Goal: Find specific page/section: Find specific page/section

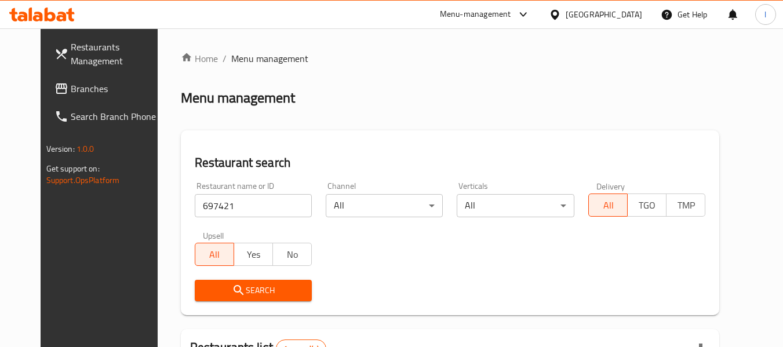
scroll to position [160, 0]
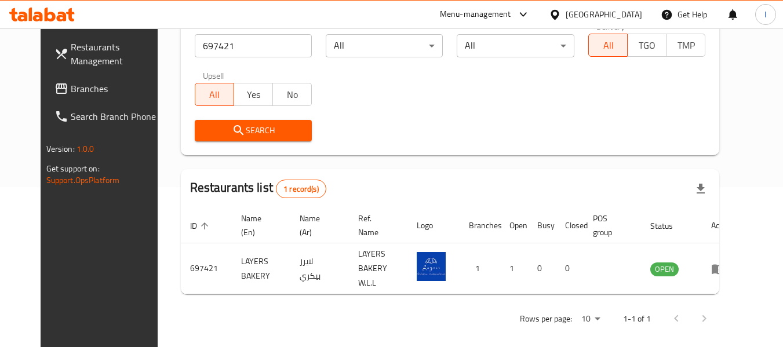
click at [110, 93] on span "Branches" at bounding box center [117, 89] width 92 height 14
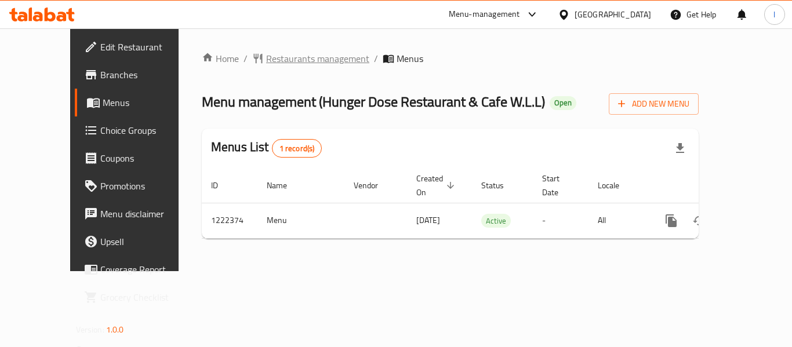
click at [266, 56] on span "Restaurants management" at bounding box center [317, 59] width 103 height 14
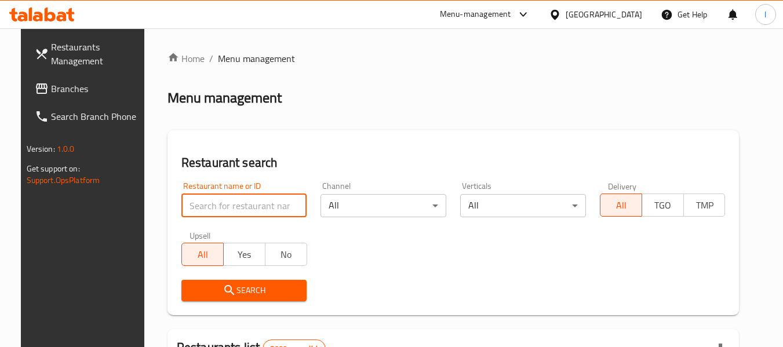
click at [240, 205] on input "search" at bounding box center [244, 205] width 126 height 23
paste input "674047"
type input "674047"
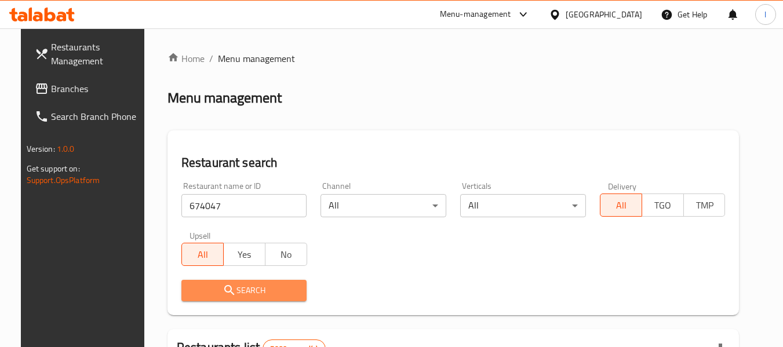
click at [253, 282] on button "Search" at bounding box center [244, 290] width 126 height 21
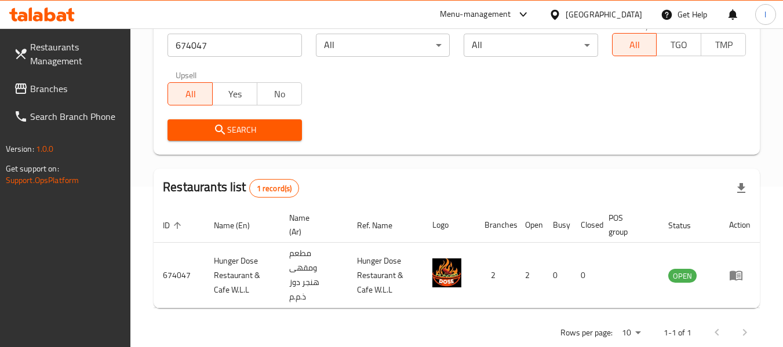
scroll to position [184, 0]
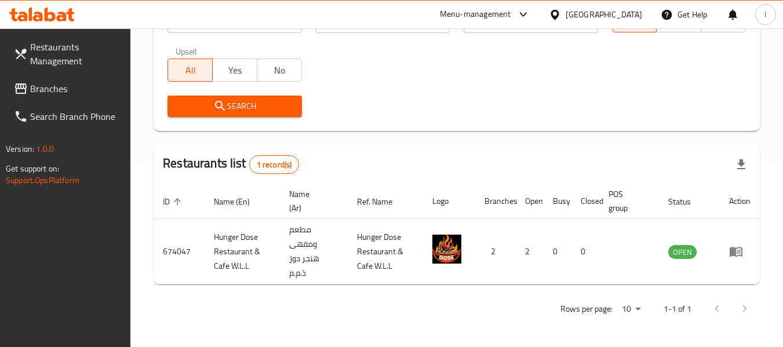
click at [616, 13] on div "[GEOGRAPHIC_DATA]" at bounding box center [604, 14] width 77 height 13
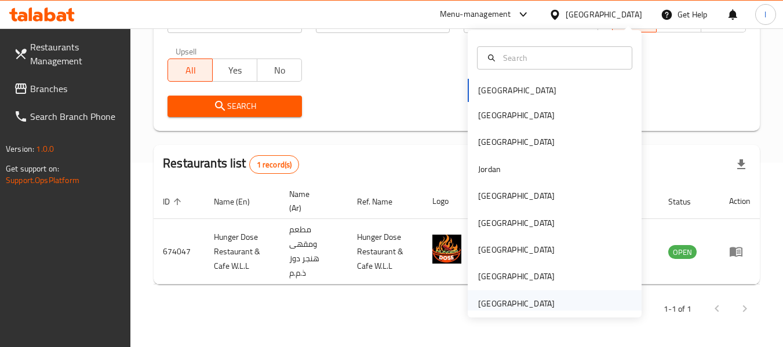
click at [548, 306] on div "[GEOGRAPHIC_DATA]" at bounding box center [516, 303] width 95 height 27
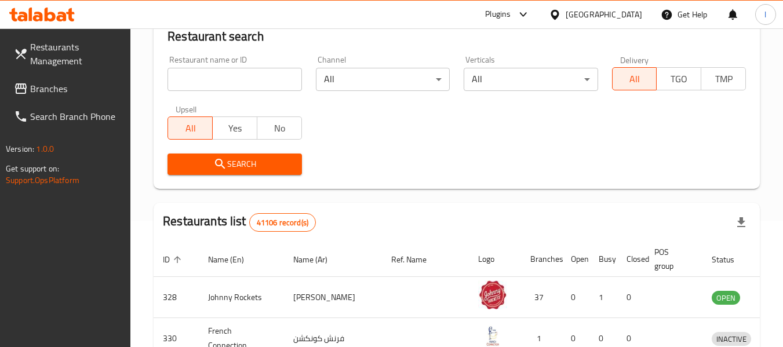
scroll to position [184, 0]
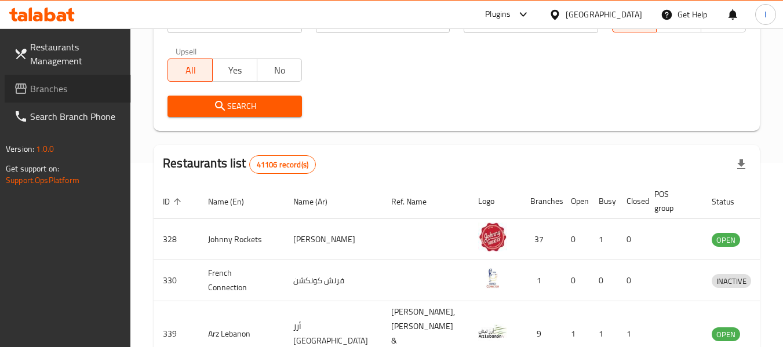
drag, startPoint x: 82, startPoint y: 80, endPoint x: 92, endPoint y: 85, distance: 10.6
click at [83, 80] on link "Branches" at bounding box center [68, 89] width 126 height 28
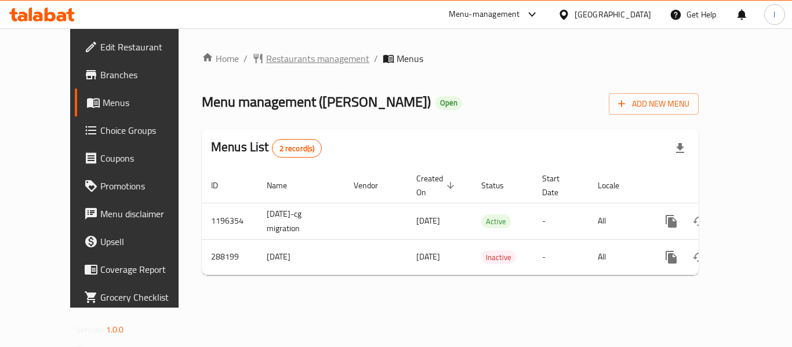
click at [266, 60] on span "Restaurants management" at bounding box center [317, 59] width 103 height 14
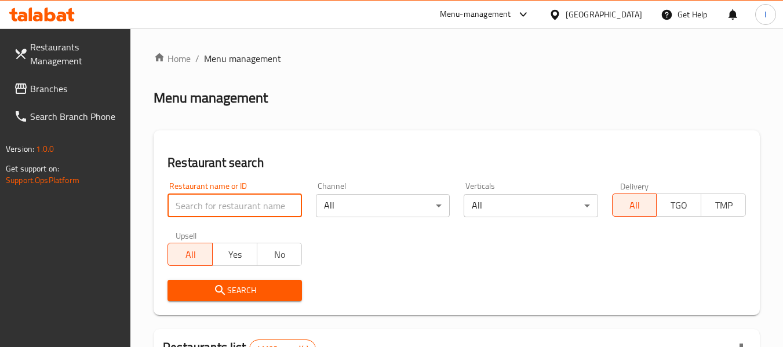
click at [242, 204] on input "search" at bounding box center [235, 205] width 134 height 23
drag, startPoint x: 242, startPoint y: 204, endPoint x: 206, endPoint y: 193, distance: 37.0
click at [206, 193] on div "Restaurant name or ID Restaurant name or ID" at bounding box center [235, 199] width 134 height 35
paste input "628376"
type input "628376"
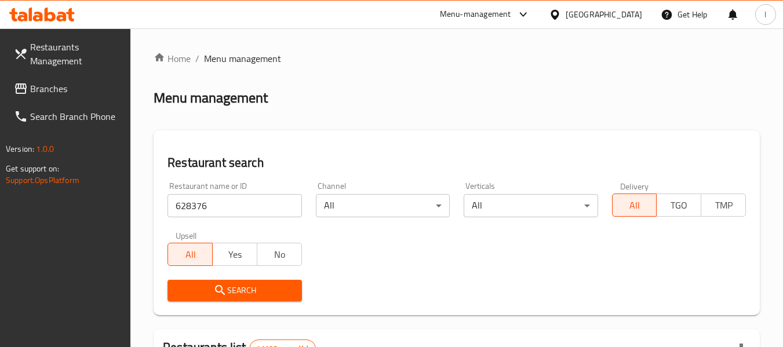
click at [267, 281] on button "Search" at bounding box center [235, 290] width 134 height 21
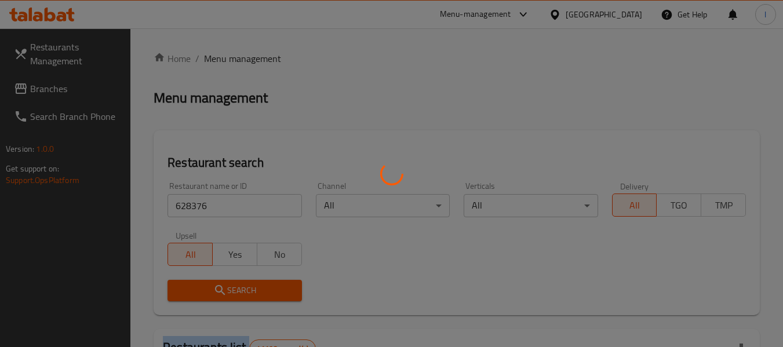
click at [268, 282] on div at bounding box center [391, 173] width 783 height 347
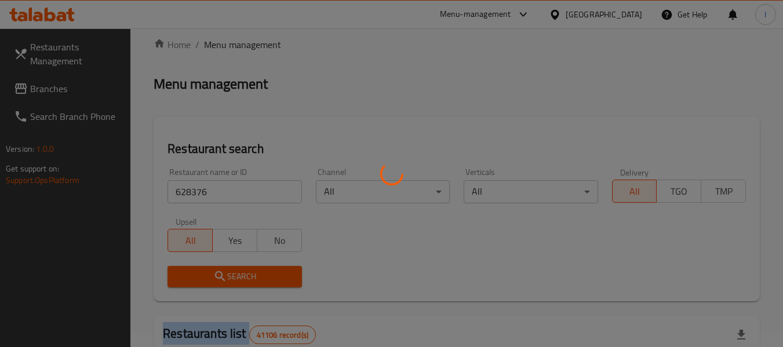
scroll to position [116, 0]
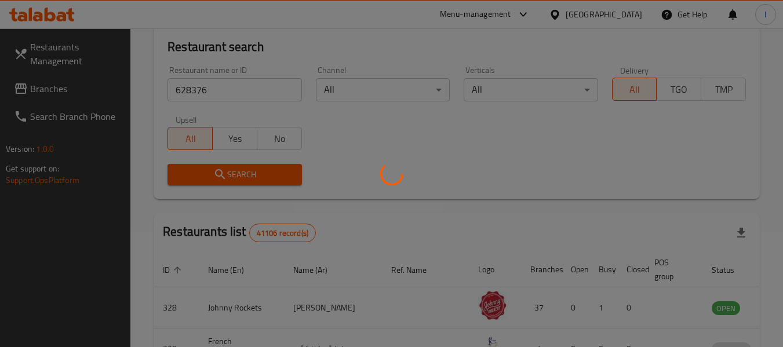
click at [442, 173] on div at bounding box center [391, 173] width 783 height 347
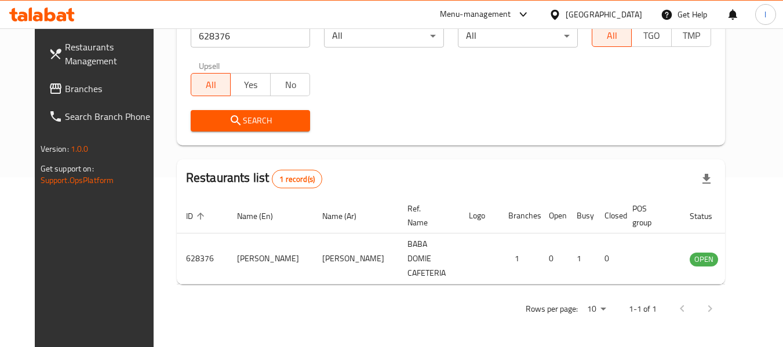
scroll to position [160, 0]
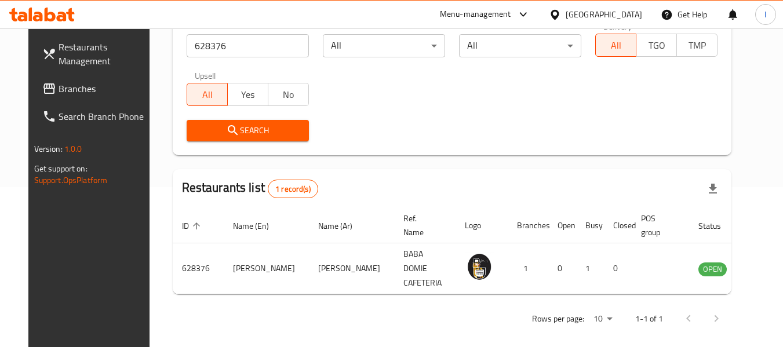
click at [621, 16] on div "[GEOGRAPHIC_DATA]" at bounding box center [604, 14] width 77 height 13
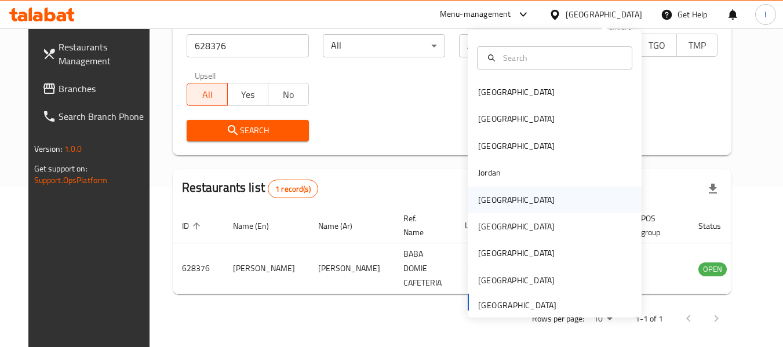
click at [499, 201] on div "[GEOGRAPHIC_DATA]" at bounding box center [516, 200] width 95 height 27
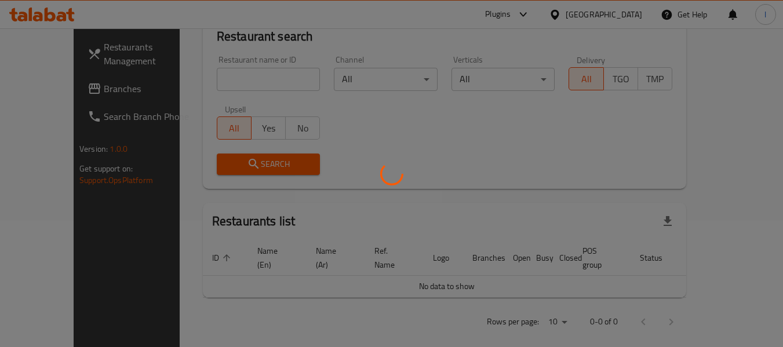
scroll to position [160, 0]
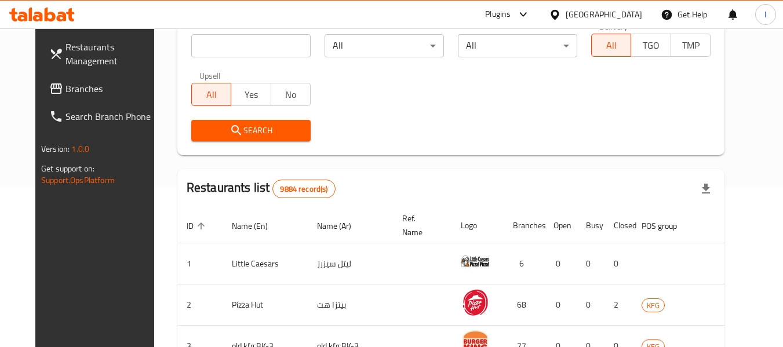
click at [66, 92] on span "Branches" at bounding box center [112, 89] width 92 height 14
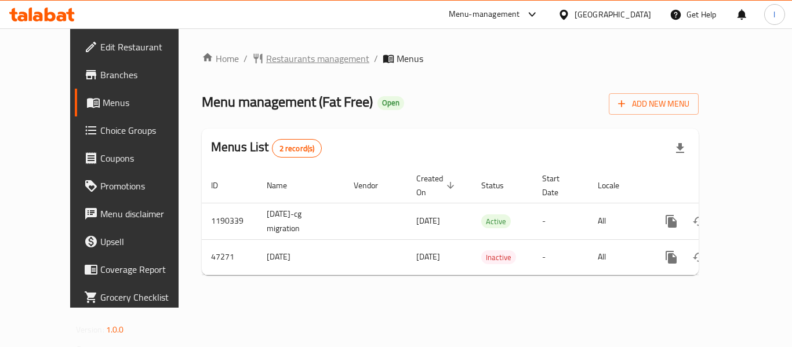
click at [270, 53] on span "Restaurants management" at bounding box center [317, 59] width 103 height 14
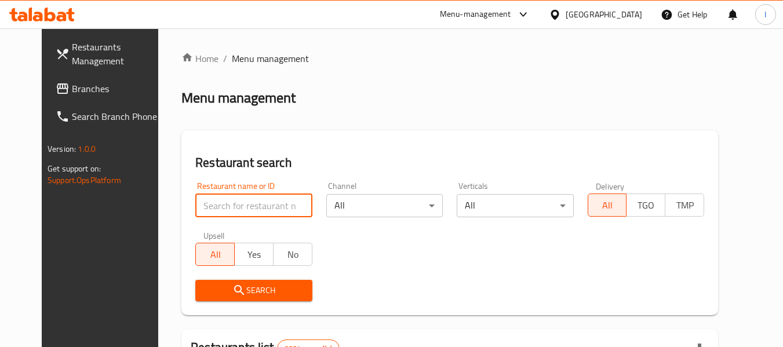
click at [239, 204] on input "search" at bounding box center [253, 205] width 117 height 23
paste input "23886"
type input "23886"
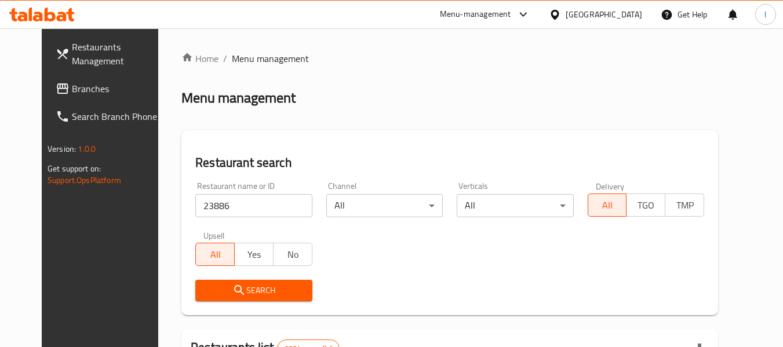
click at [261, 293] on span "Search" at bounding box center [254, 291] width 98 height 14
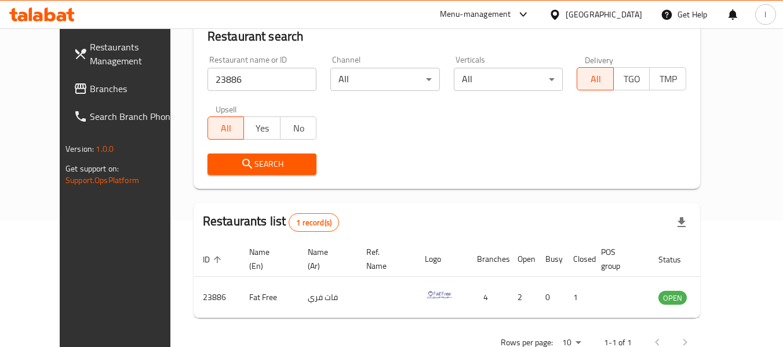
scroll to position [160, 0]
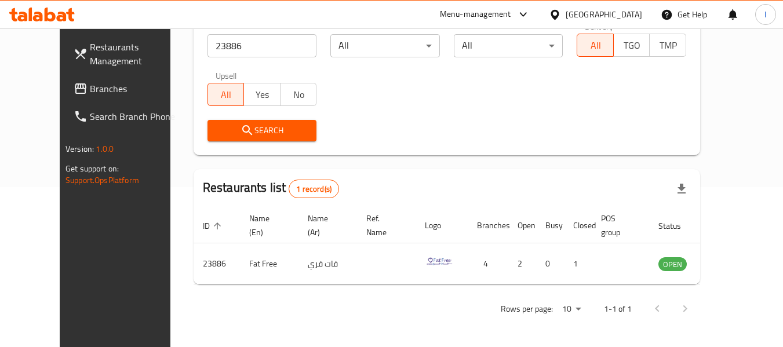
click at [85, 96] on link "Branches" at bounding box center [127, 89] width 126 height 28
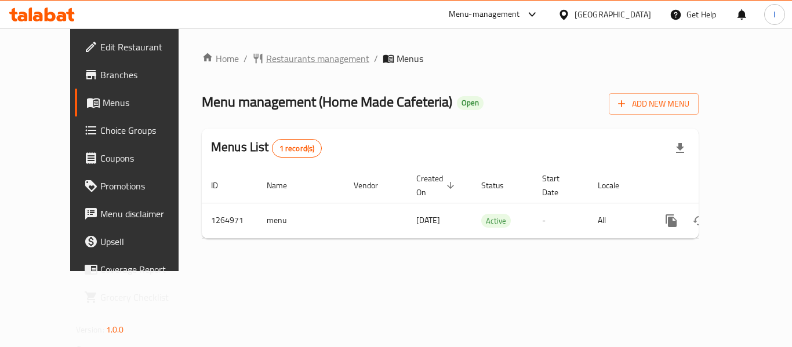
click at [285, 57] on span "Restaurants management" at bounding box center [317, 59] width 103 height 14
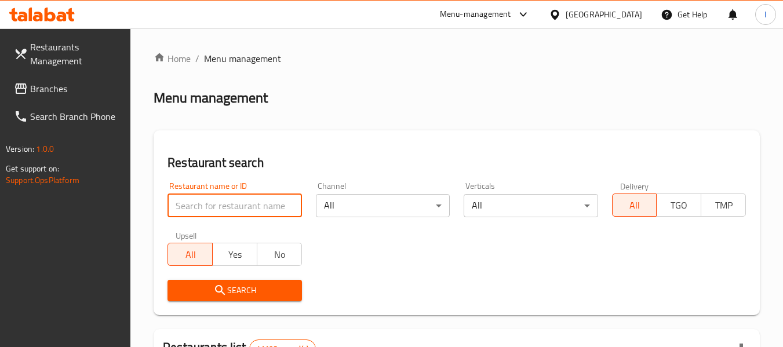
paste input "686562"
type input "686562"
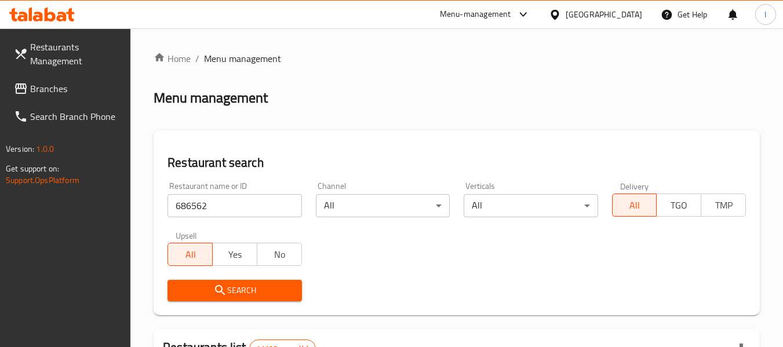
click at [234, 289] on span "Search" at bounding box center [234, 291] width 115 height 14
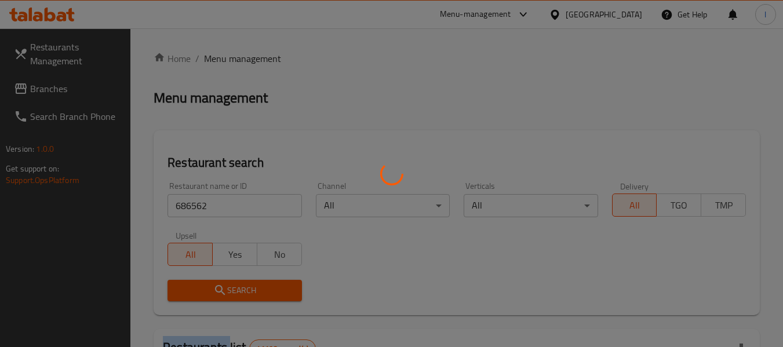
click at [234, 289] on div at bounding box center [391, 173] width 783 height 347
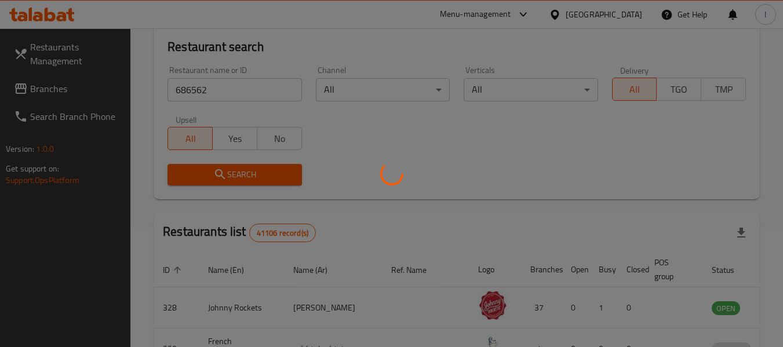
click at [364, 158] on div at bounding box center [391, 173] width 783 height 347
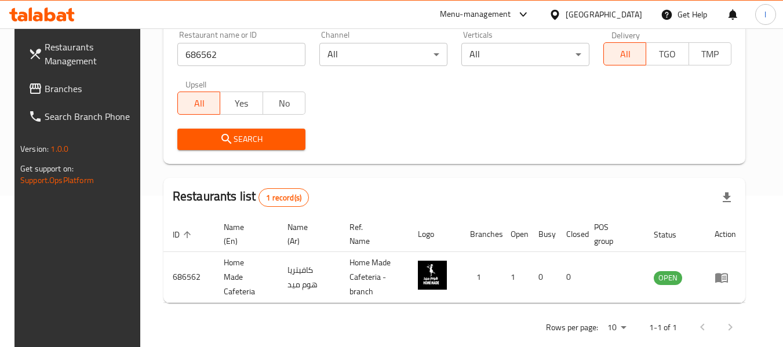
scroll to position [170, 0]
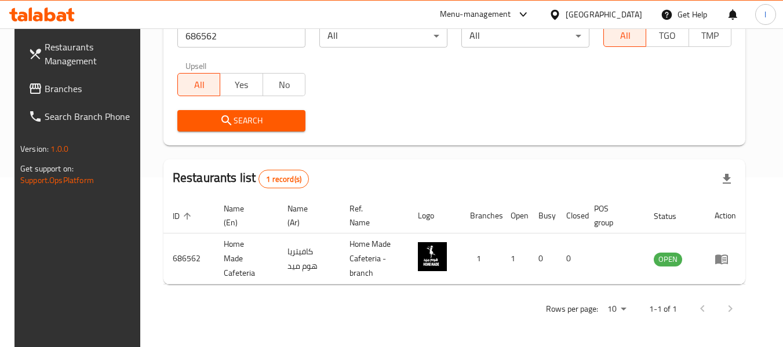
click at [89, 89] on span "Branches" at bounding box center [91, 89] width 92 height 14
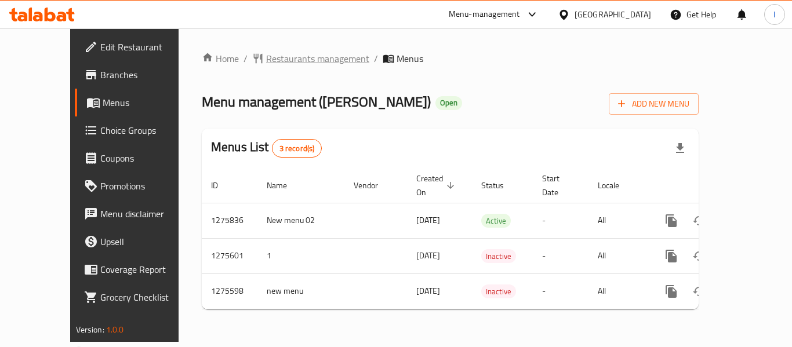
click at [266, 59] on span "Restaurants management" at bounding box center [317, 59] width 103 height 14
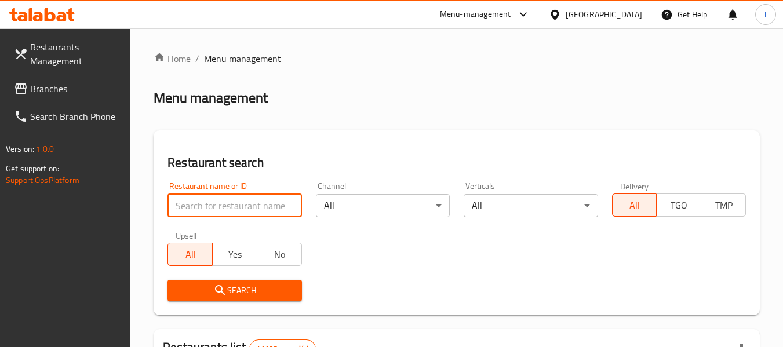
click at [227, 204] on input "search" at bounding box center [235, 205] width 134 height 23
paste input "691633"
type input "691633"
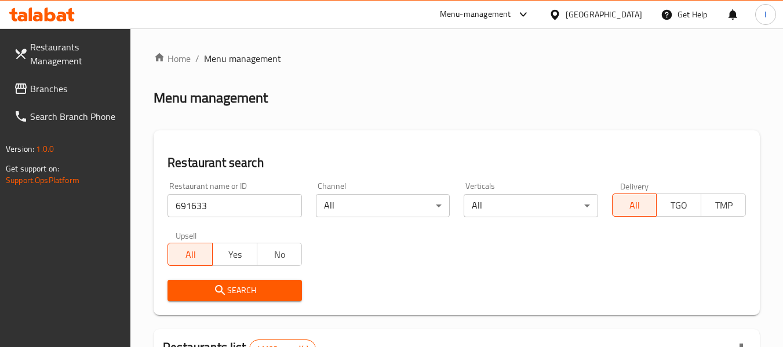
click at [220, 282] on button "Search" at bounding box center [235, 290] width 134 height 21
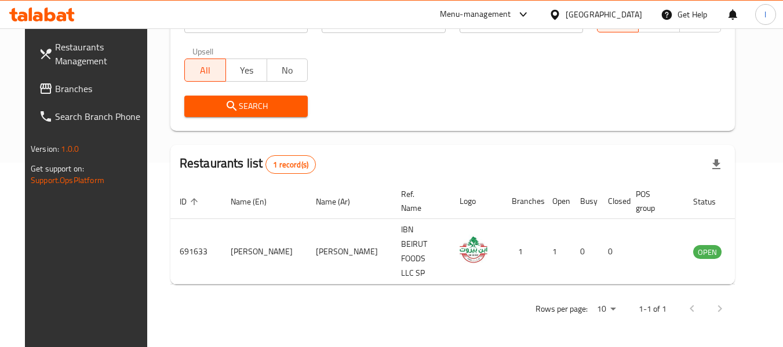
scroll to position [160, 0]
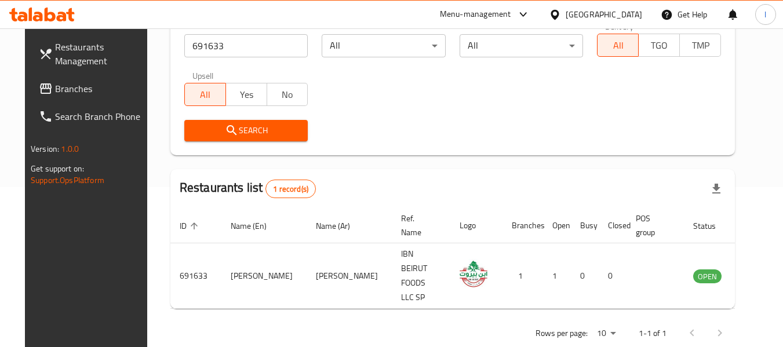
click at [601, 21] on div "[GEOGRAPHIC_DATA]" at bounding box center [604, 14] width 77 height 13
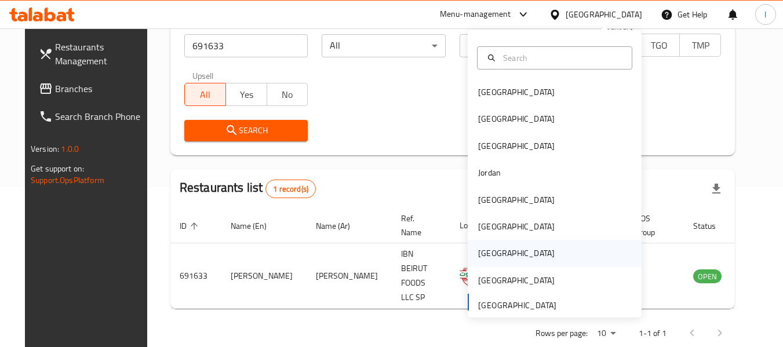
click at [496, 256] on div "[GEOGRAPHIC_DATA]" at bounding box center [516, 253] width 95 height 27
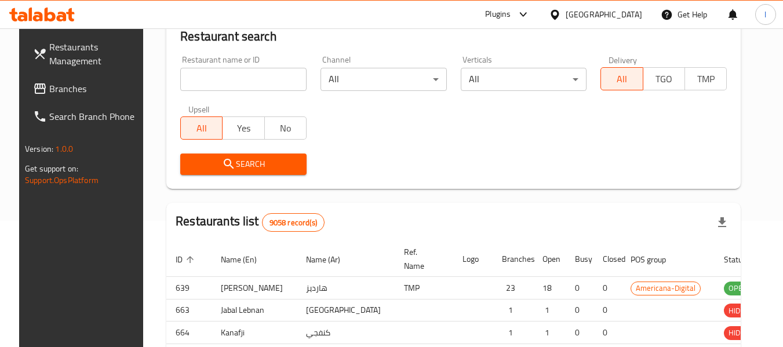
scroll to position [160, 0]
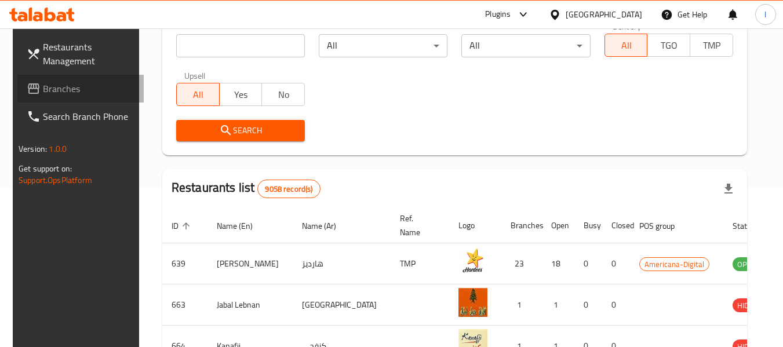
click at [87, 83] on span "Branches" at bounding box center [89, 89] width 92 height 14
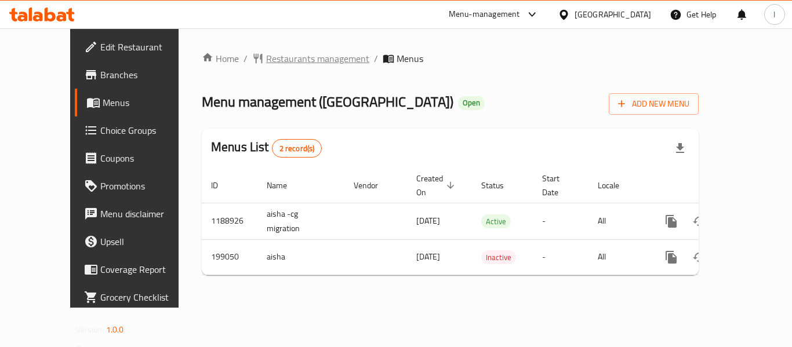
click at [291, 64] on span "Restaurants management" at bounding box center [317, 59] width 103 height 14
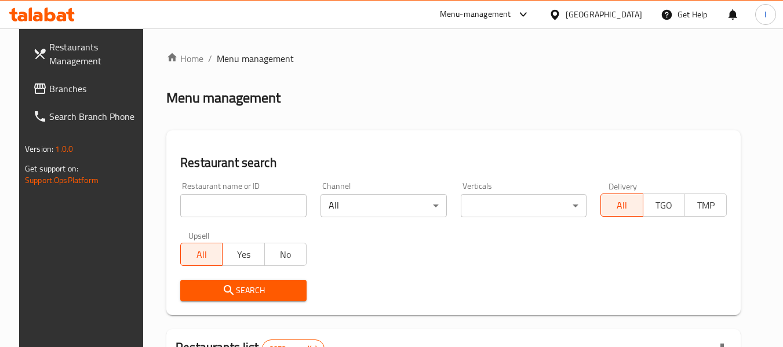
click at [231, 207] on input "search" at bounding box center [243, 205] width 126 height 23
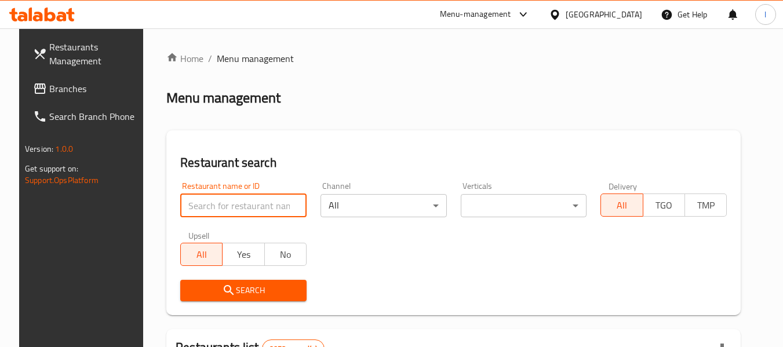
paste input "620964"
type input "620964"
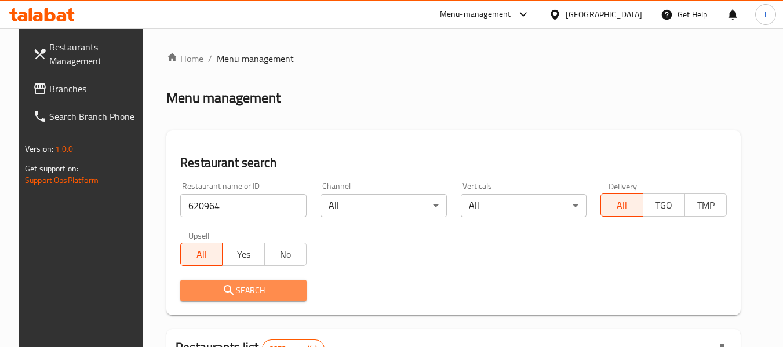
click at [223, 286] on icon "submit" at bounding box center [229, 291] width 14 height 14
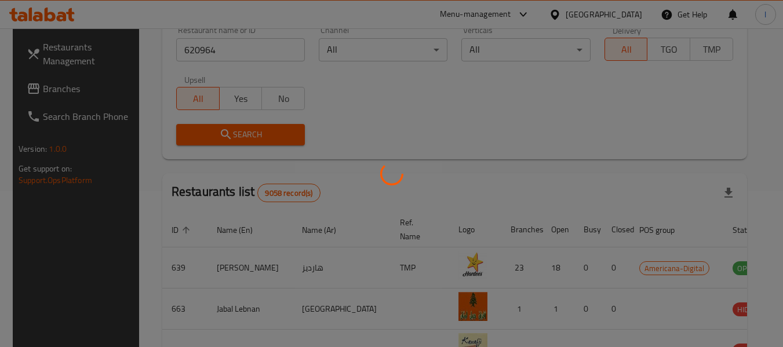
scroll to position [160, 0]
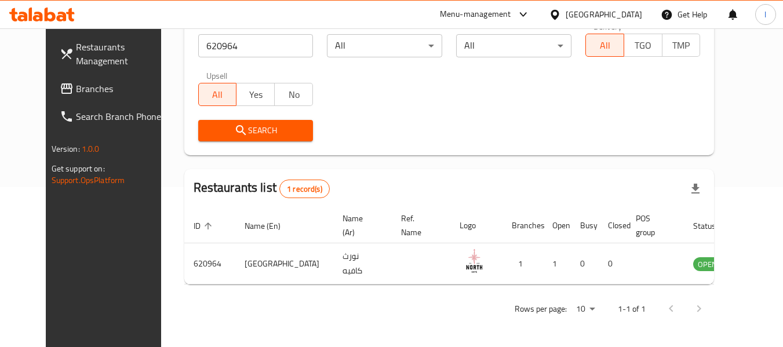
click at [561, 19] on icon at bounding box center [555, 15] width 12 height 12
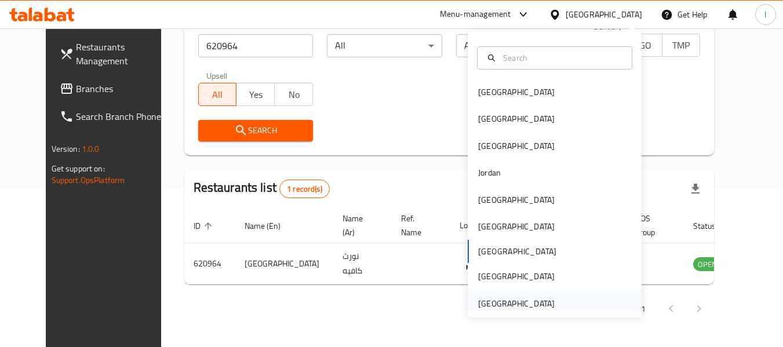
click at [529, 303] on div "[GEOGRAPHIC_DATA]" at bounding box center [516, 303] width 77 height 13
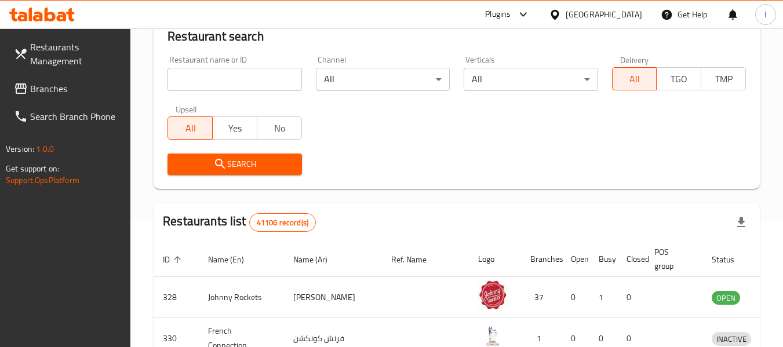
scroll to position [160, 0]
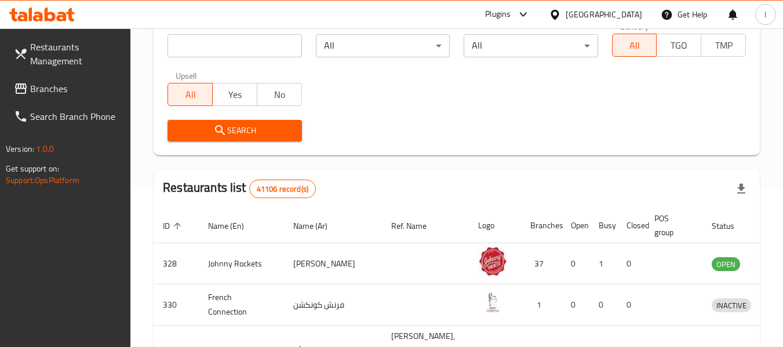
click at [59, 90] on span "Branches" at bounding box center [76, 89] width 92 height 14
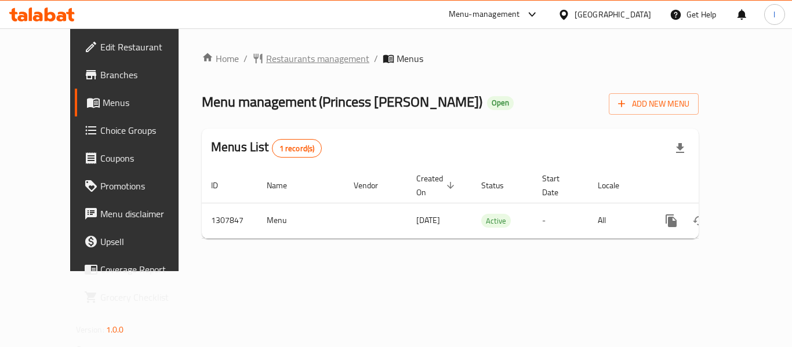
click at [274, 59] on span "Restaurants management" at bounding box center [317, 59] width 103 height 14
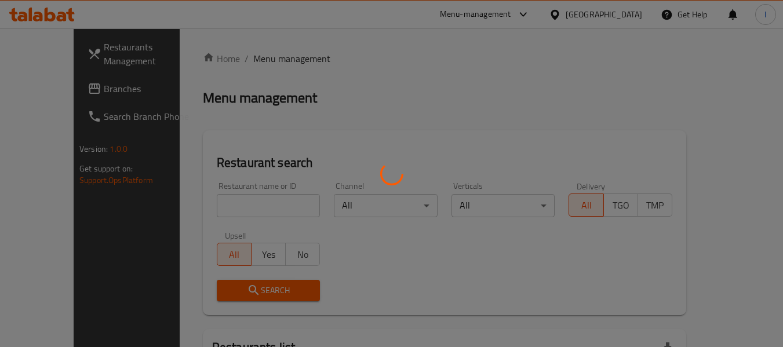
click at [246, 205] on div at bounding box center [391, 173] width 783 height 347
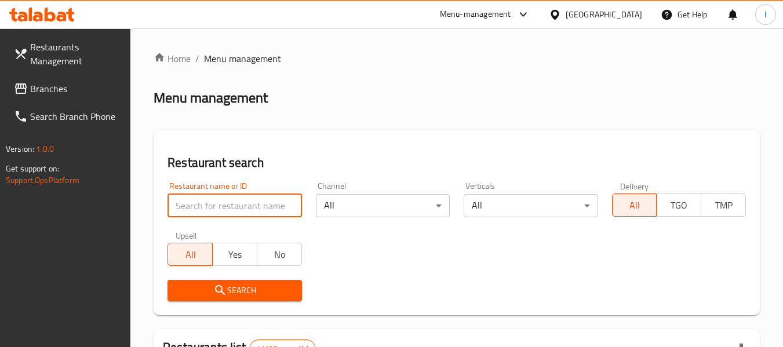
click at [246, 205] on input "search" at bounding box center [235, 205] width 134 height 23
paste input "704386"
type input "704386"
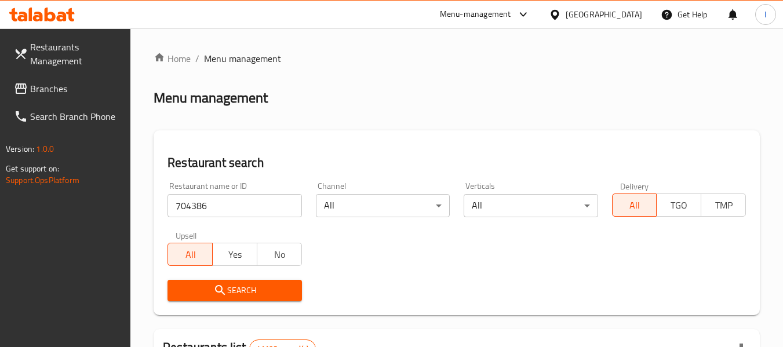
click at [238, 282] on button "Search" at bounding box center [235, 290] width 134 height 21
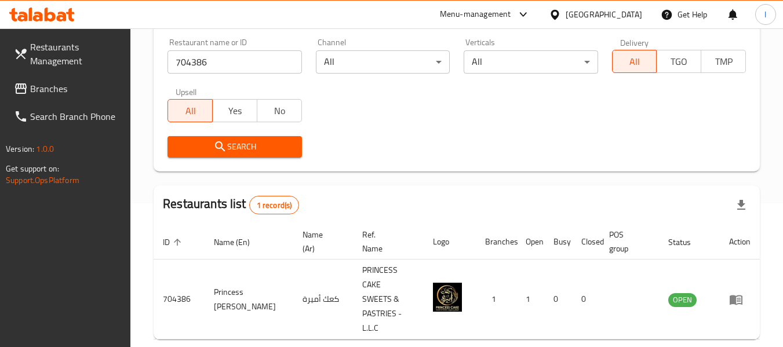
scroll to position [170, 0]
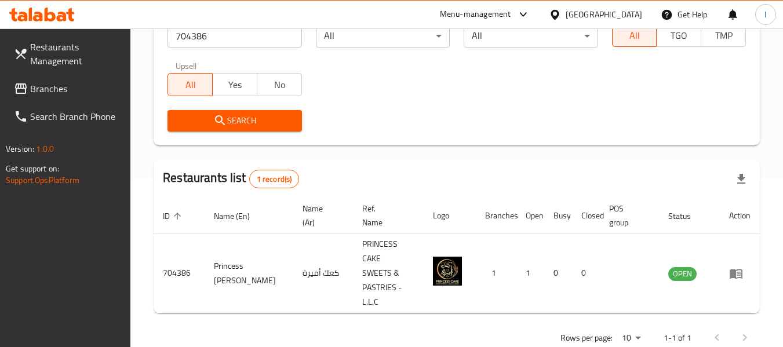
click at [595, 19] on div "[GEOGRAPHIC_DATA]" at bounding box center [604, 14] width 77 height 13
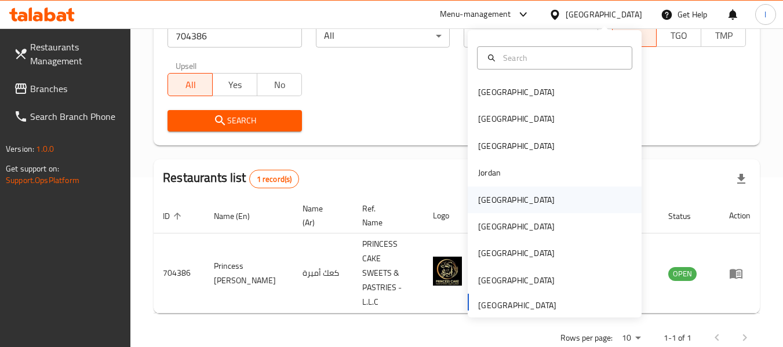
click at [510, 203] on div "[GEOGRAPHIC_DATA]" at bounding box center [555, 200] width 174 height 27
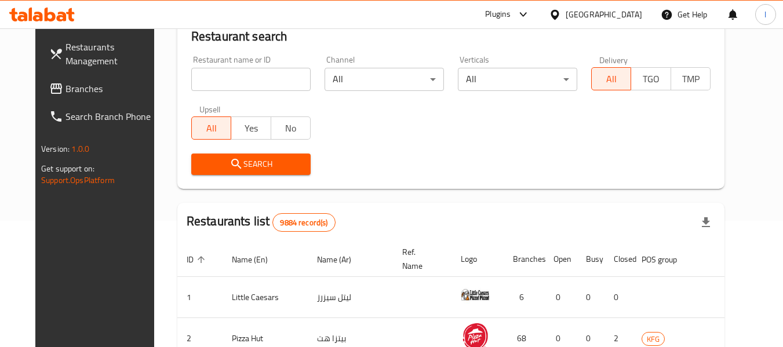
scroll to position [170, 0]
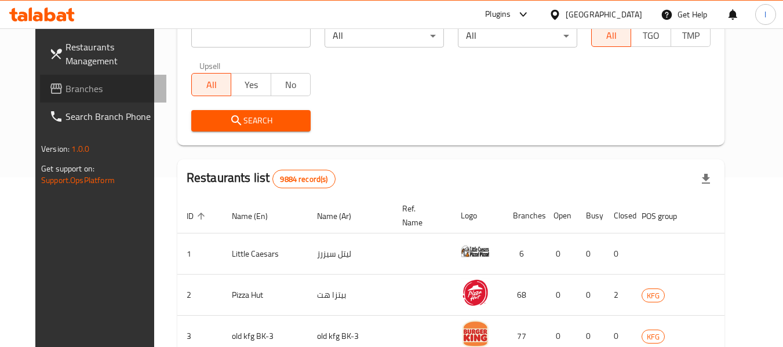
click at [66, 83] on span "Branches" at bounding box center [112, 89] width 92 height 14
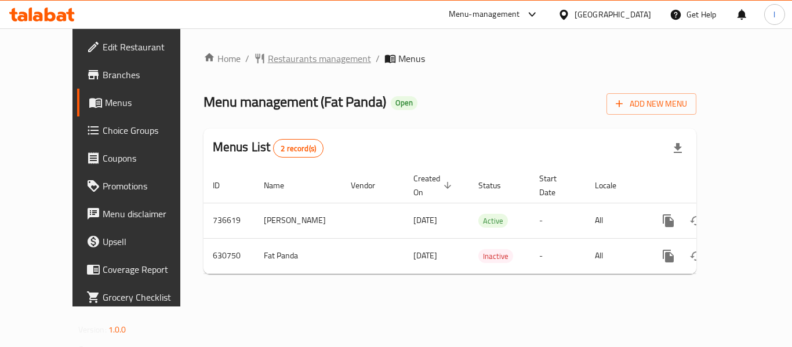
click at [285, 61] on span "Restaurants management" at bounding box center [319, 59] width 103 height 14
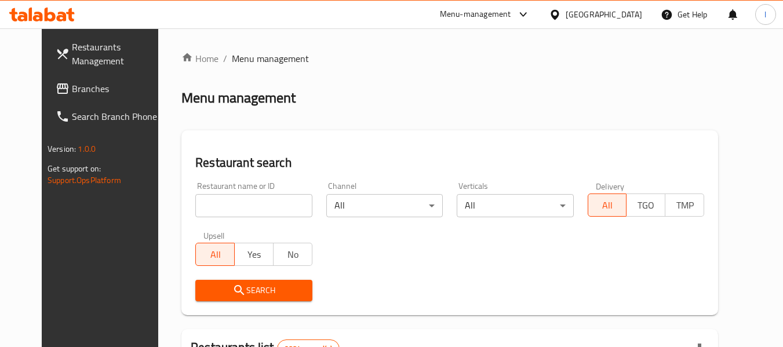
click at [242, 203] on input "search" at bounding box center [253, 205] width 117 height 23
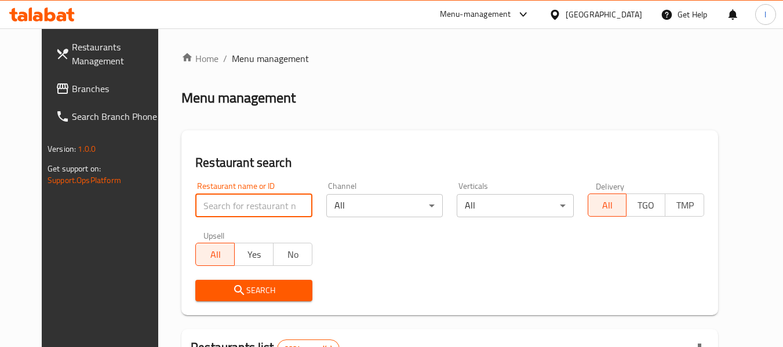
paste input "639564"
type input "639564"
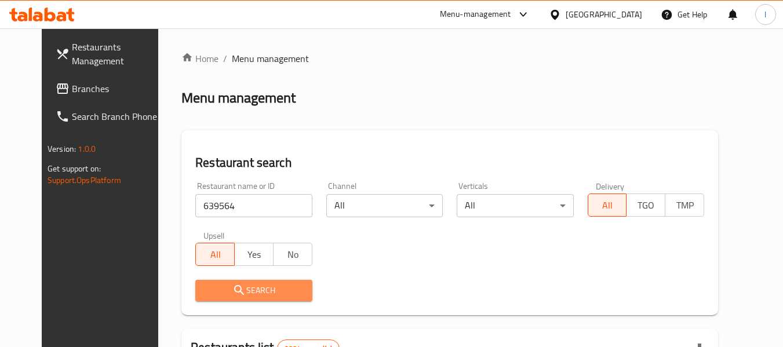
click at [237, 292] on span "Search" at bounding box center [254, 291] width 98 height 14
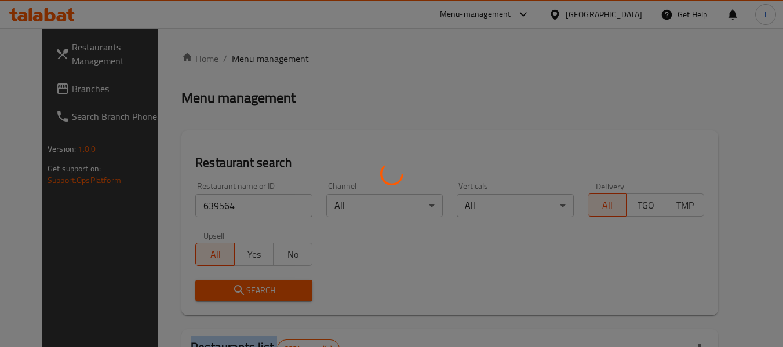
click at [237, 292] on div at bounding box center [391, 173] width 783 height 347
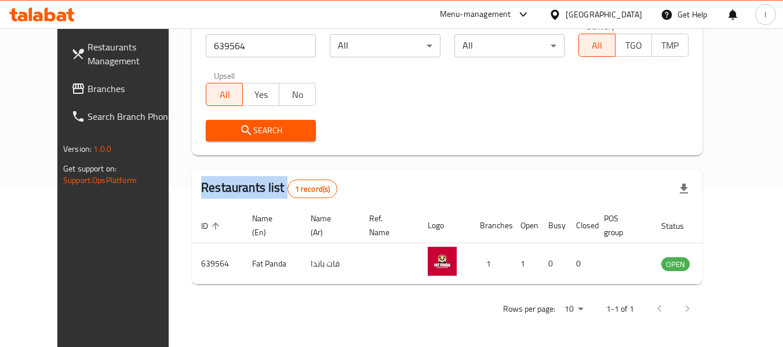
scroll to position [160, 0]
click at [399, 114] on div "Search" at bounding box center [447, 130] width 497 height 35
click at [633, 20] on div "[GEOGRAPHIC_DATA]" at bounding box center [604, 14] width 77 height 13
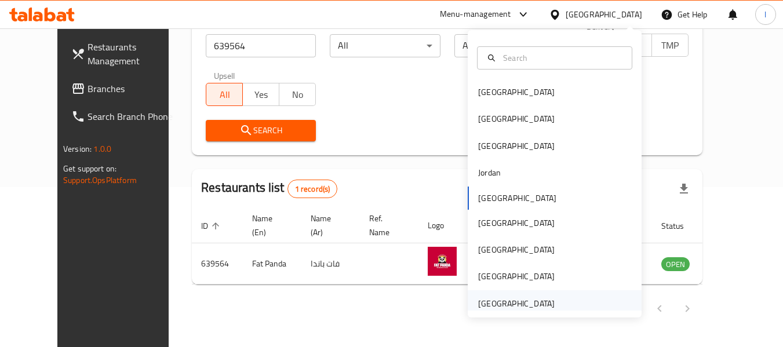
click at [517, 307] on div "[GEOGRAPHIC_DATA]" at bounding box center [516, 303] width 77 height 13
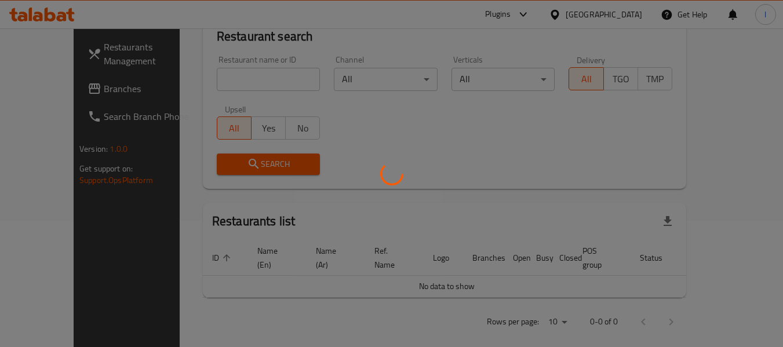
scroll to position [160, 0]
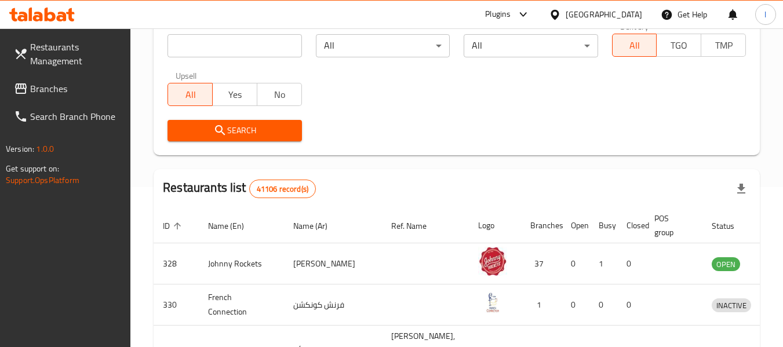
click at [63, 89] on span "Branches" at bounding box center [76, 89] width 92 height 14
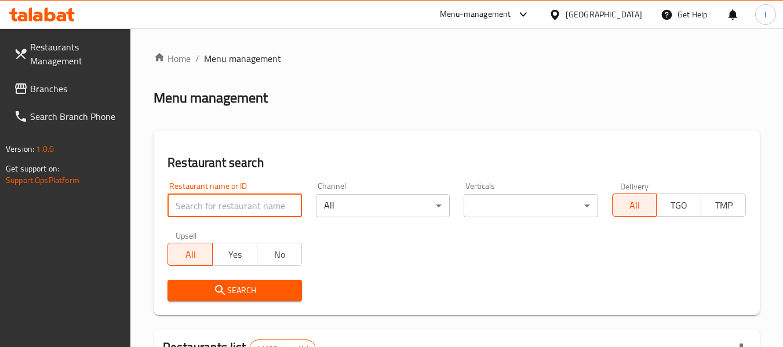
click at [242, 203] on input "search" at bounding box center [235, 205] width 134 height 23
paste input "701805"
type input "701805"
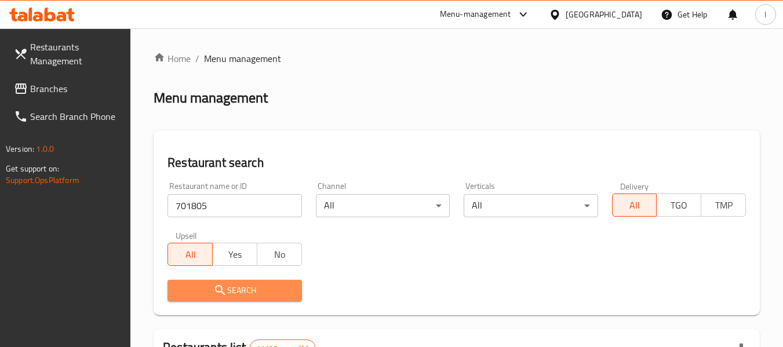
click at [230, 286] on span "Search" at bounding box center [234, 291] width 115 height 14
click at [230, 285] on div at bounding box center [391, 173] width 783 height 347
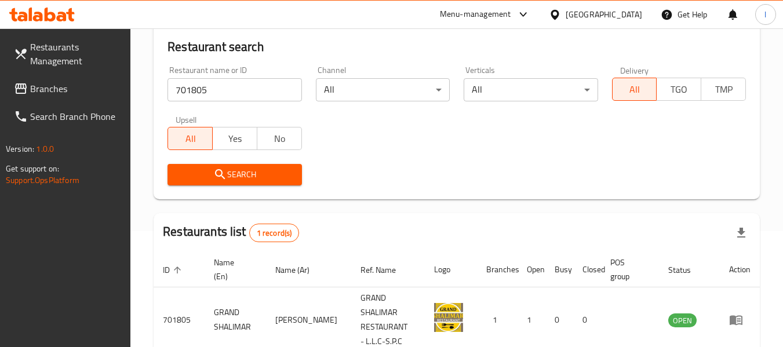
click at [414, 146] on div "Restaurant name or ID 701805 Restaurant name or ID Channel All ​ Verticals All …" at bounding box center [457, 125] width 593 height 133
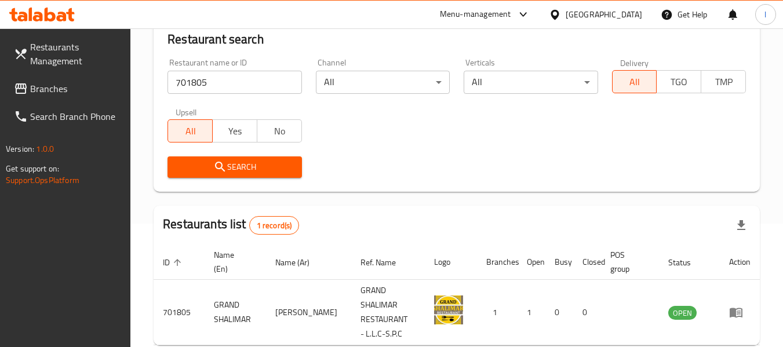
scroll to position [170, 0]
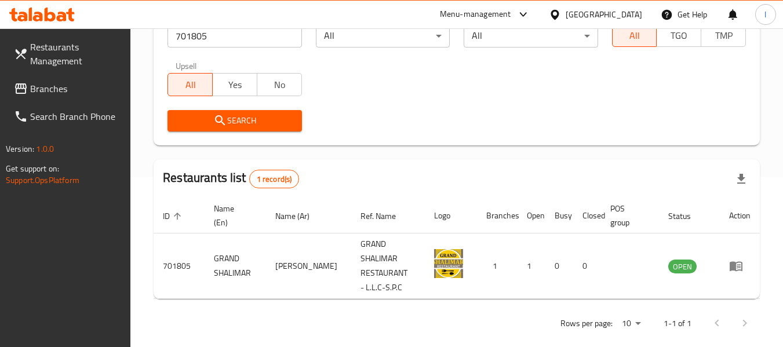
click at [584, 15] on div "[GEOGRAPHIC_DATA]" at bounding box center [604, 14] width 77 height 13
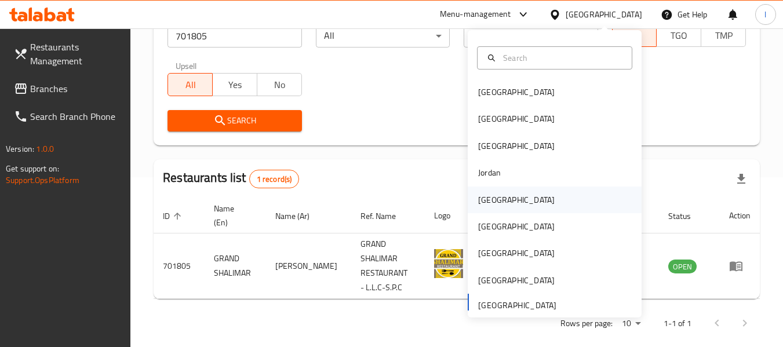
click at [513, 199] on div "[GEOGRAPHIC_DATA]" at bounding box center [555, 200] width 174 height 27
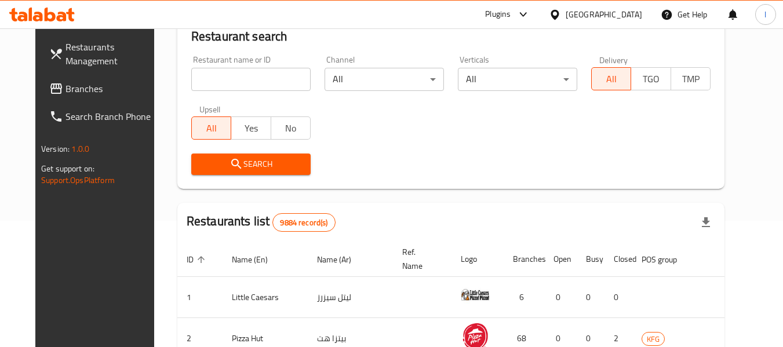
scroll to position [170, 0]
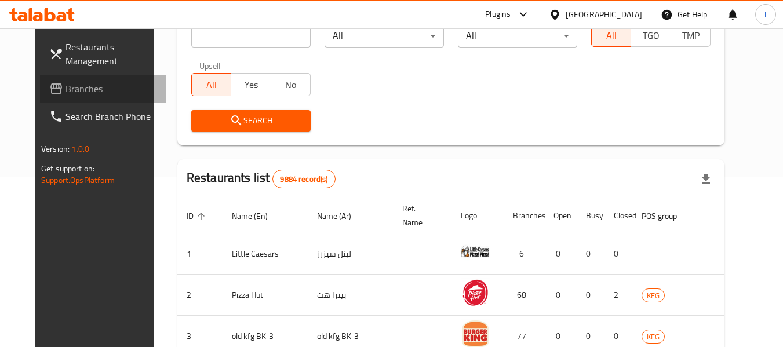
click at [78, 99] on link "Branches" at bounding box center [103, 89] width 126 height 28
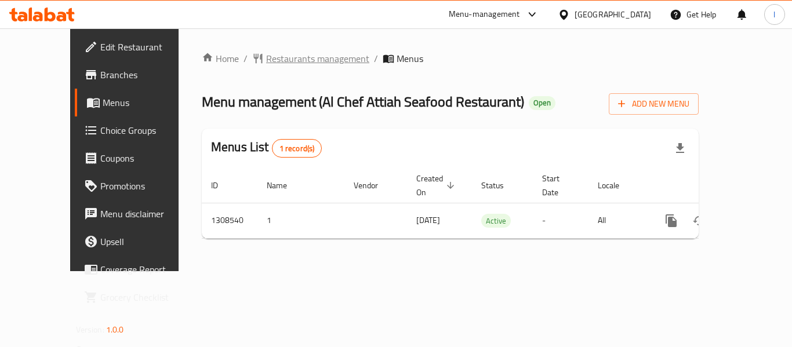
click at [276, 58] on span "Restaurants management" at bounding box center [317, 59] width 103 height 14
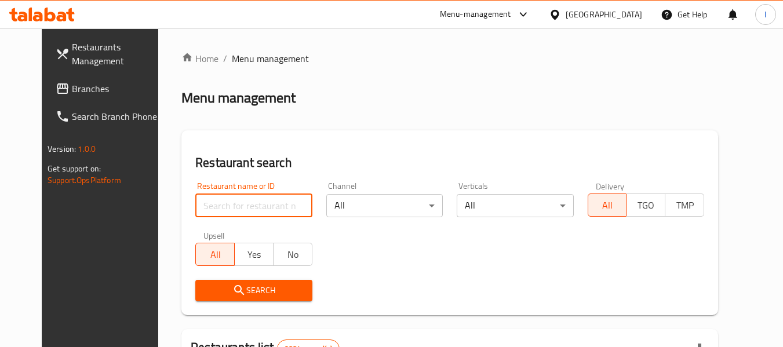
paste input "704929"
type input "704929"
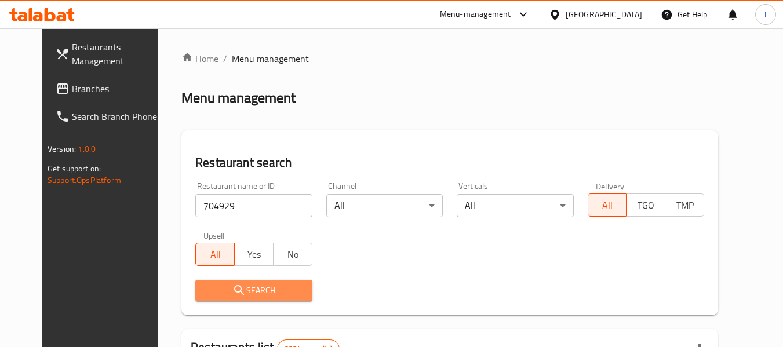
click at [258, 292] on span "Search" at bounding box center [254, 291] width 98 height 14
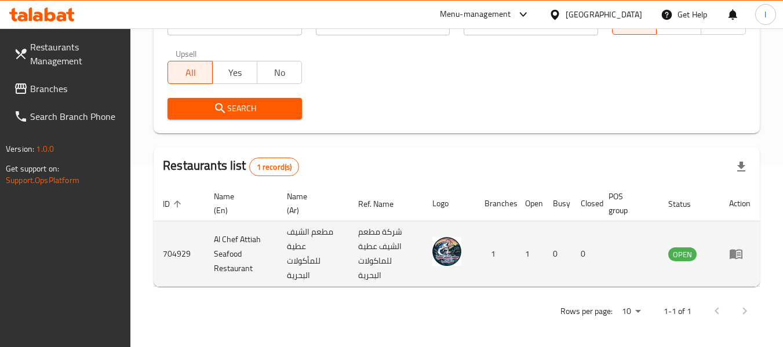
scroll to position [184, 0]
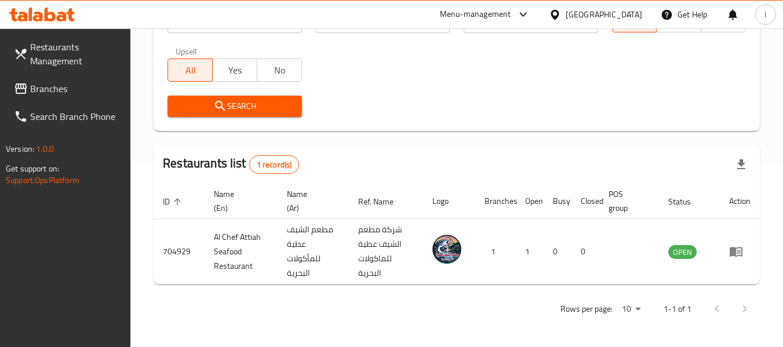
drag, startPoint x: 608, startPoint y: 11, endPoint x: 602, endPoint y: 27, distance: 17.4
click at [559, 11] on icon at bounding box center [555, 14] width 8 height 10
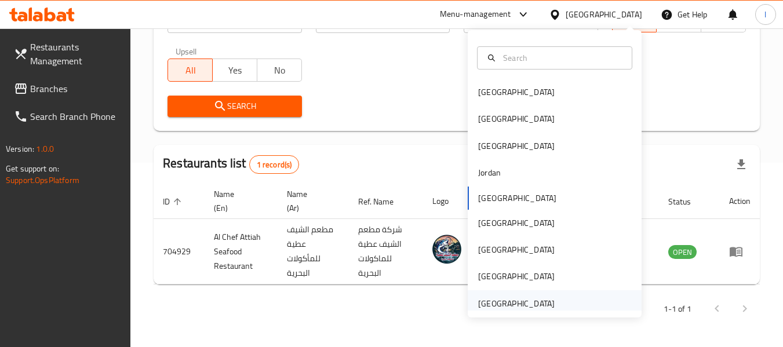
click at [551, 300] on div "[GEOGRAPHIC_DATA]" at bounding box center [516, 303] width 95 height 27
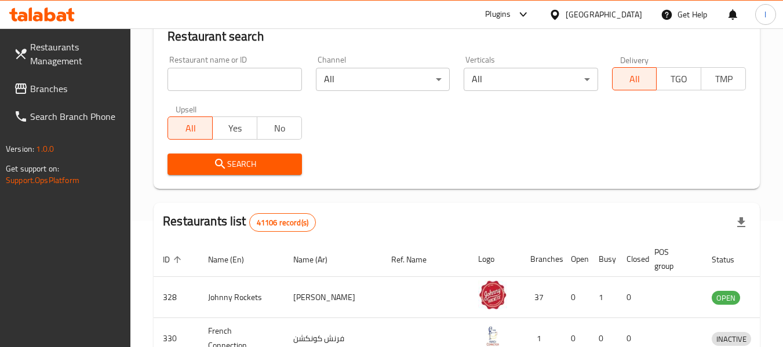
scroll to position [184, 0]
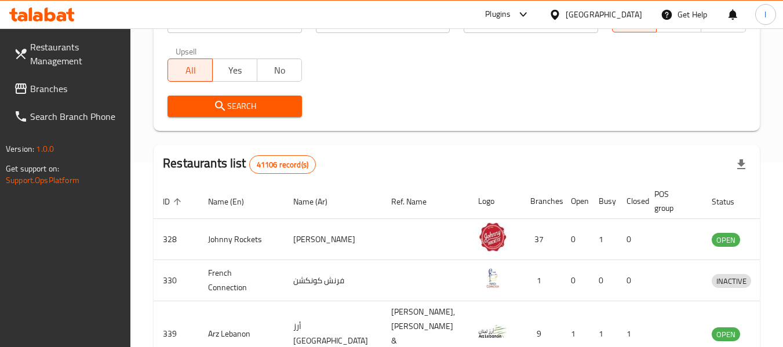
click at [79, 89] on span "Branches" at bounding box center [76, 89] width 92 height 14
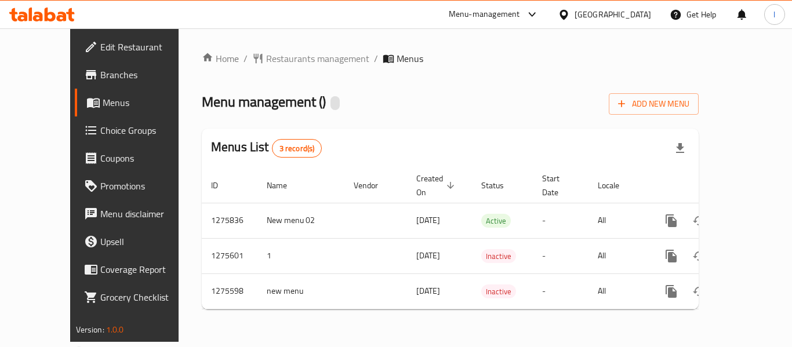
click at [277, 59] on span "Restaurants management" at bounding box center [317, 59] width 103 height 14
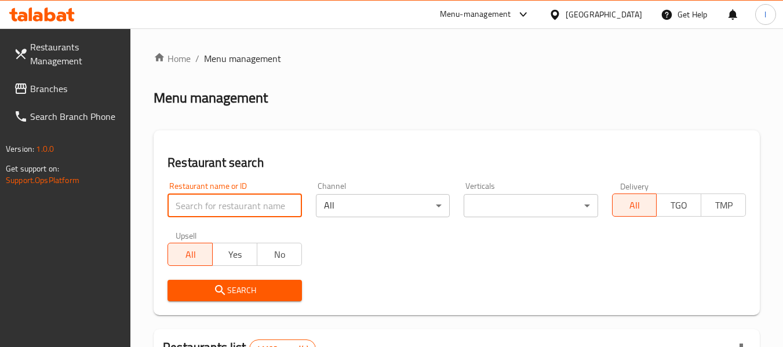
click at [236, 204] on input "search" at bounding box center [235, 205] width 134 height 23
paste input "691633"
type input "691633"
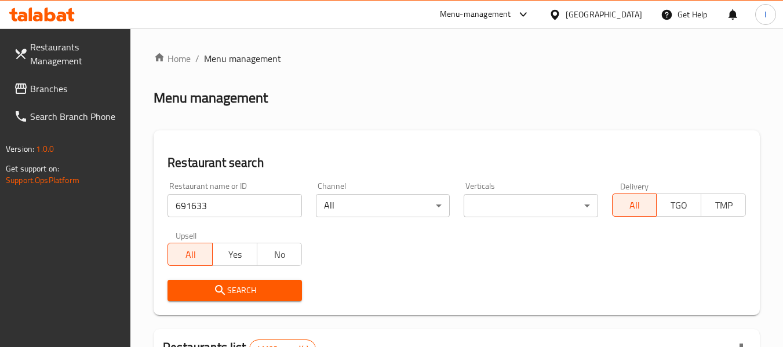
click at [236, 285] on span "Search" at bounding box center [234, 291] width 115 height 14
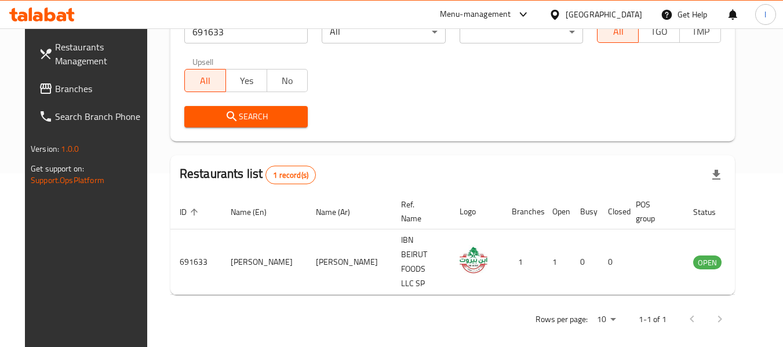
scroll to position [160, 0]
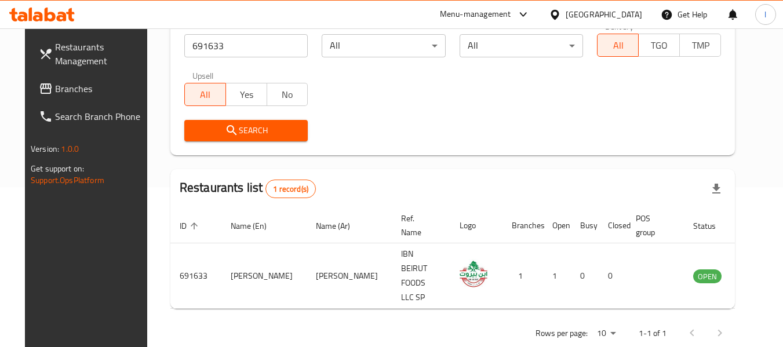
click at [40, 91] on icon at bounding box center [46, 88] width 12 height 10
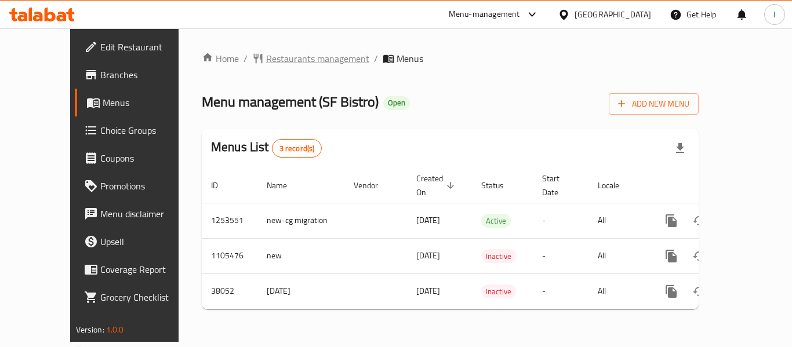
click at [266, 60] on span "Restaurants management" at bounding box center [317, 59] width 103 height 14
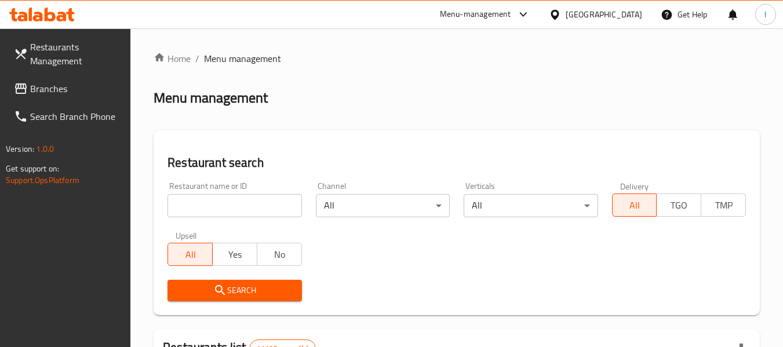
click at [245, 203] on input "search" at bounding box center [235, 205] width 134 height 23
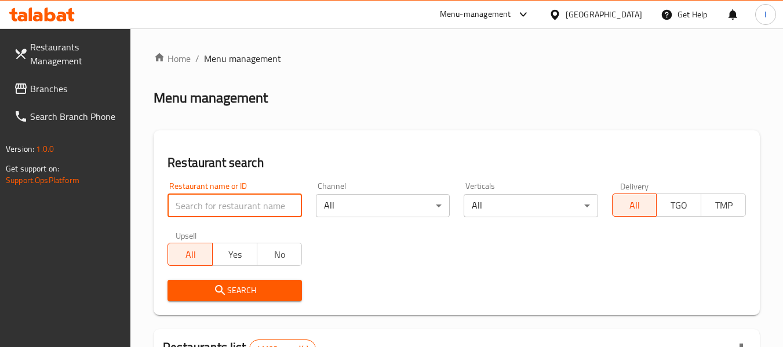
paste input "9620"
type input "9620"
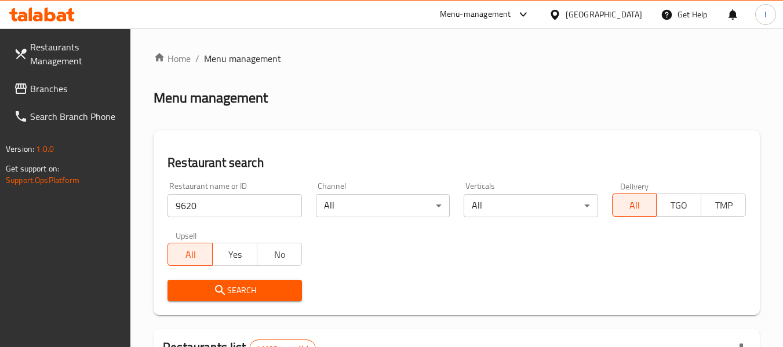
click at [244, 290] on span "Search" at bounding box center [234, 291] width 115 height 14
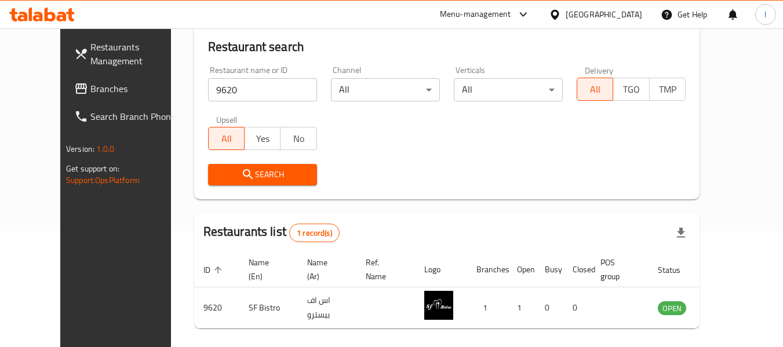
scroll to position [160, 0]
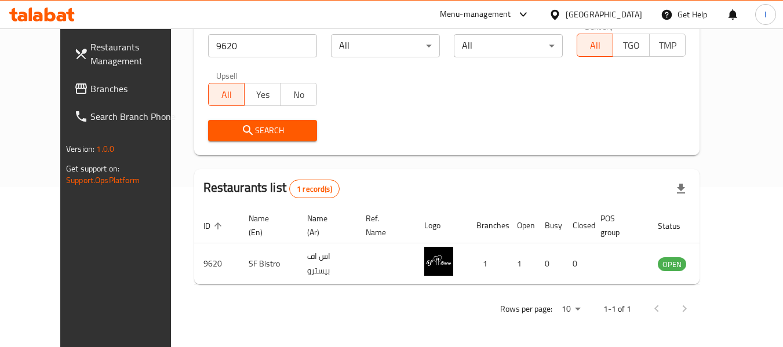
click at [90, 89] on span "Branches" at bounding box center [136, 89] width 92 height 14
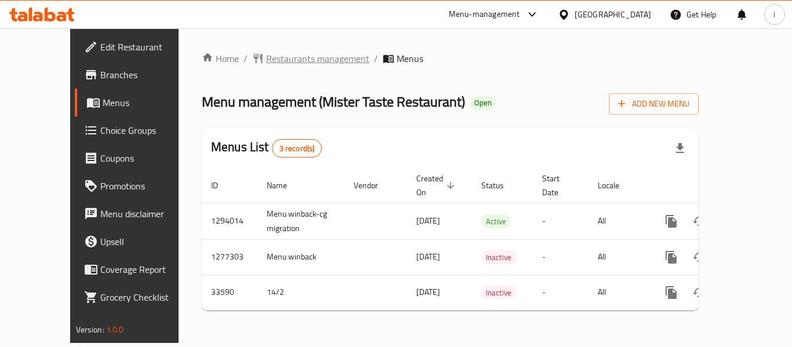
click at [276, 60] on span "Restaurants management" at bounding box center [317, 59] width 103 height 14
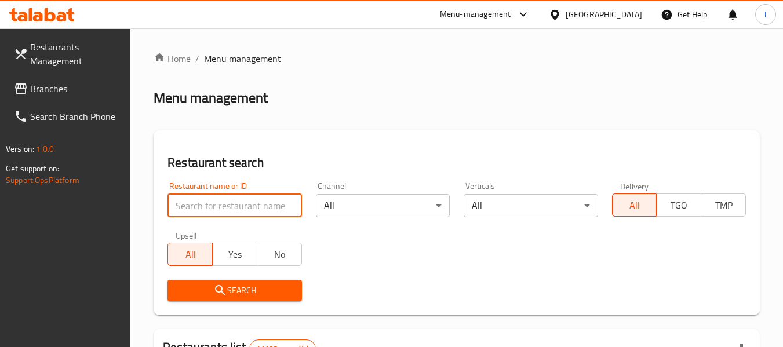
paste input "17285"
type input "17285"
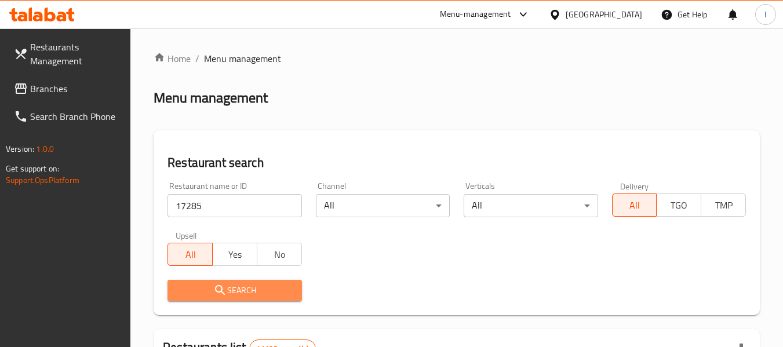
click at [263, 285] on span "Search" at bounding box center [234, 291] width 115 height 14
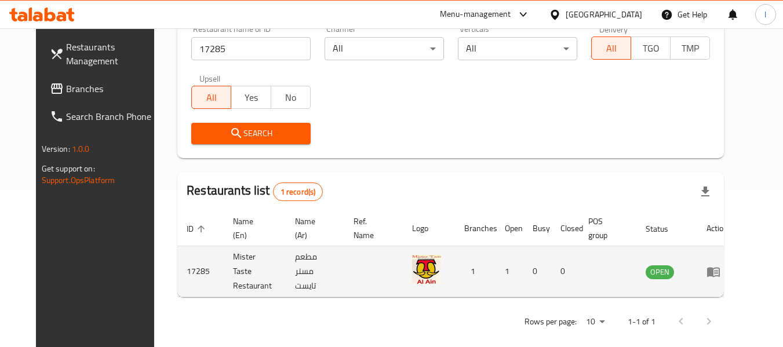
scroll to position [160, 0]
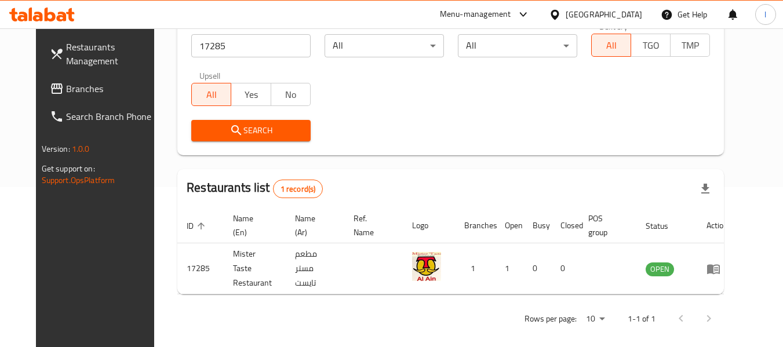
click at [98, 86] on span "Branches" at bounding box center [112, 89] width 92 height 14
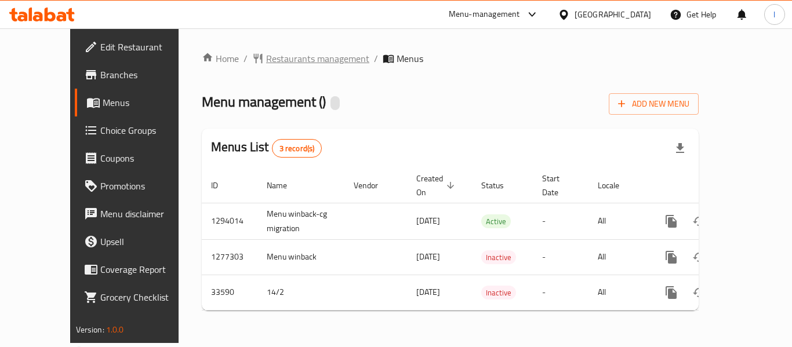
click at [266, 54] on span "Restaurants management" at bounding box center [317, 59] width 103 height 14
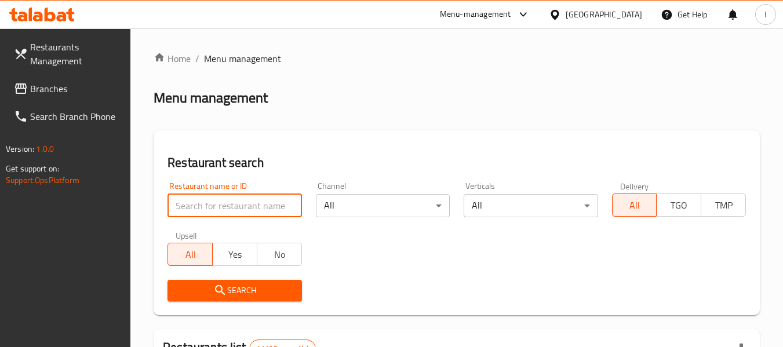
click at [229, 212] on input "search" at bounding box center [235, 205] width 134 height 23
paste input "17285"
type input "17285"
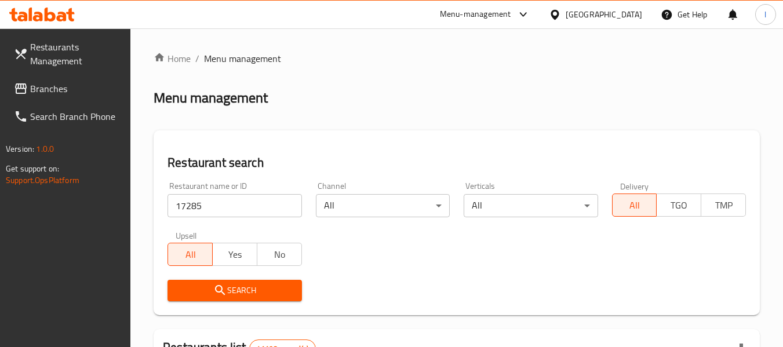
click at [242, 285] on span "Search" at bounding box center [234, 291] width 115 height 14
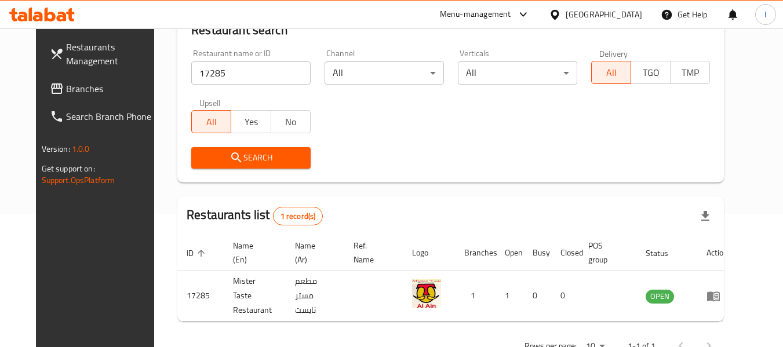
scroll to position [160, 0]
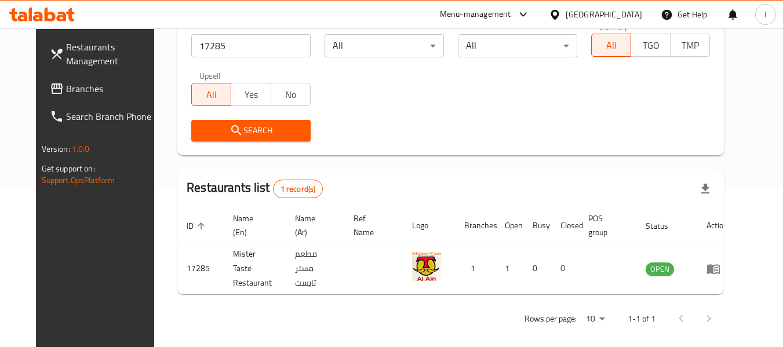
click at [81, 89] on span "Branches" at bounding box center [112, 89] width 92 height 14
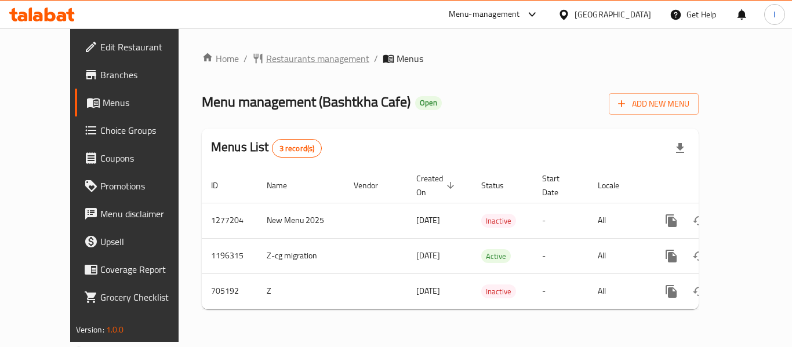
click at [281, 59] on span "Restaurants management" at bounding box center [317, 59] width 103 height 14
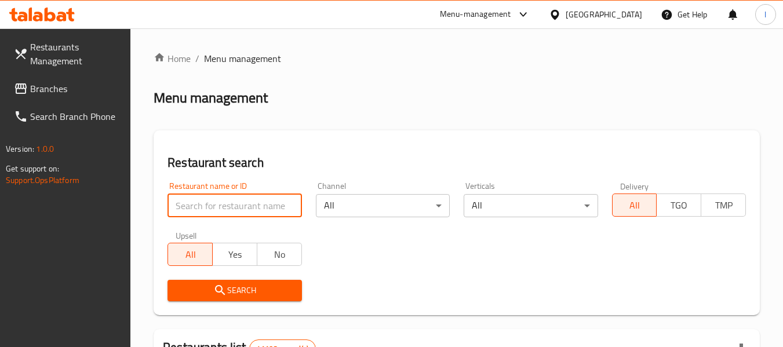
click at [232, 202] on input "search" at bounding box center [235, 205] width 134 height 23
paste input "644624"
type input "644624"
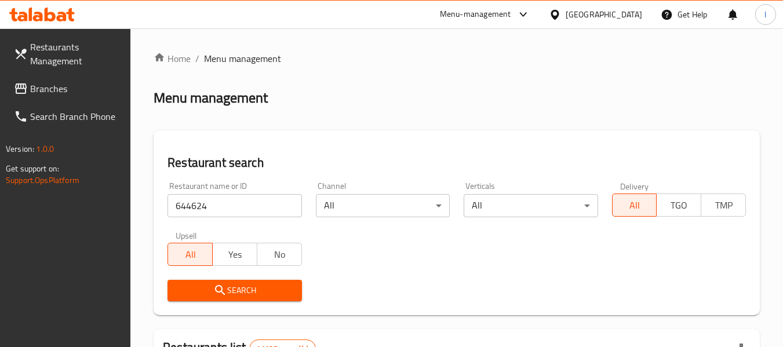
click at [257, 285] on span "Search" at bounding box center [234, 291] width 115 height 14
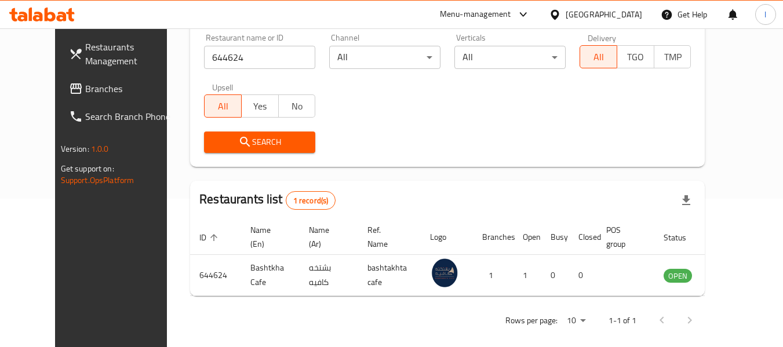
scroll to position [160, 0]
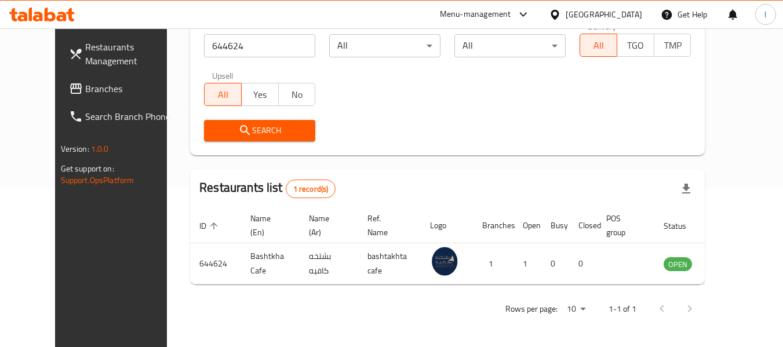
click at [101, 88] on span "Branches" at bounding box center [131, 89] width 92 height 14
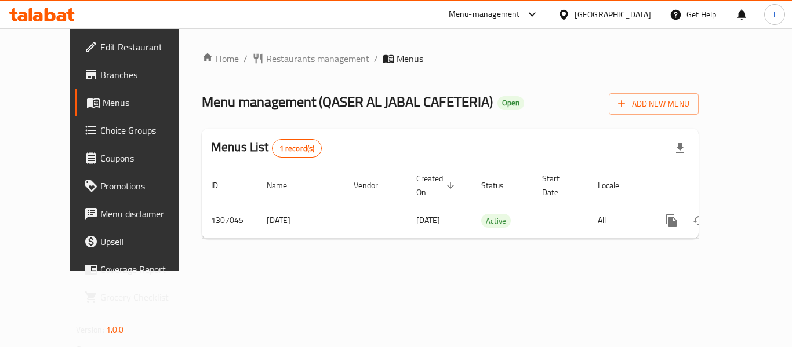
click at [266, 55] on span "Restaurants management" at bounding box center [317, 59] width 103 height 14
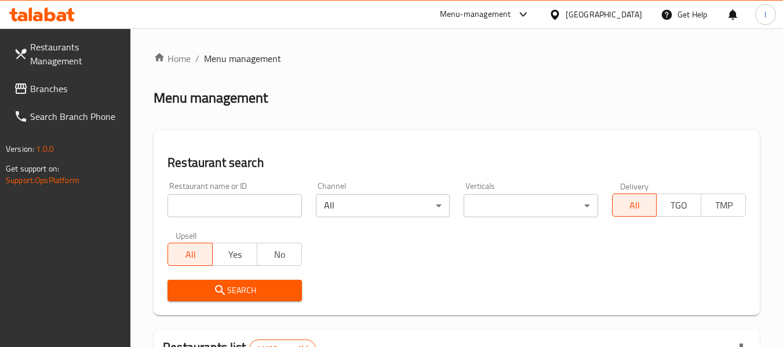
click at [256, 201] on input "search" at bounding box center [235, 205] width 134 height 23
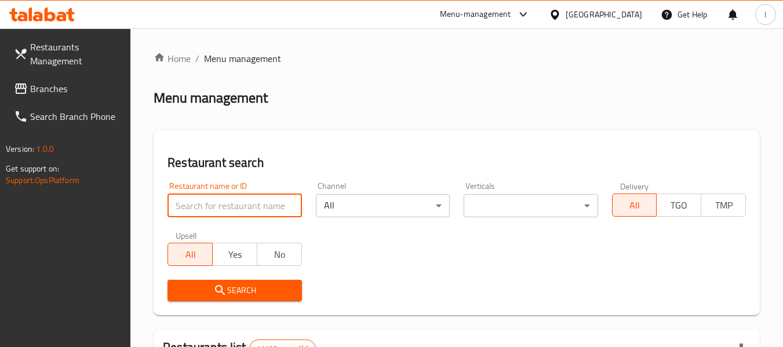
paste input "704122"
type input "704122"
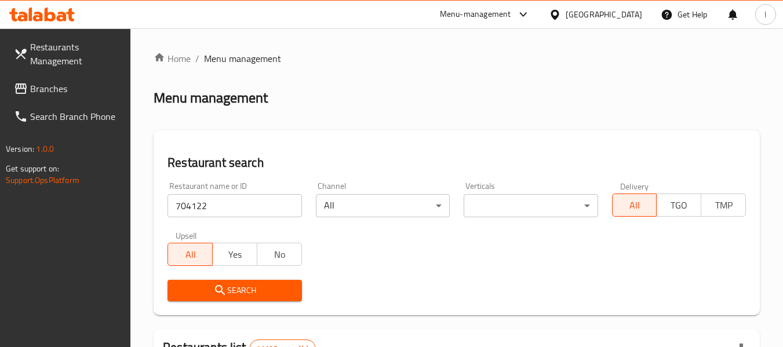
click at [263, 289] on span "Search" at bounding box center [234, 291] width 115 height 14
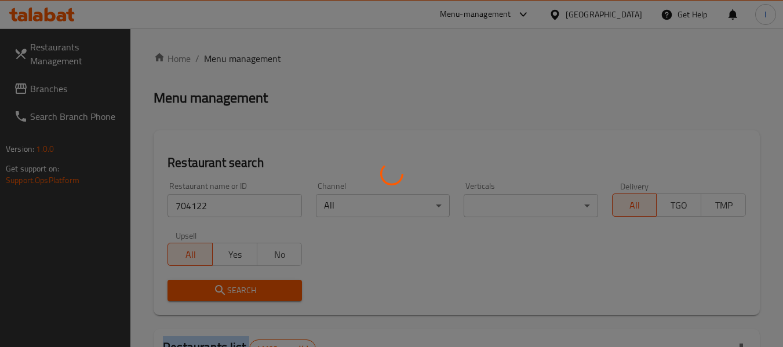
click at [263, 289] on div at bounding box center [391, 173] width 783 height 347
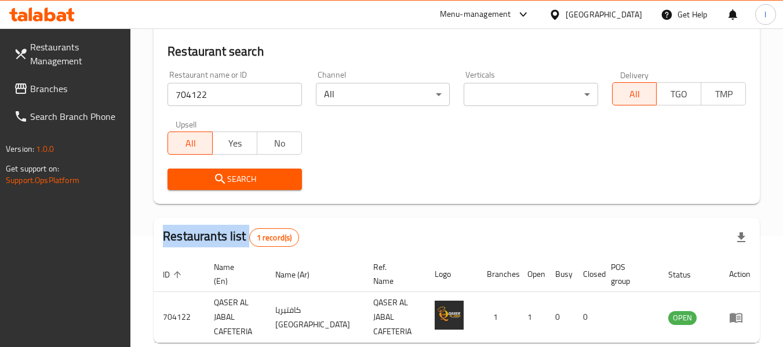
scroll to position [116, 0]
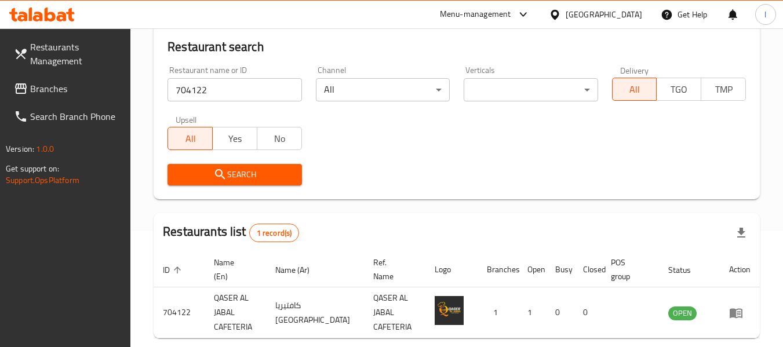
click at [395, 194] on div "Restaurant search Restaurant name or ID 704122 Restaurant name or ID Channel Al…" at bounding box center [457, 106] width 606 height 185
click at [569, 11] on div "United Arab Emirates" at bounding box center [604, 14] width 77 height 13
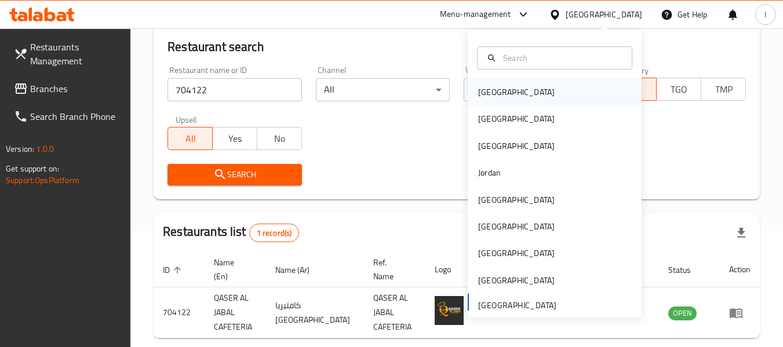
click at [504, 90] on div "Bahrain" at bounding box center [516, 92] width 95 height 27
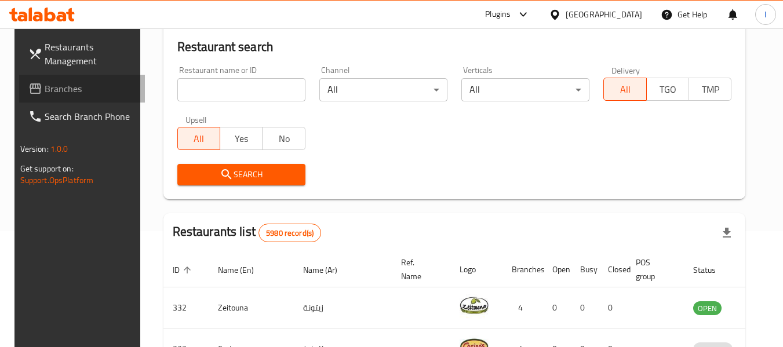
click at [97, 82] on span "Branches" at bounding box center [91, 89] width 92 height 14
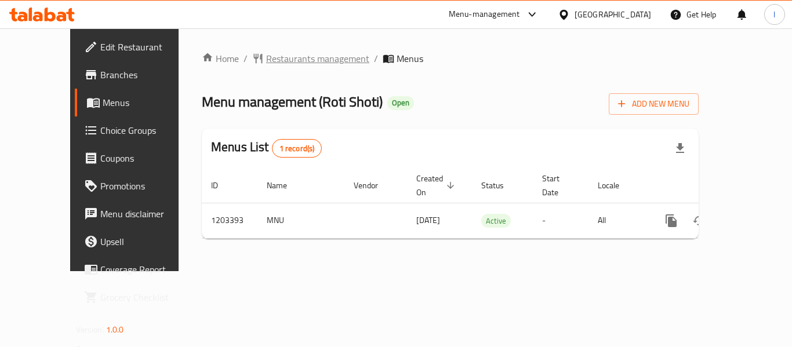
click at [279, 52] on span "Restaurants management" at bounding box center [317, 59] width 103 height 14
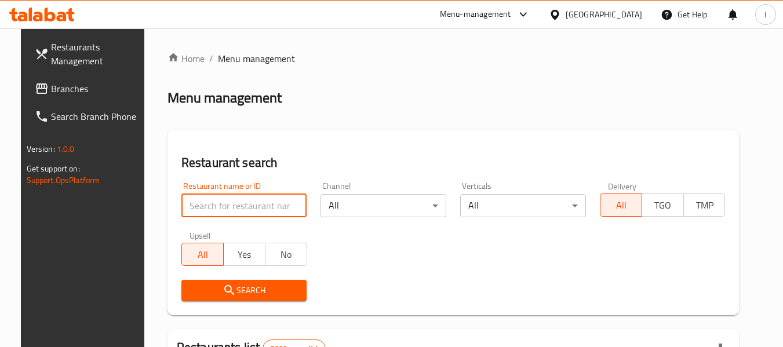
click at [210, 210] on input "search" at bounding box center [244, 205] width 126 height 23
paste input "669571"
type input "669571"
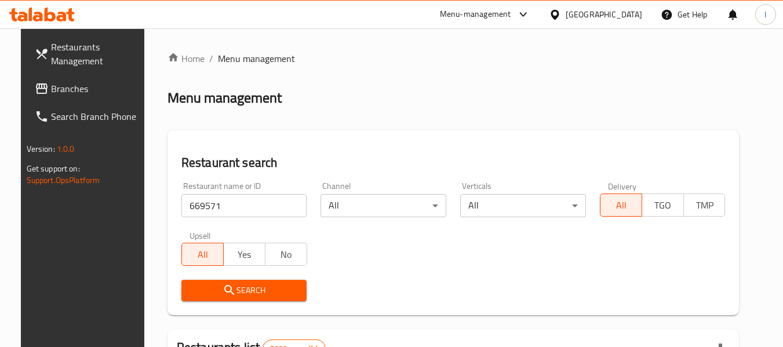
click at [237, 288] on span "Search" at bounding box center [244, 291] width 107 height 14
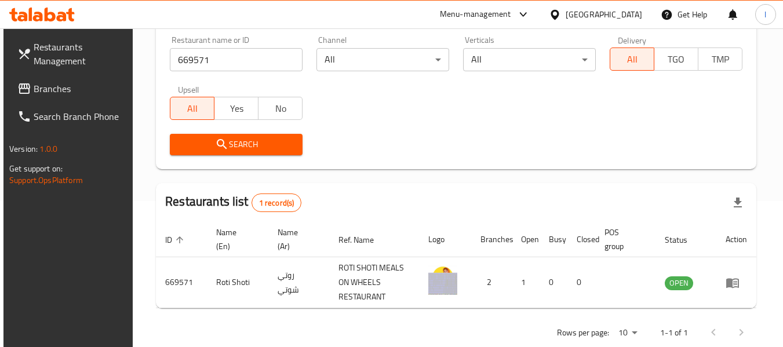
scroll to position [170, 0]
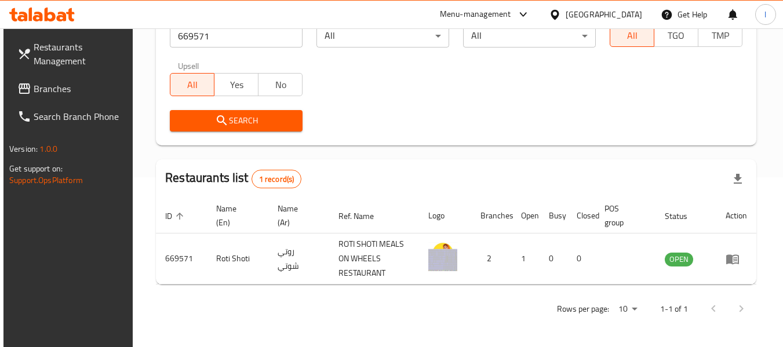
click at [559, 13] on icon at bounding box center [555, 14] width 8 height 10
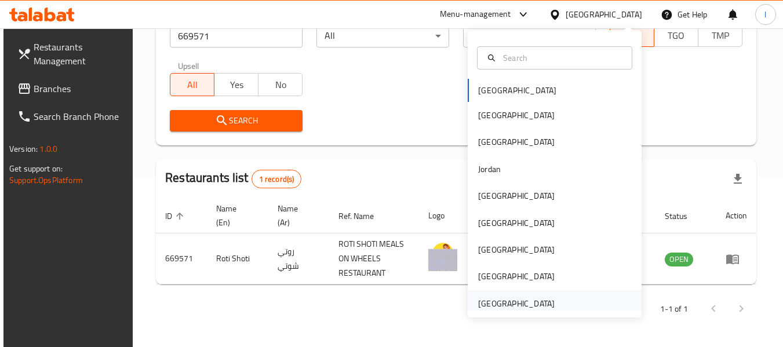
click at [493, 298] on div "[GEOGRAPHIC_DATA]" at bounding box center [516, 303] width 77 height 13
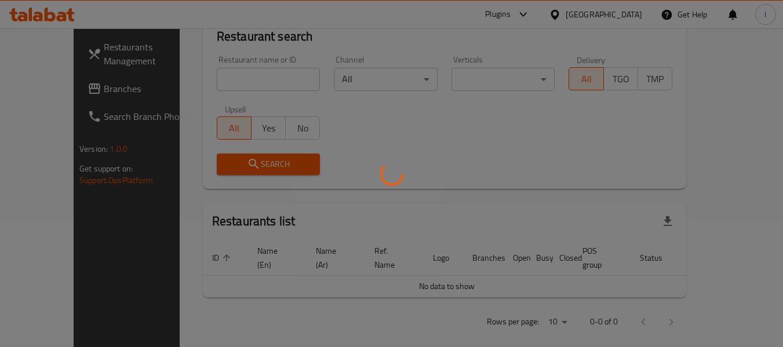
scroll to position [170, 0]
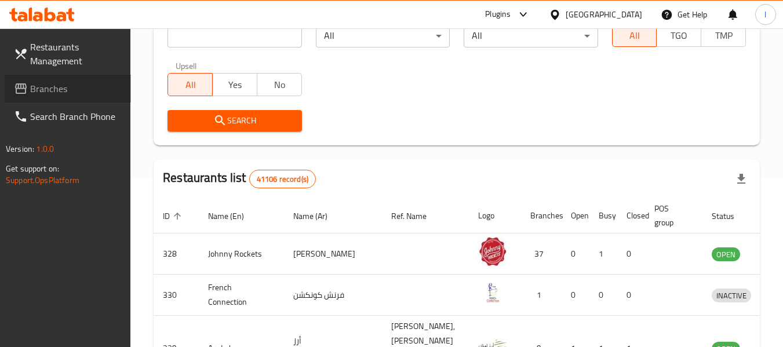
click at [52, 85] on span "Branches" at bounding box center [76, 89] width 92 height 14
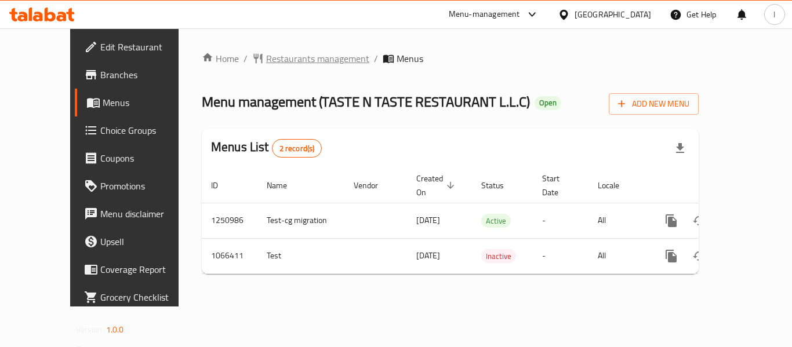
click at [275, 56] on span "Restaurants management" at bounding box center [317, 59] width 103 height 14
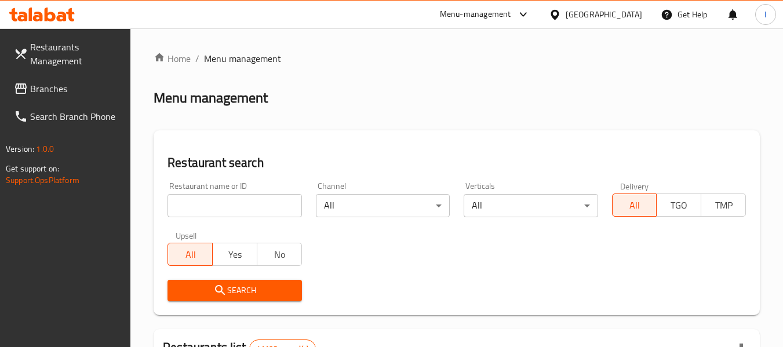
click at [243, 210] on input "search" at bounding box center [235, 205] width 134 height 23
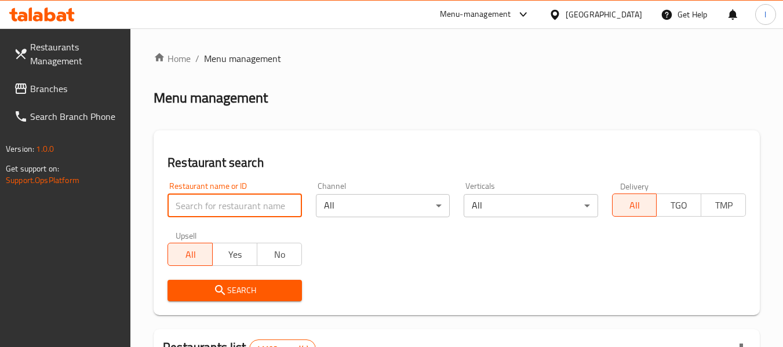
paste input "663440"
type input "663440"
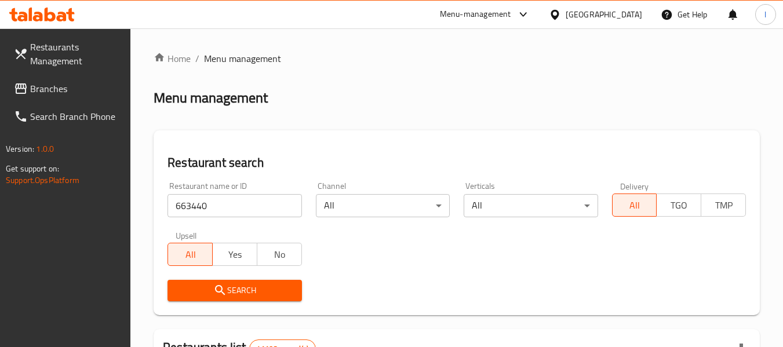
click at [249, 285] on span "Search" at bounding box center [234, 291] width 115 height 14
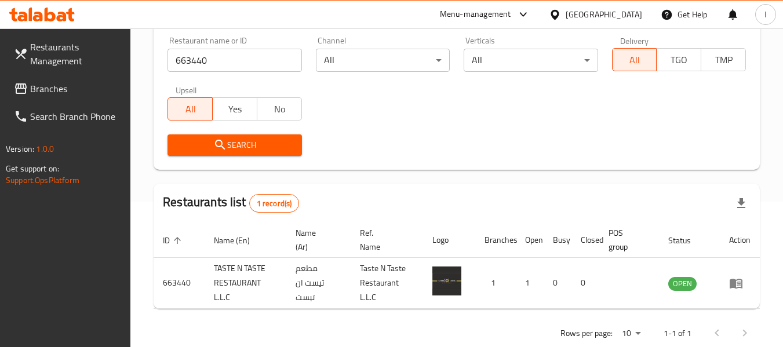
scroll to position [170, 0]
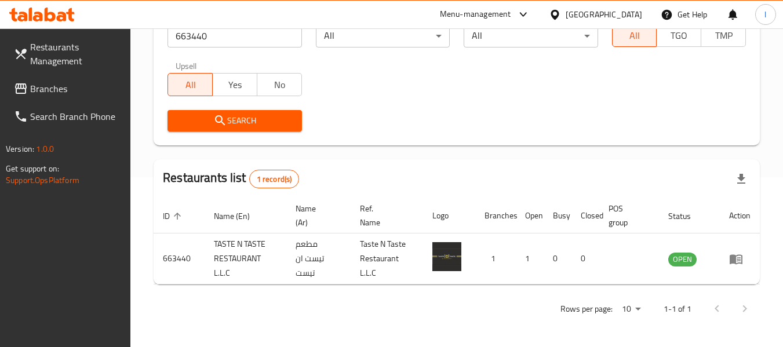
click at [604, 19] on div "United Arab Emirates" at bounding box center [604, 14] width 77 height 13
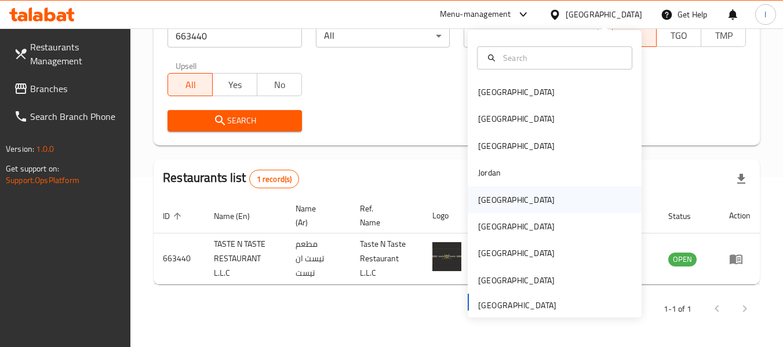
click at [494, 199] on div "[GEOGRAPHIC_DATA]" at bounding box center [516, 200] width 95 height 27
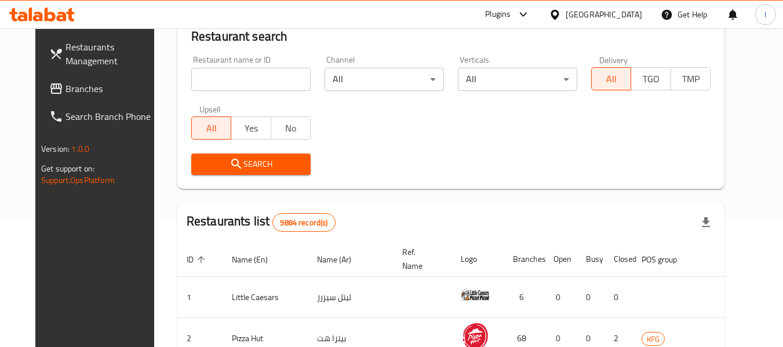
scroll to position [170, 0]
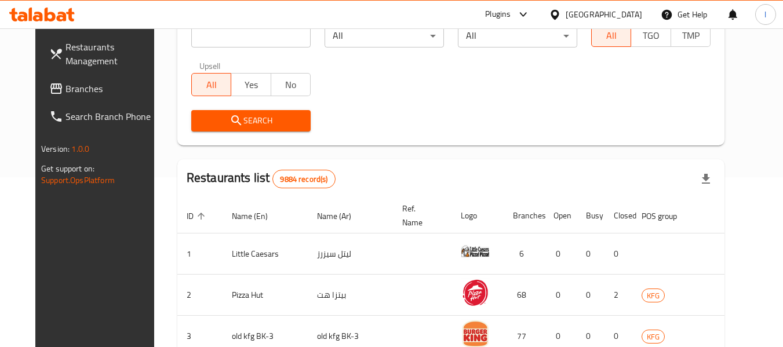
click at [89, 83] on span "Branches" at bounding box center [112, 89] width 92 height 14
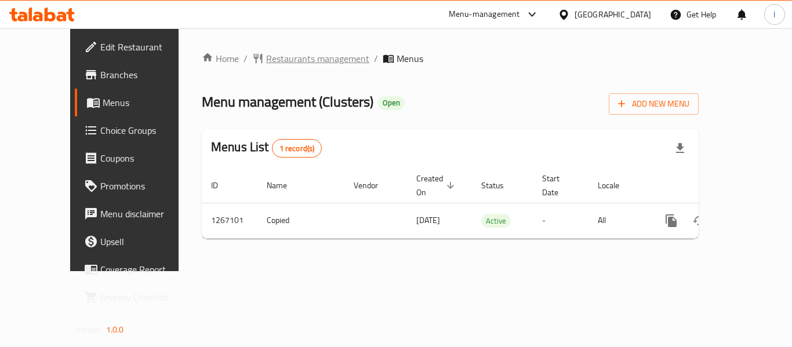
click at [288, 64] on span "Restaurants management" at bounding box center [317, 59] width 103 height 14
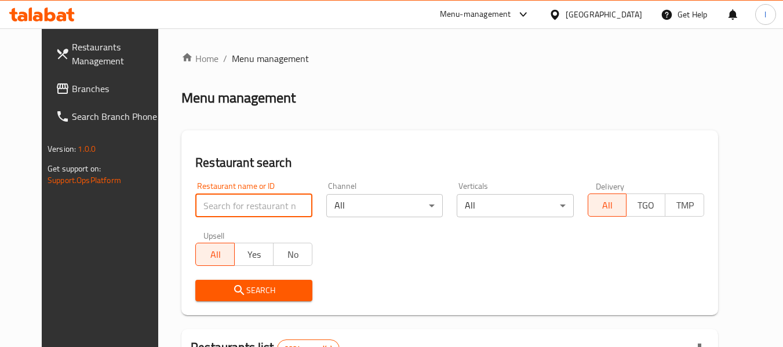
paste input "687599"
type input "687599"
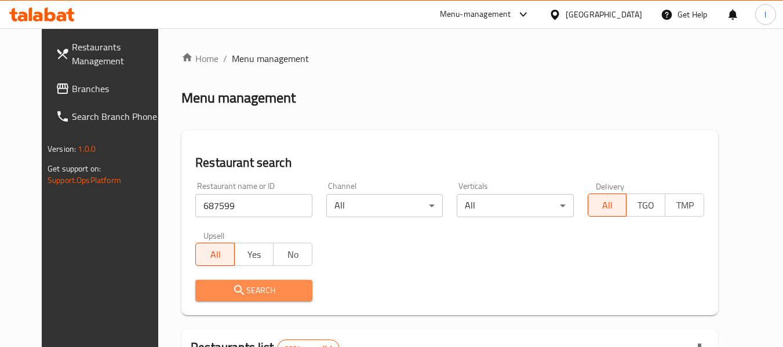
click at [249, 288] on span "Search" at bounding box center [254, 291] width 98 height 14
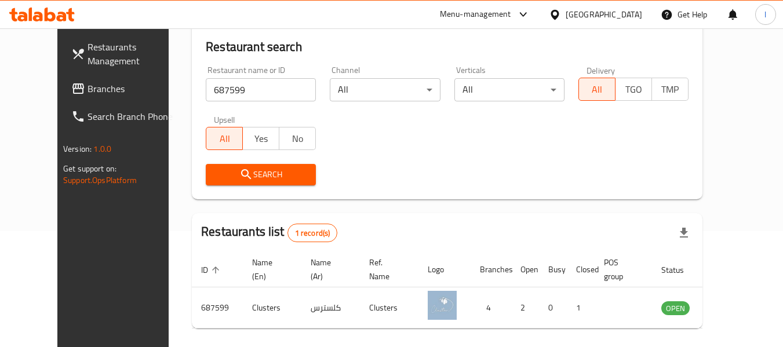
scroll to position [160, 0]
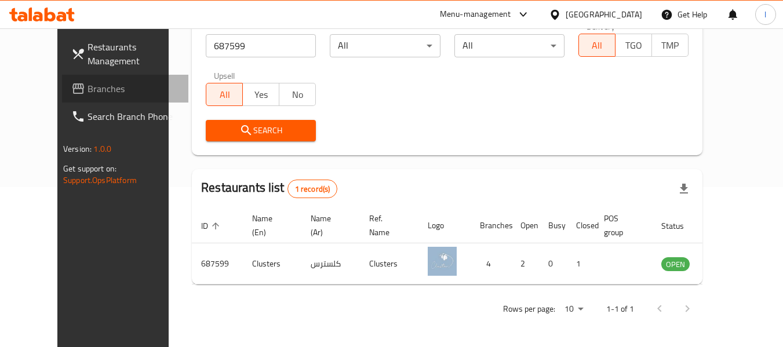
click at [88, 90] on span "Branches" at bounding box center [134, 89] width 92 height 14
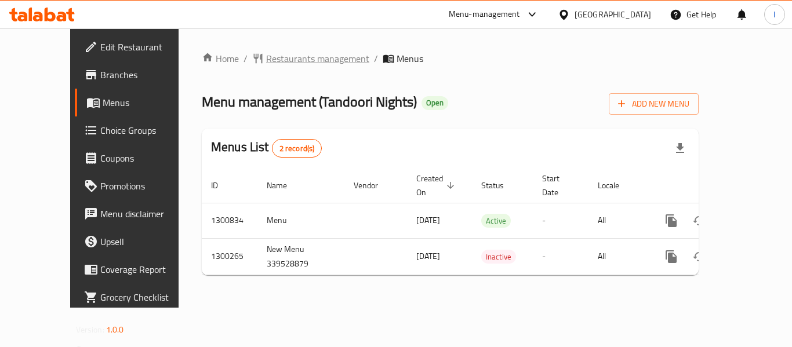
click at [266, 54] on span "Restaurants management" at bounding box center [317, 59] width 103 height 14
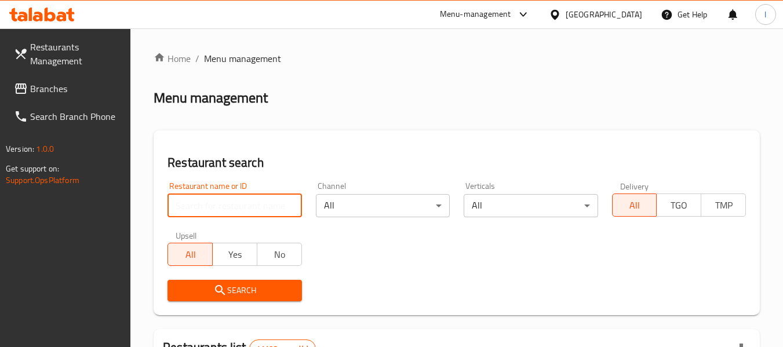
paste input "701700"
type input "701700"
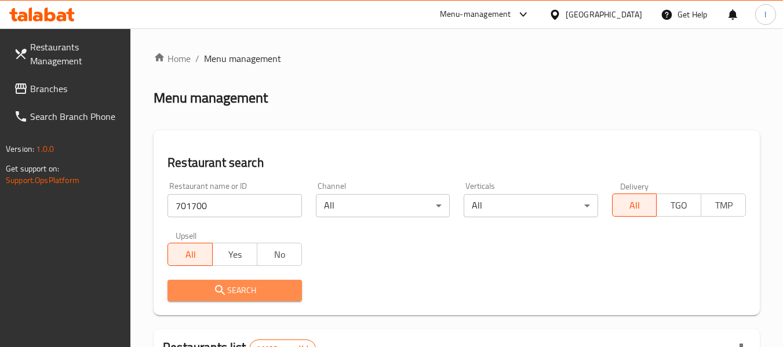
click at [237, 289] on span "Search" at bounding box center [234, 291] width 115 height 14
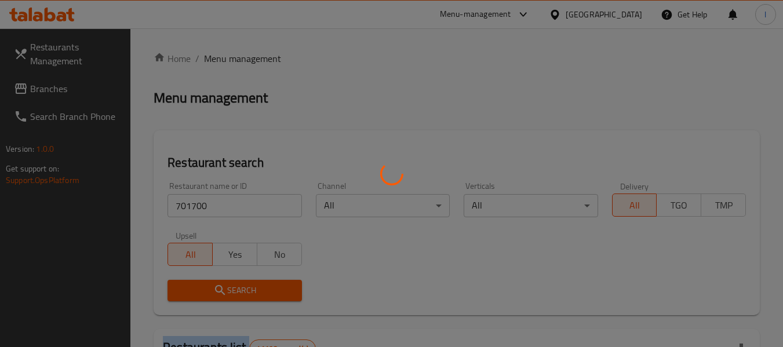
click at [237, 289] on div at bounding box center [391, 173] width 783 height 347
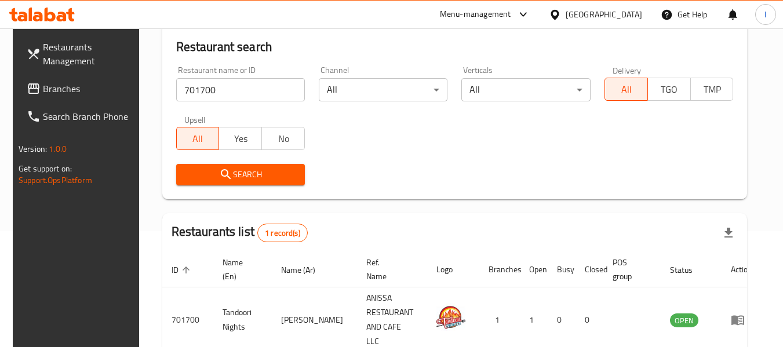
click at [376, 162] on div "Home / Menu management Menu management Restaurant search Restaurant name or ID …" at bounding box center [455, 164] width 586 height 457
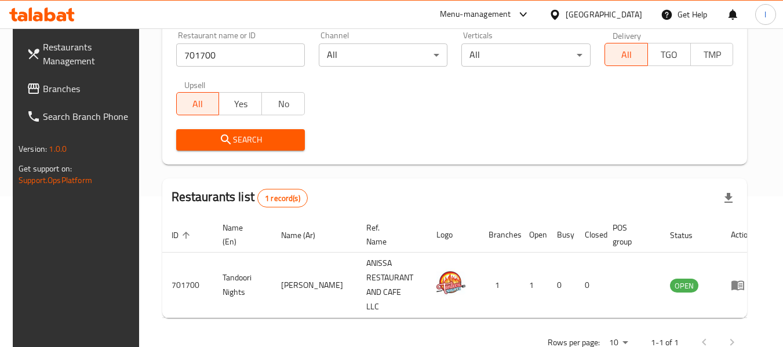
scroll to position [170, 0]
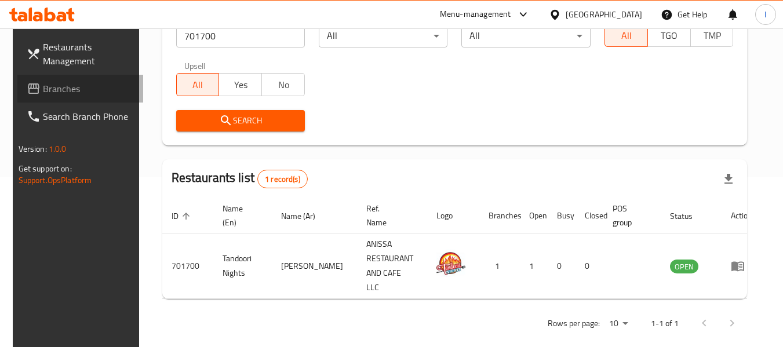
click at [51, 82] on span "Branches" at bounding box center [89, 89] width 92 height 14
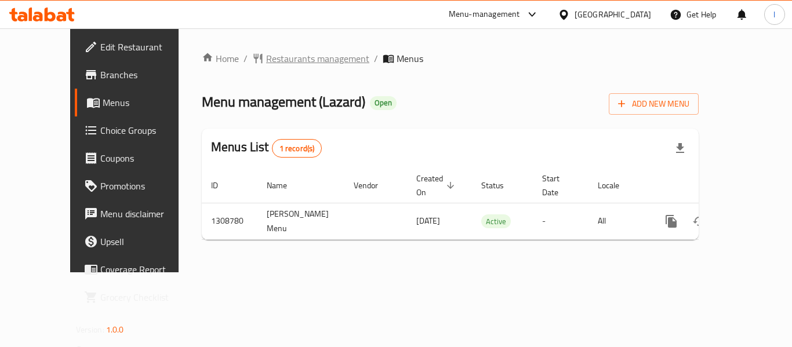
click at [266, 57] on span "Restaurants management" at bounding box center [317, 59] width 103 height 14
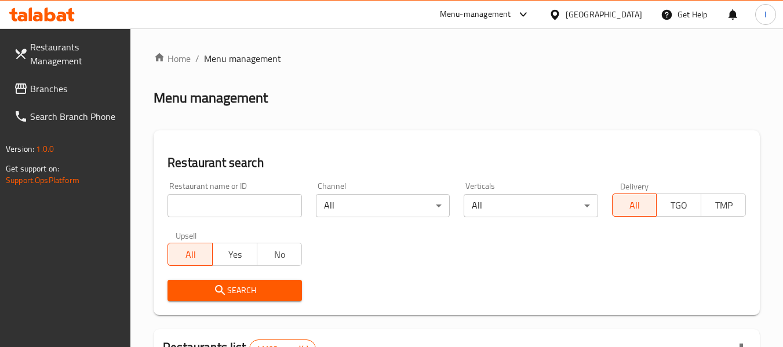
click at [237, 206] on input "search" at bounding box center [235, 205] width 134 height 23
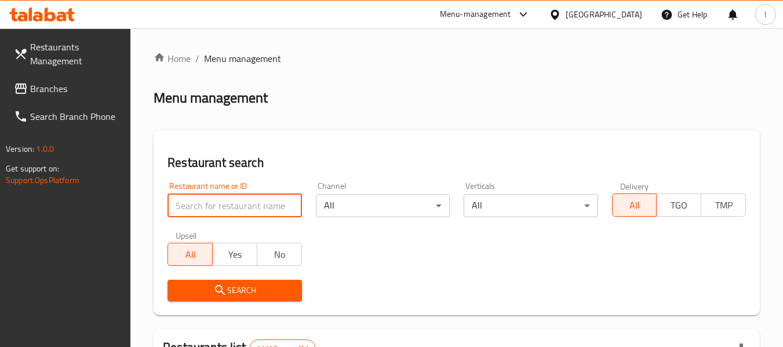
paste input "704655"
type input "704655"
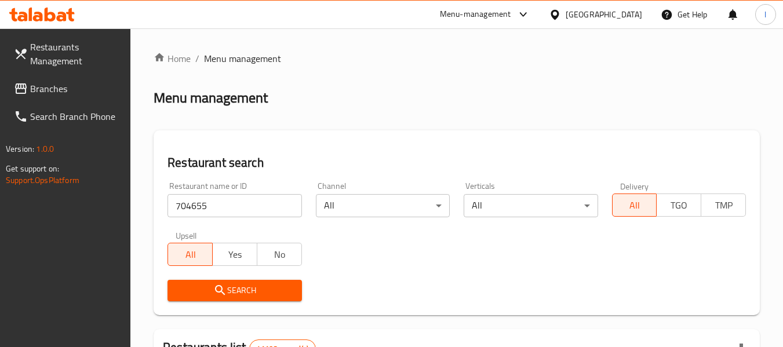
click at [235, 292] on span "Search" at bounding box center [234, 291] width 115 height 14
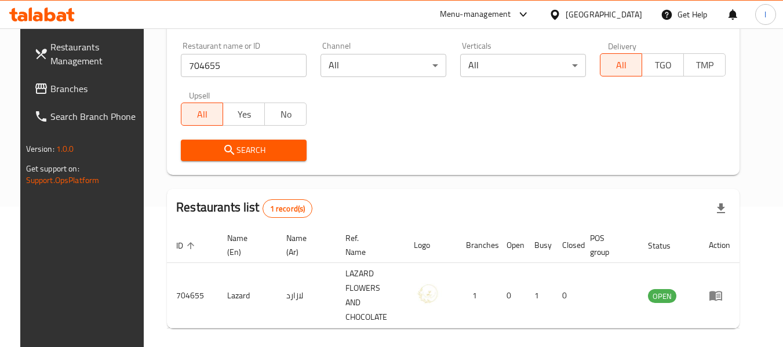
scroll to position [160, 0]
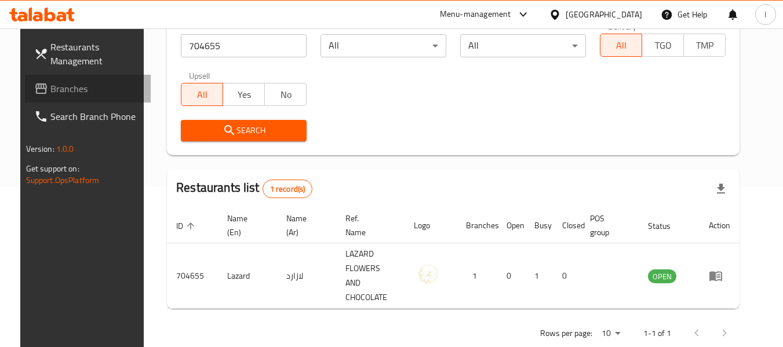
click at [50, 95] on span "Branches" at bounding box center [96, 89] width 92 height 14
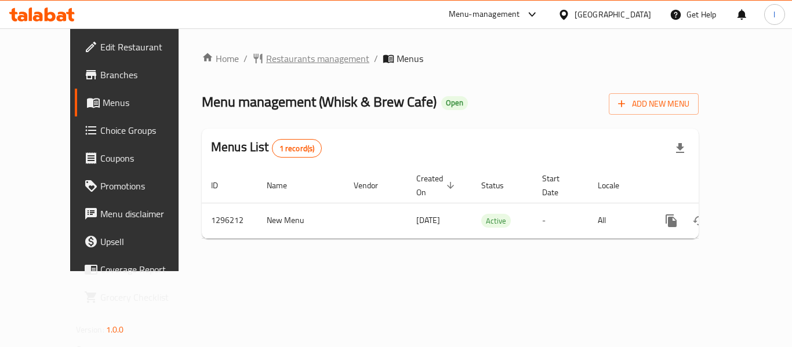
click at [266, 60] on span "Restaurants management" at bounding box center [317, 59] width 103 height 14
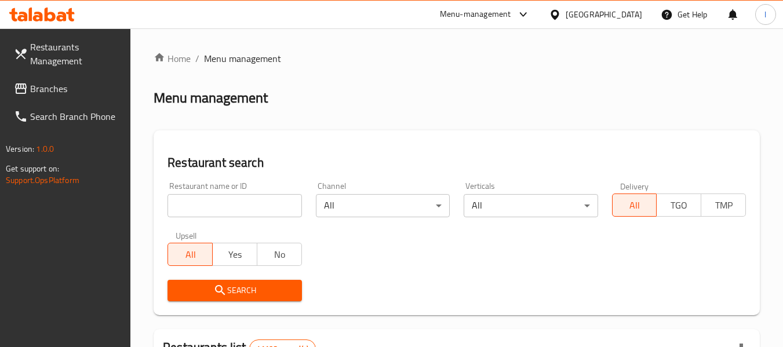
click at [265, 205] on input "search" at bounding box center [235, 205] width 134 height 23
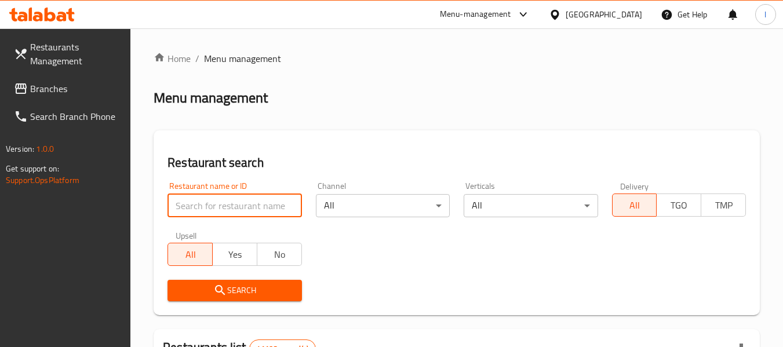
paste input "699890"
type input "699890"
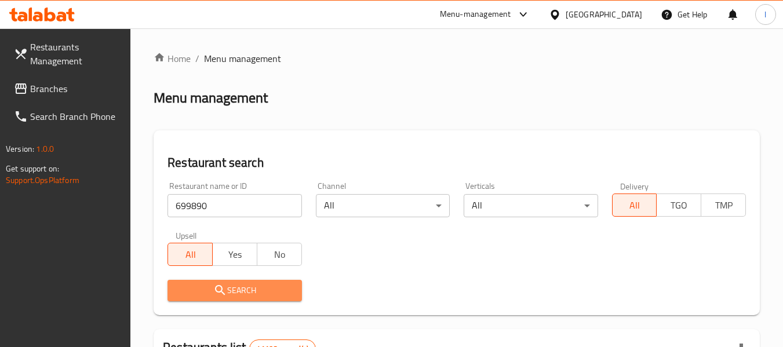
click at [255, 294] on span "Search" at bounding box center [234, 291] width 115 height 14
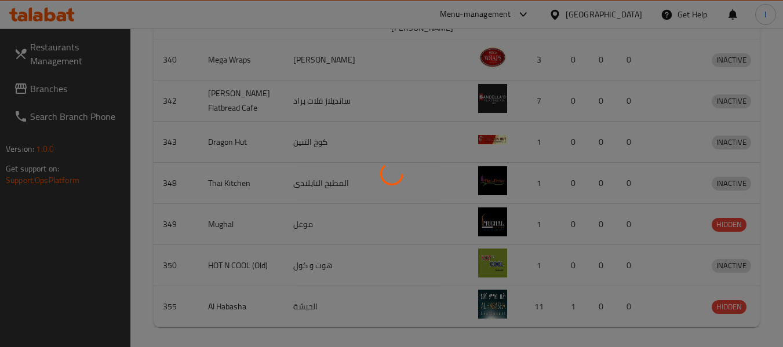
scroll to position [160, 0]
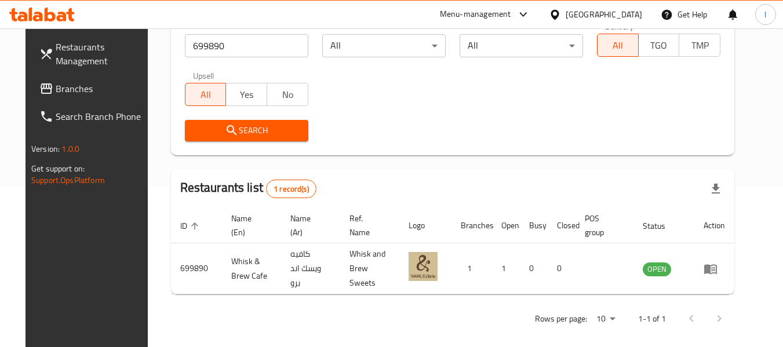
click at [56, 89] on span "Branches" at bounding box center [102, 89] width 92 height 14
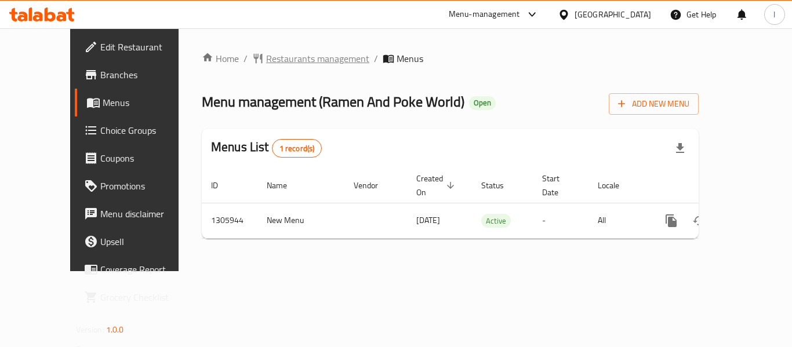
click at [293, 60] on span "Restaurants management" at bounding box center [317, 59] width 103 height 14
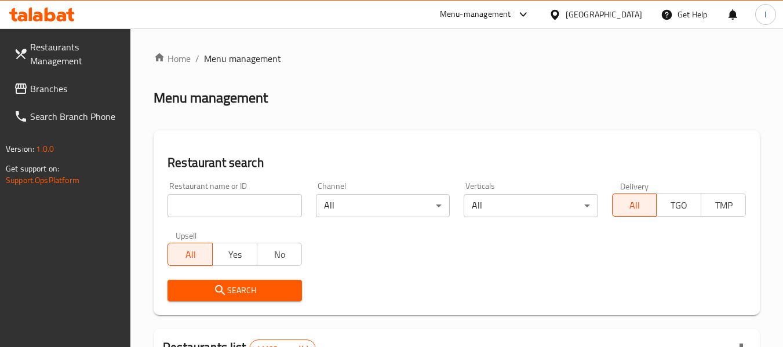
click at [255, 201] on input "search" at bounding box center [235, 205] width 134 height 23
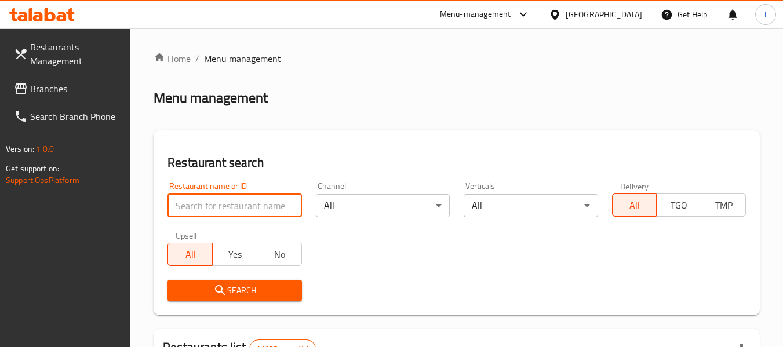
paste input "703922"
type input "703922"
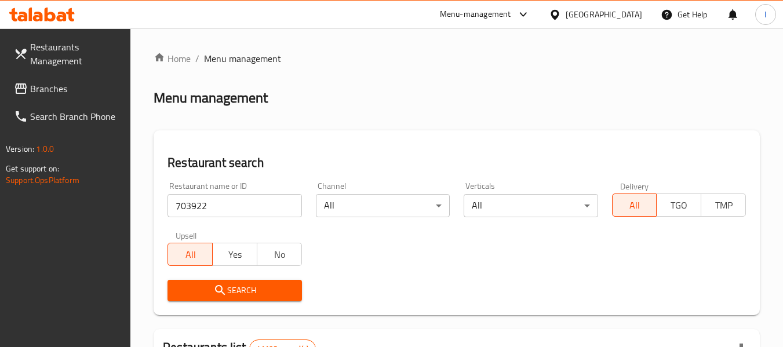
click at [238, 287] on span "Search" at bounding box center [234, 291] width 115 height 14
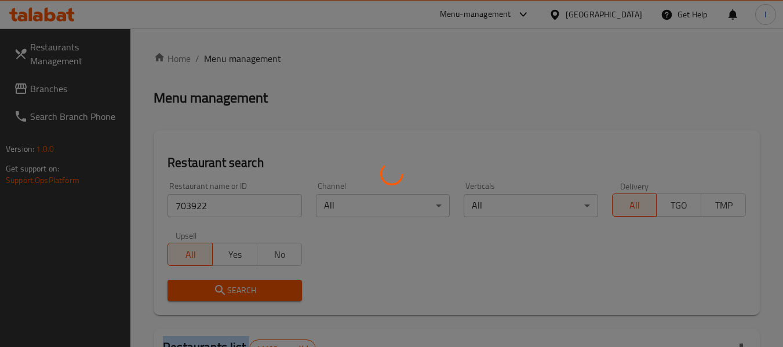
click at [238, 287] on div at bounding box center [391, 173] width 783 height 347
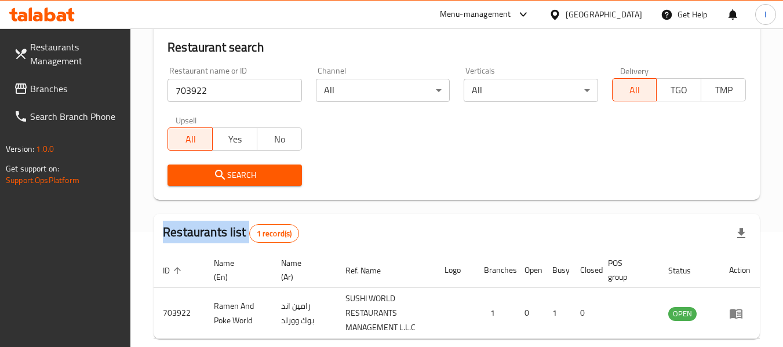
scroll to position [116, 0]
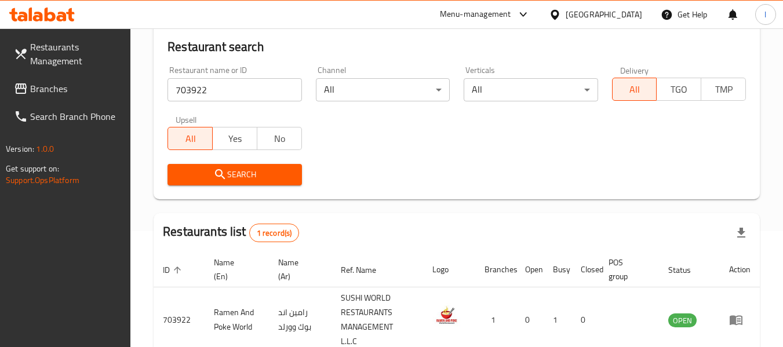
click at [364, 148] on div "Restaurant name or ID 703922 Restaurant name or ID Channel All ​ Verticals All …" at bounding box center [457, 125] width 593 height 133
click at [619, 14] on div "[GEOGRAPHIC_DATA]" at bounding box center [604, 14] width 77 height 13
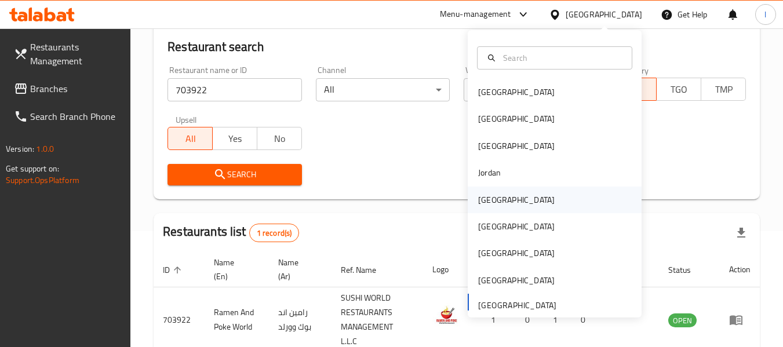
click at [514, 208] on div "[GEOGRAPHIC_DATA]" at bounding box center [555, 200] width 174 height 27
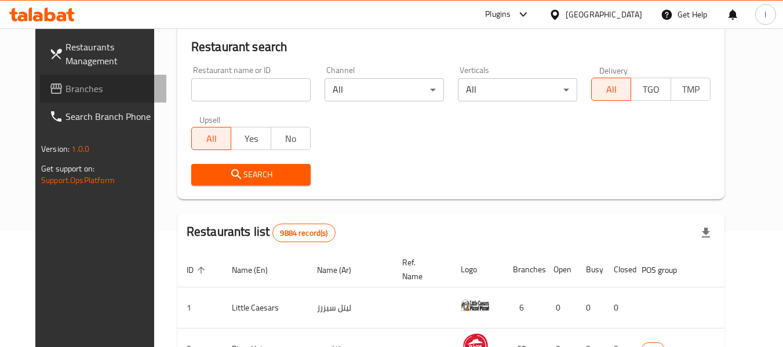
click at [66, 88] on span "Branches" at bounding box center [112, 89] width 92 height 14
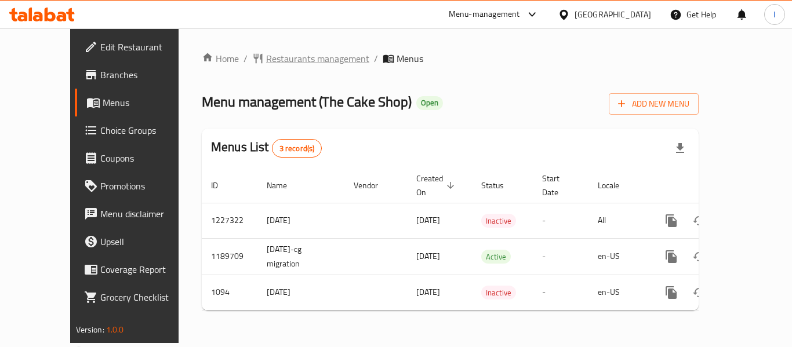
click at [266, 61] on span "Restaurants management" at bounding box center [317, 59] width 103 height 14
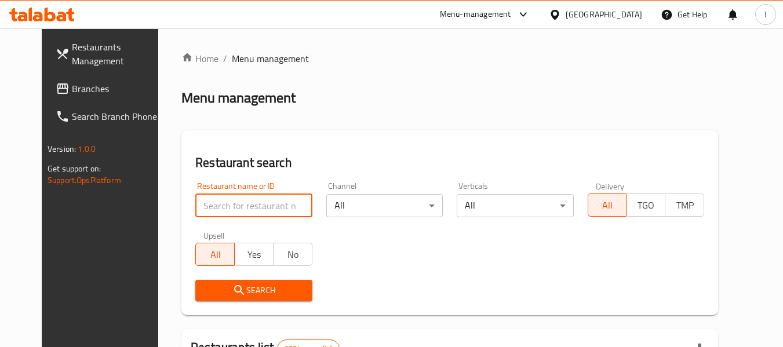
click at [230, 202] on input "search" at bounding box center [253, 205] width 117 height 23
paste input "323"
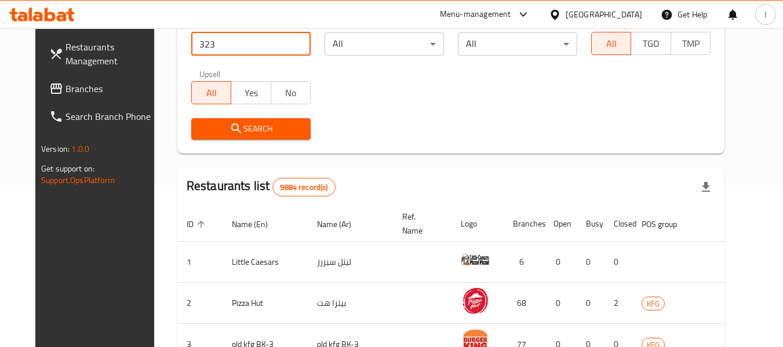
scroll to position [174, 0]
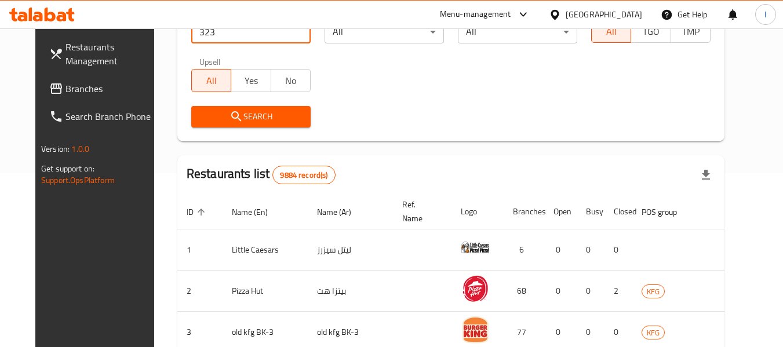
type input "323"
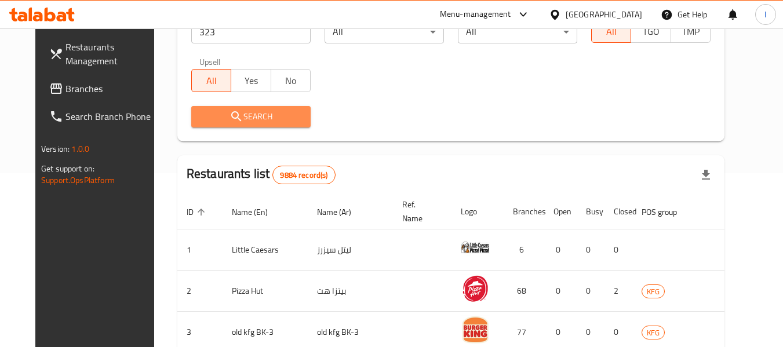
click at [263, 120] on span "Search" at bounding box center [251, 117] width 101 height 14
click at [263, 120] on div at bounding box center [391, 173] width 783 height 347
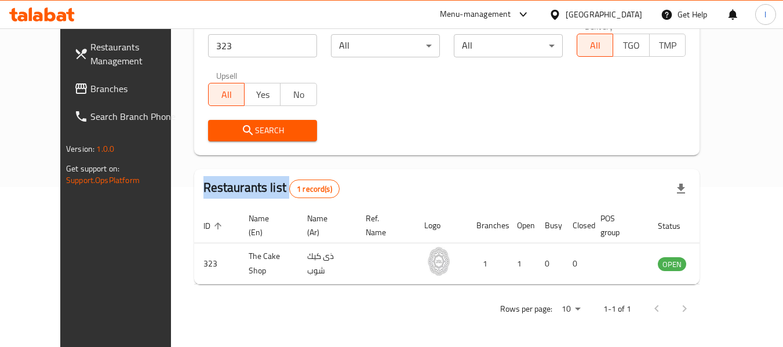
scroll to position [160, 0]
click at [366, 88] on div at bounding box center [391, 173] width 783 height 347
click at [561, 18] on icon at bounding box center [555, 15] width 12 height 12
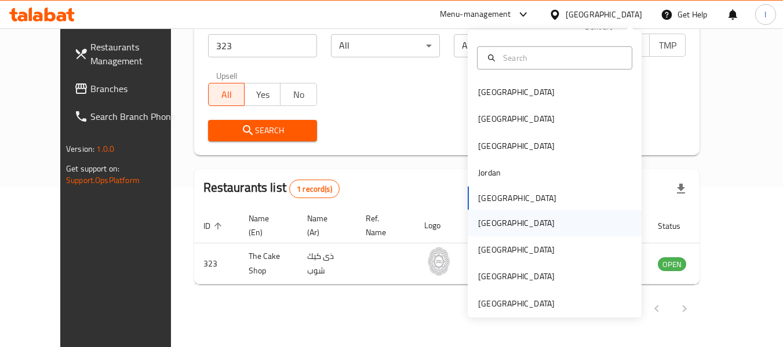
click at [508, 220] on div "[GEOGRAPHIC_DATA]" at bounding box center [555, 223] width 174 height 27
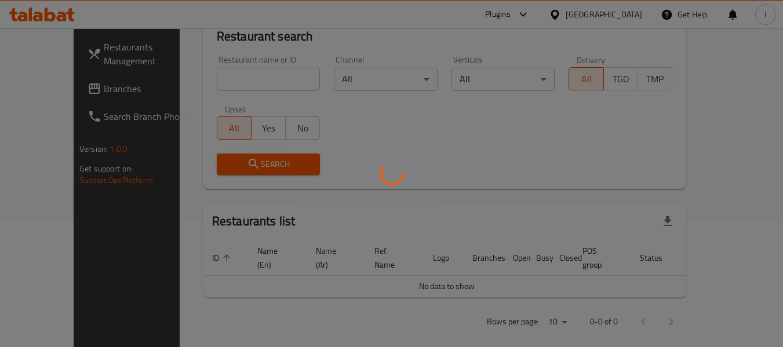
scroll to position [160, 0]
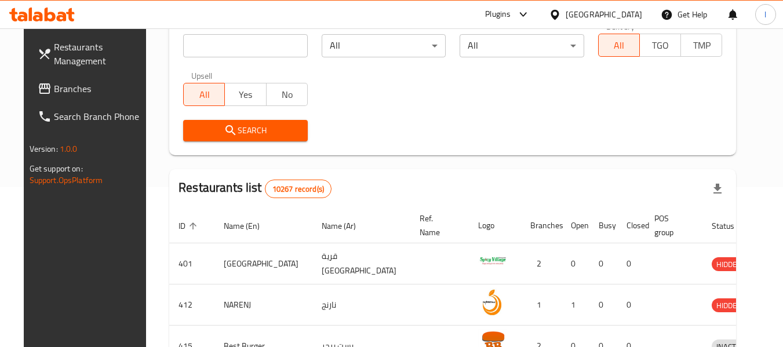
click at [54, 90] on span "Branches" at bounding box center [100, 89] width 92 height 14
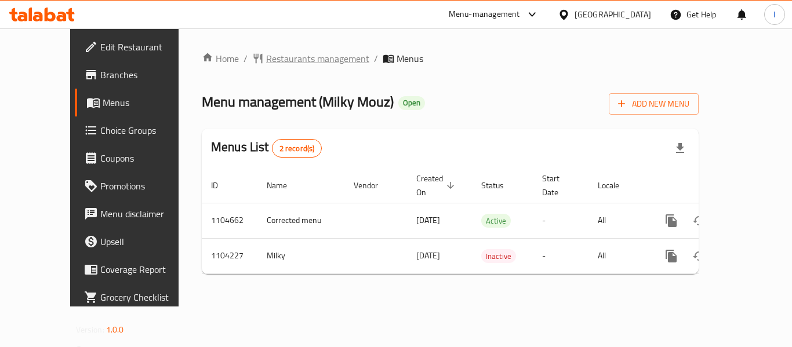
click at [266, 60] on span "Restaurants management" at bounding box center [317, 59] width 103 height 14
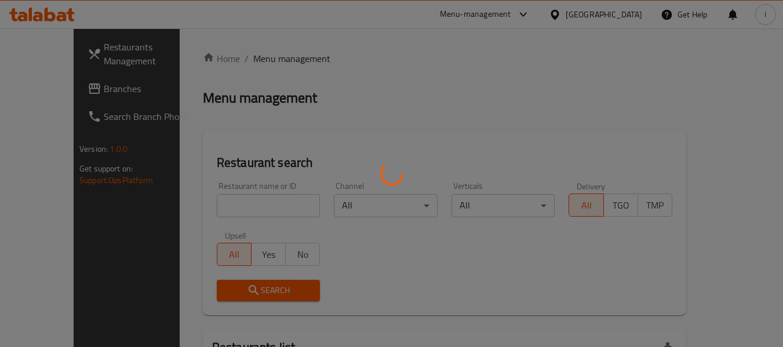
click at [233, 205] on div at bounding box center [391, 173] width 783 height 347
drag, startPoint x: 233, startPoint y: 205, endPoint x: 208, endPoint y: 213, distance: 26.2
click at [208, 213] on div at bounding box center [391, 173] width 783 height 347
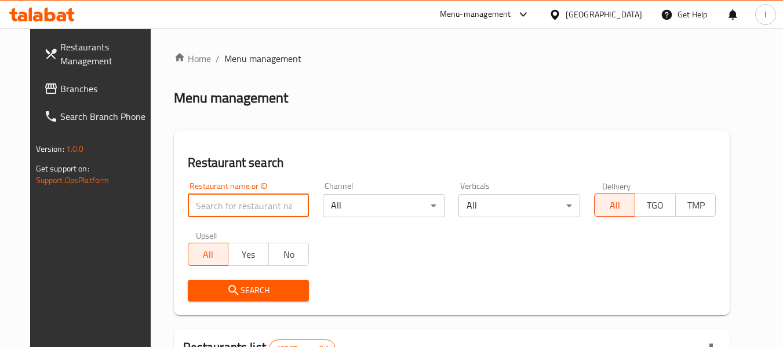
click at [230, 202] on input "search" at bounding box center [249, 205] width 122 height 23
paste input "665309"
type input "665309"
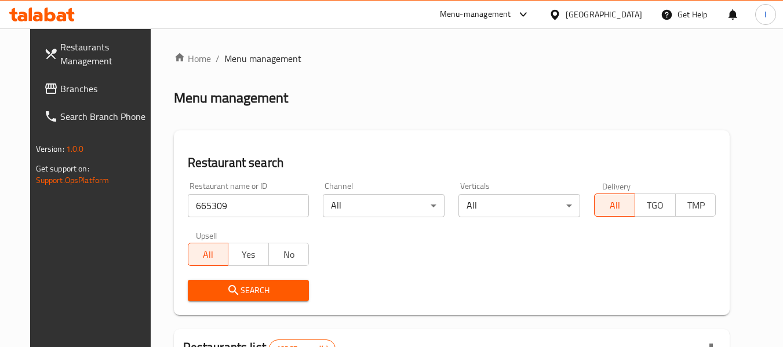
click at [232, 288] on span "Search" at bounding box center [248, 291] width 103 height 14
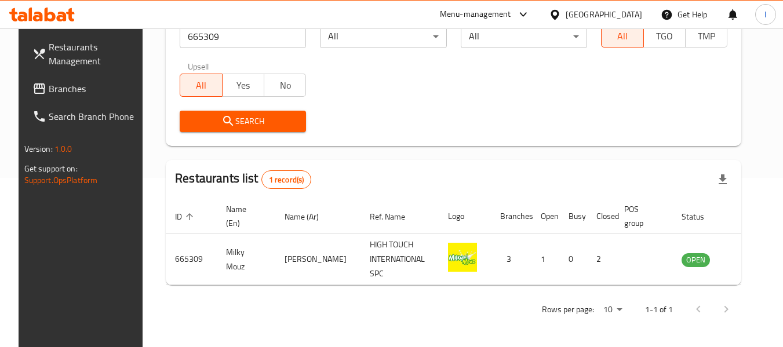
scroll to position [170, 0]
click at [561, 12] on icon at bounding box center [555, 15] width 12 height 12
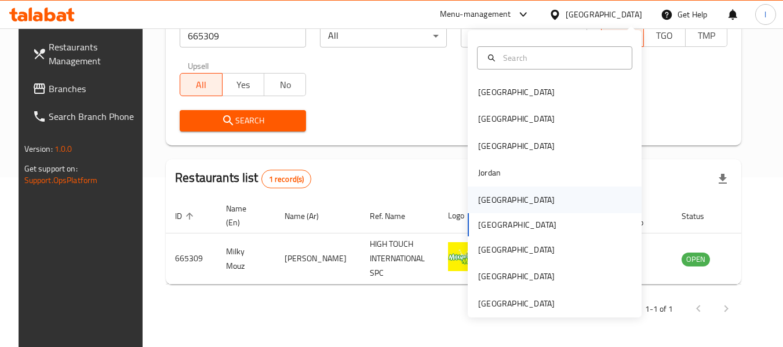
click at [511, 194] on div "[GEOGRAPHIC_DATA]" at bounding box center [555, 200] width 174 height 27
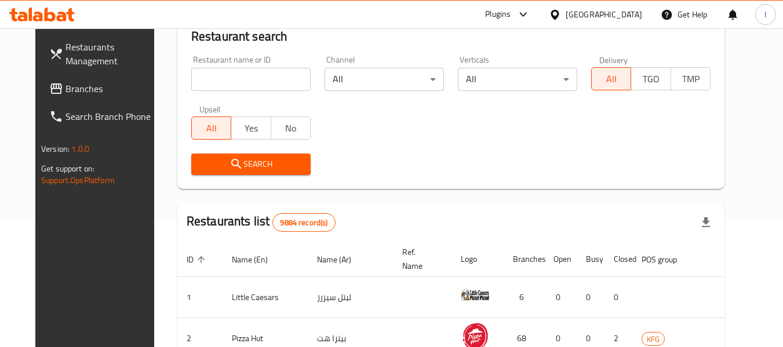
scroll to position [170, 0]
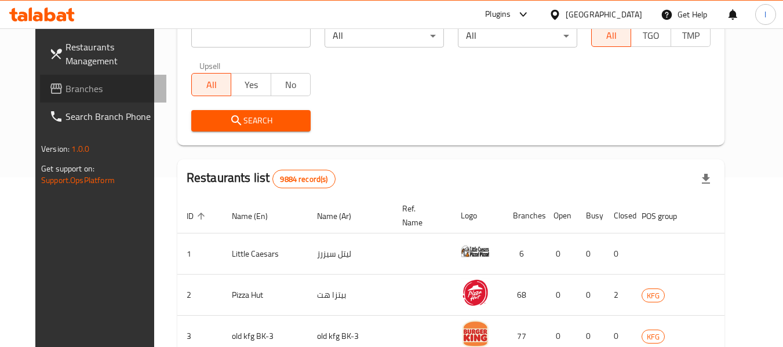
click at [107, 88] on span "Branches" at bounding box center [112, 89] width 92 height 14
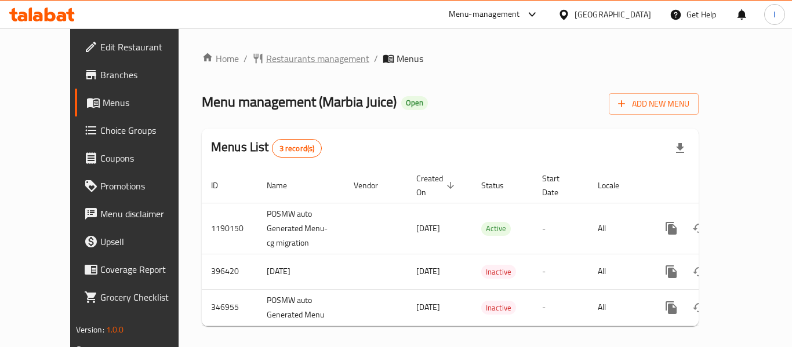
click at [285, 60] on span "Restaurants management" at bounding box center [317, 59] width 103 height 14
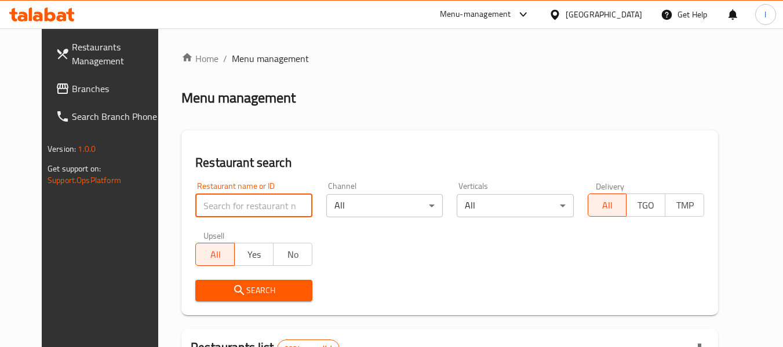
paste input "10369"
type input "10369"
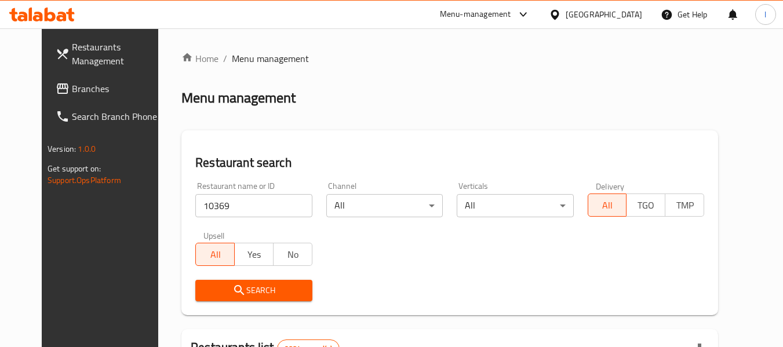
click at [232, 284] on icon "submit" at bounding box center [239, 291] width 14 height 14
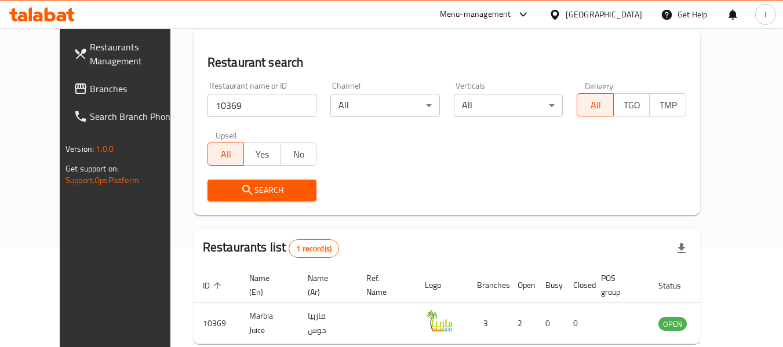
scroll to position [160, 0]
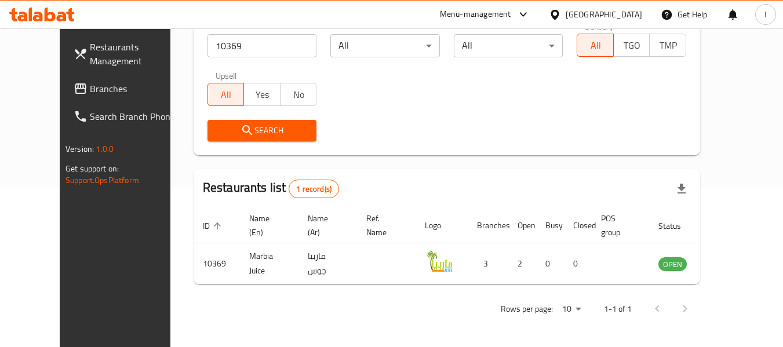
click at [559, 17] on icon at bounding box center [555, 14] width 8 height 10
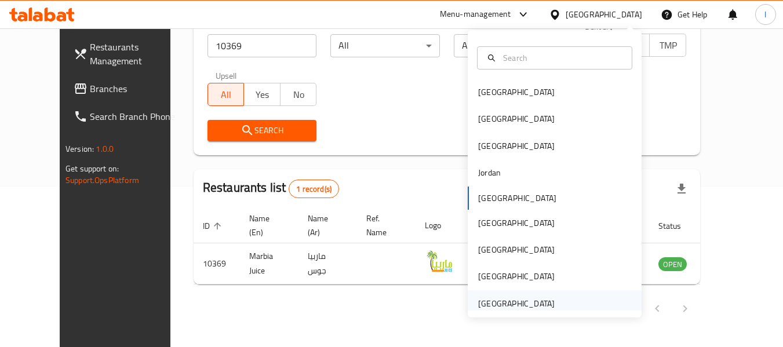
click at [500, 306] on div "[GEOGRAPHIC_DATA]" at bounding box center [516, 303] width 77 height 13
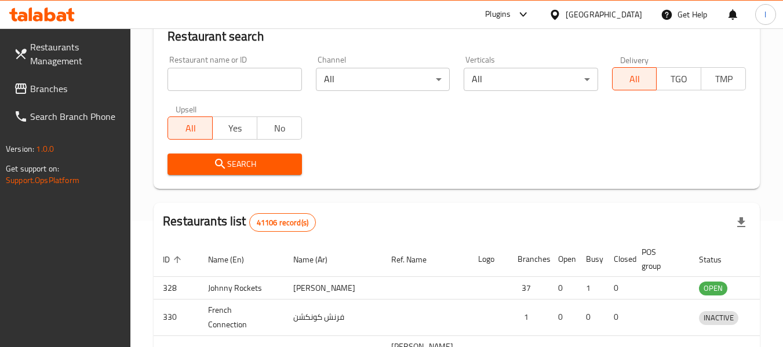
scroll to position [160, 0]
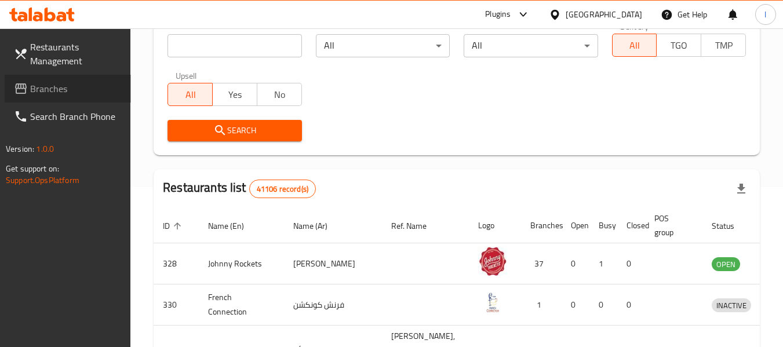
click at [69, 88] on span "Branches" at bounding box center [76, 89] width 92 height 14
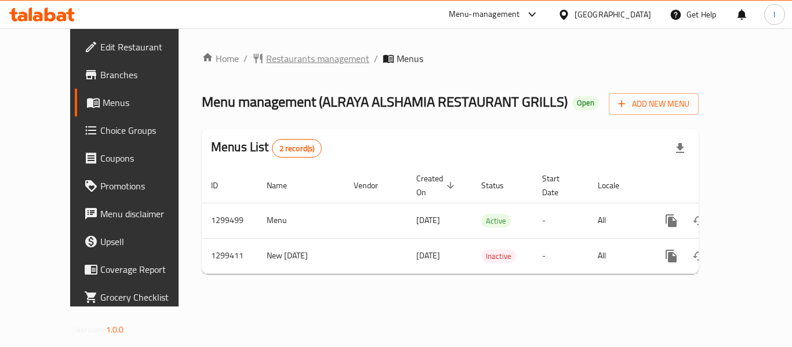
click at [302, 57] on span "Restaurants management" at bounding box center [317, 59] width 103 height 14
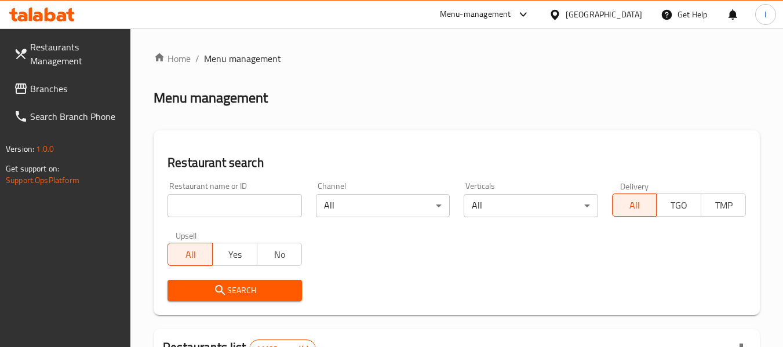
click at [202, 201] on input "search" at bounding box center [235, 205] width 134 height 23
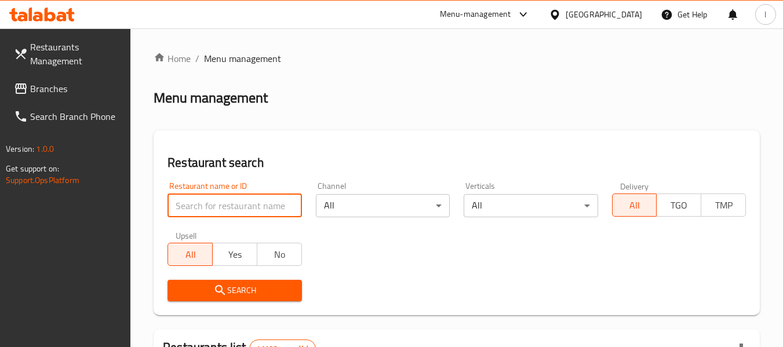
paste input "701342"
type input "701342"
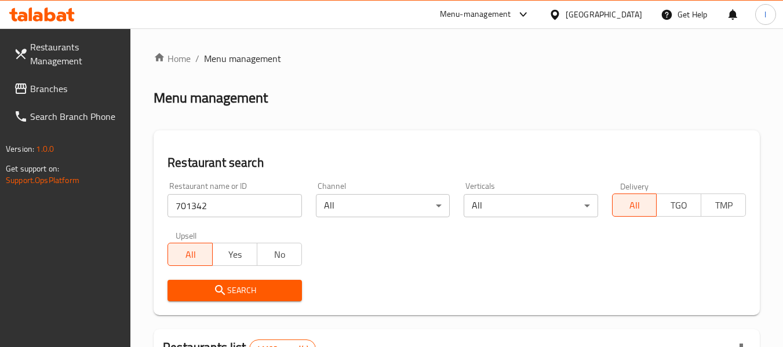
click at [226, 290] on icon "submit" at bounding box center [220, 291] width 14 height 14
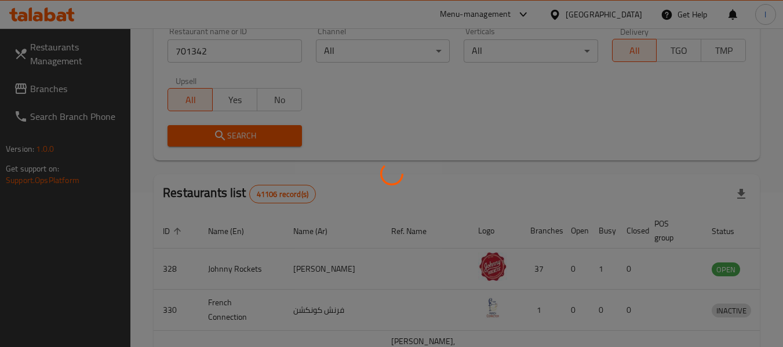
scroll to position [174, 0]
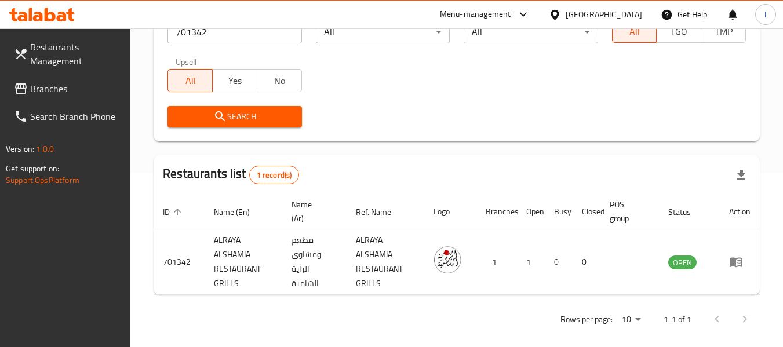
click at [85, 90] on span "Branches" at bounding box center [76, 89] width 92 height 14
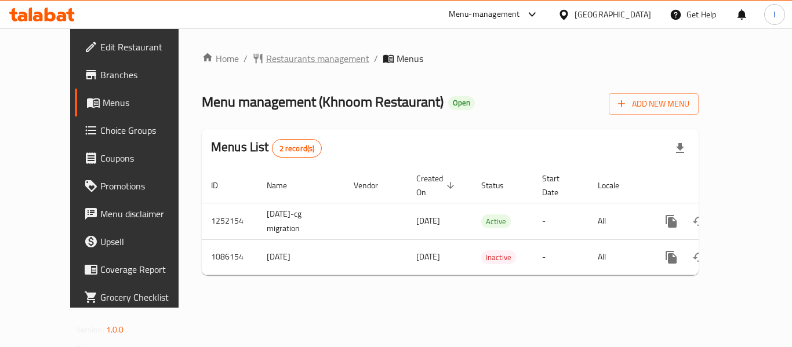
click at [266, 64] on span "Restaurants management" at bounding box center [317, 59] width 103 height 14
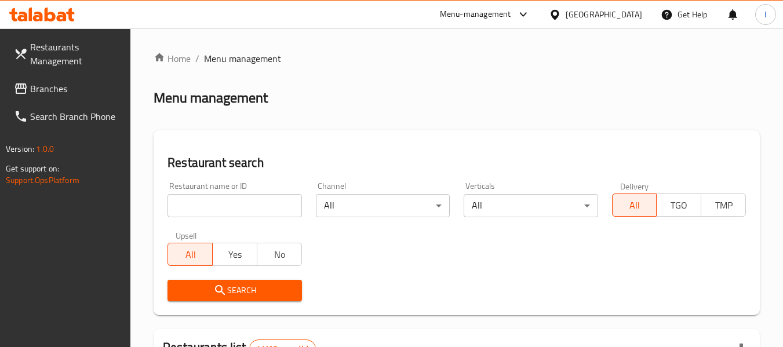
click at [238, 206] on input "search" at bounding box center [235, 205] width 134 height 23
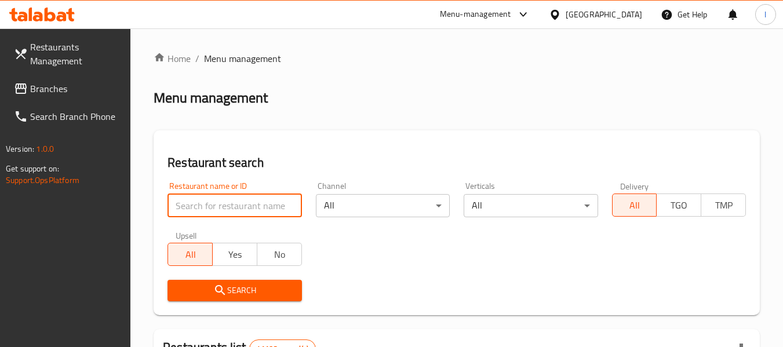
paste input "664644"
type input "664644"
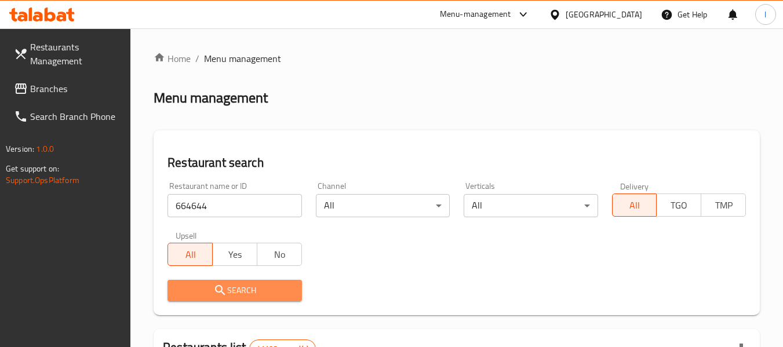
click at [259, 281] on button "Search" at bounding box center [235, 290] width 134 height 21
click at [259, 281] on div at bounding box center [391, 173] width 783 height 347
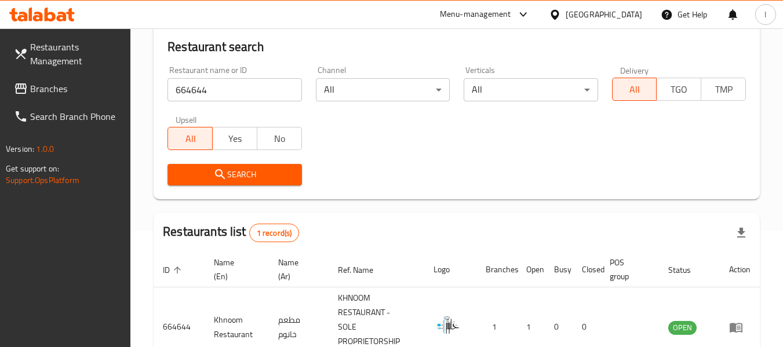
click at [416, 162] on div "Search" at bounding box center [457, 174] width 593 height 35
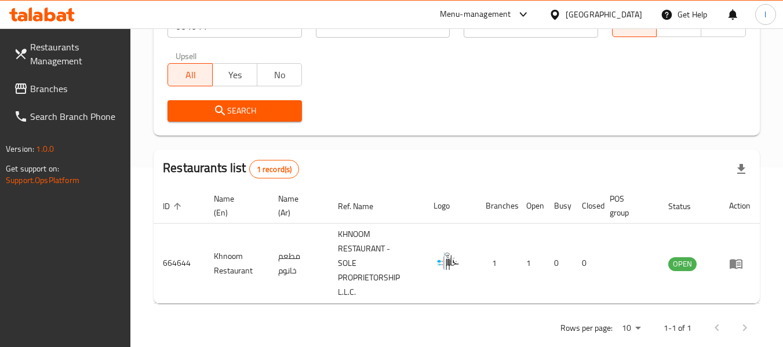
scroll to position [184, 0]
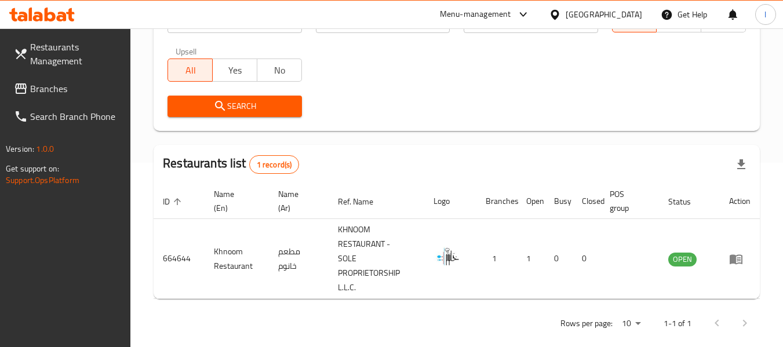
click at [622, 19] on div "[GEOGRAPHIC_DATA]" at bounding box center [604, 14] width 77 height 13
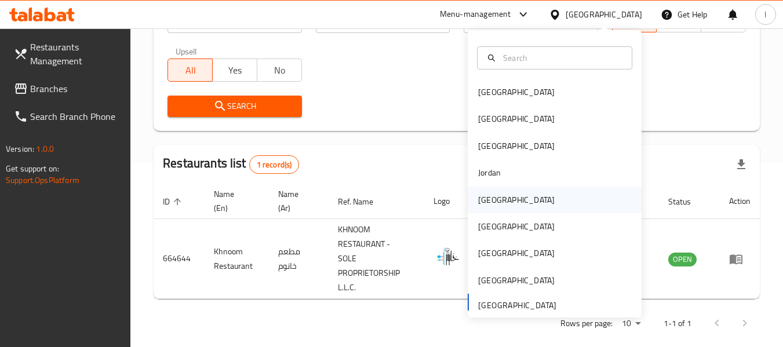
click at [519, 205] on div "[GEOGRAPHIC_DATA]" at bounding box center [555, 200] width 174 height 27
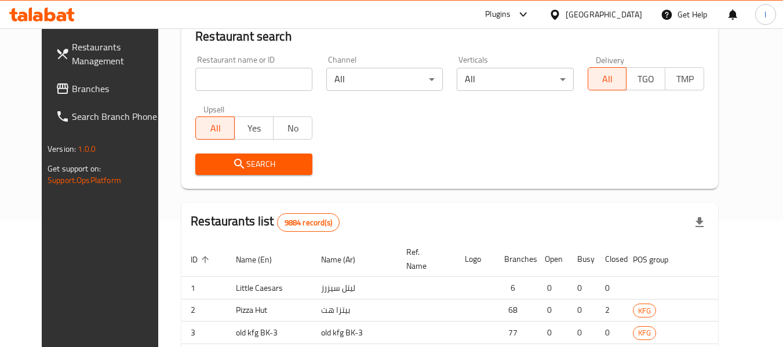
scroll to position [184, 0]
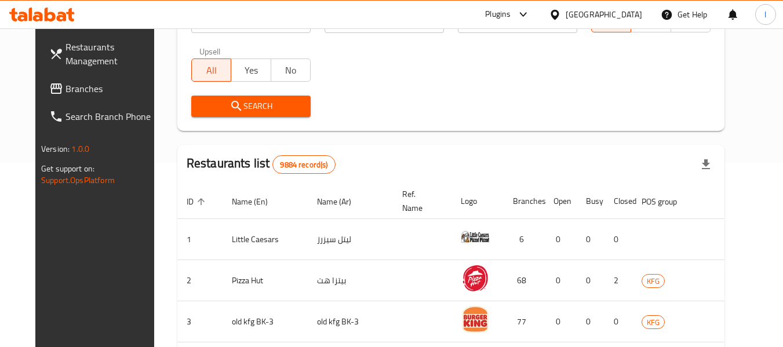
click at [66, 88] on span "Branches" at bounding box center [112, 89] width 92 height 14
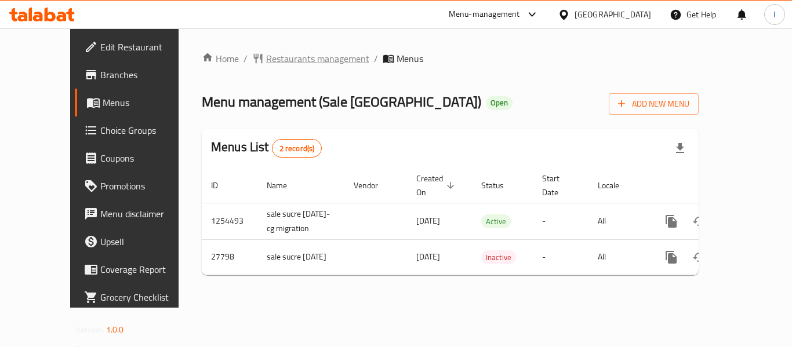
click at [296, 57] on span "Restaurants management" at bounding box center [317, 59] width 103 height 14
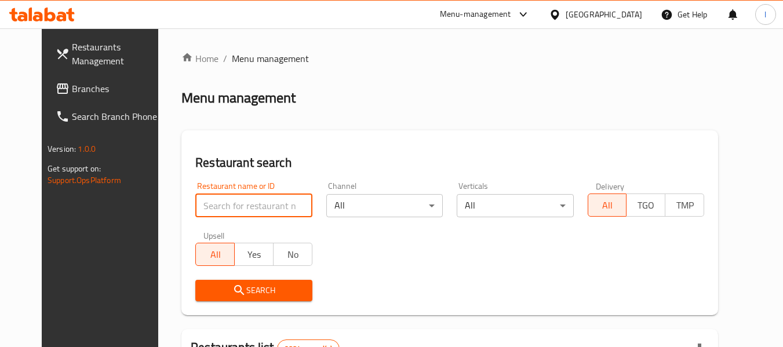
click at [243, 204] on input "search" at bounding box center [253, 205] width 117 height 23
paste input "14495"
type input "14495"
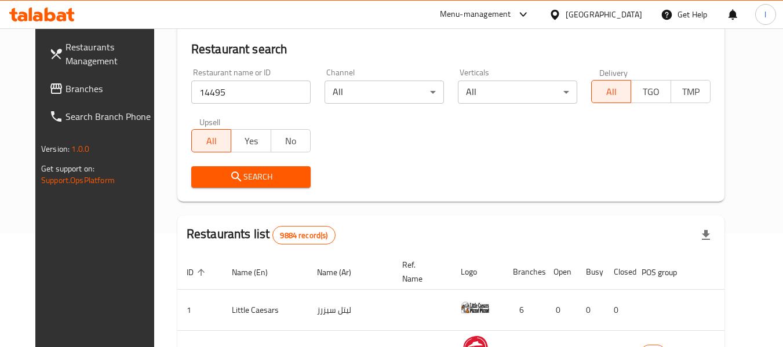
scroll to position [116, 0]
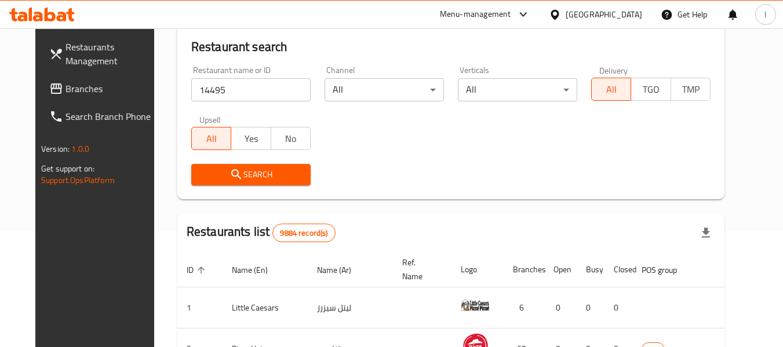
click at [288, 164] on button "Search" at bounding box center [250, 174] width 119 height 21
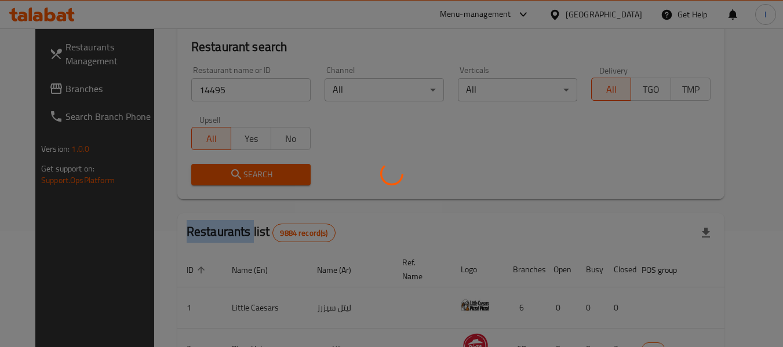
click at [288, 163] on div at bounding box center [391, 173] width 783 height 347
click at [385, 133] on div at bounding box center [391, 173] width 783 height 347
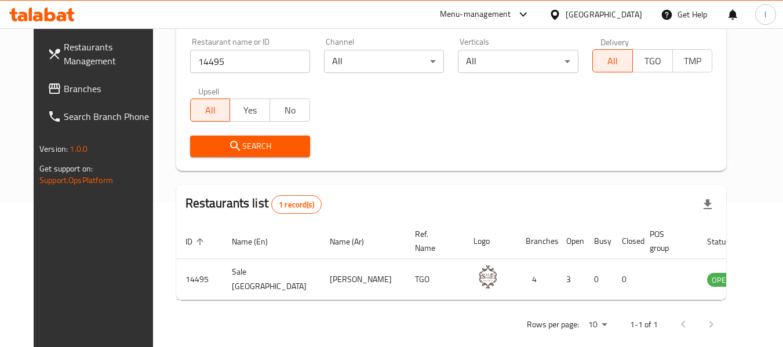
scroll to position [160, 0]
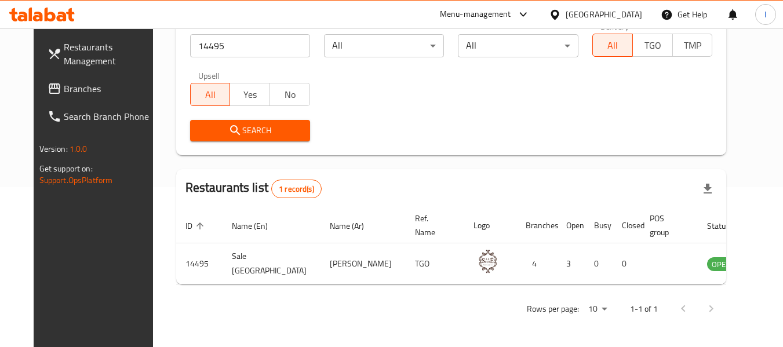
click at [630, 13] on div "[GEOGRAPHIC_DATA]" at bounding box center [604, 14] width 77 height 13
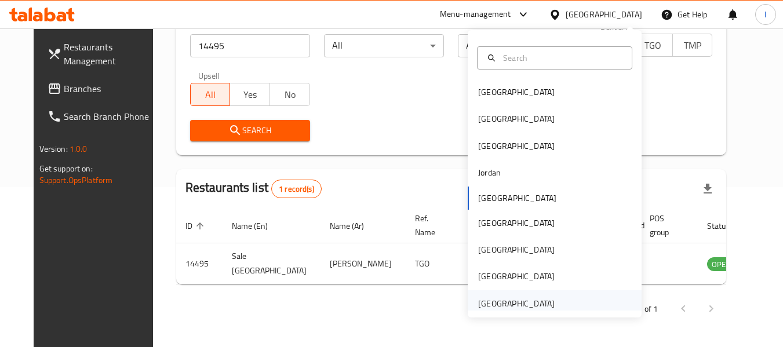
click at [492, 299] on div "United Arab Emirates" at bounding box center [516, 303] width 77 height 13
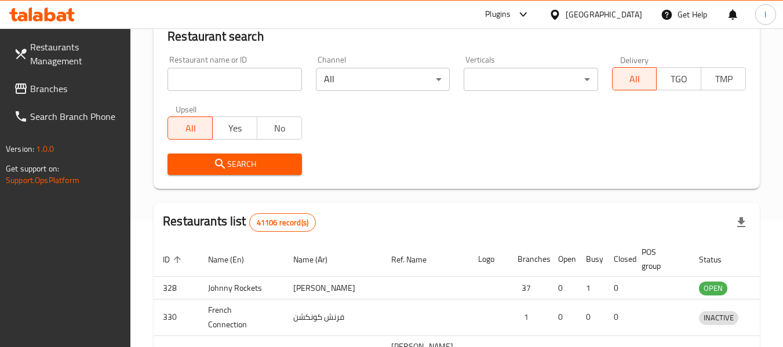
scroll to position [160, 0]
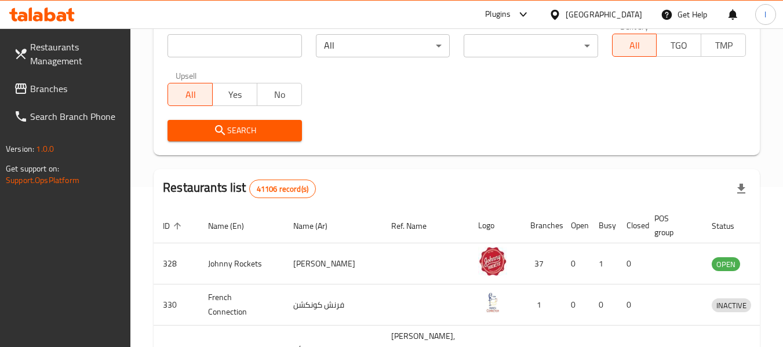
click at [56, 86] on span "Branches" at bounding box center [76, 89] width 92 height 14
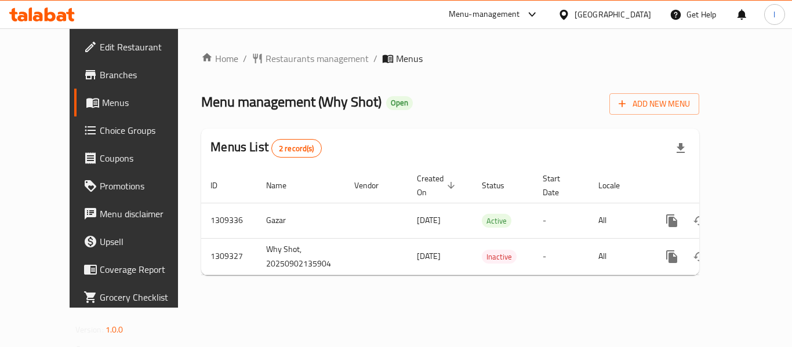
click at [273, 60] on span "Restaurants management" at bounding box center [317, 59] width 103 height 14
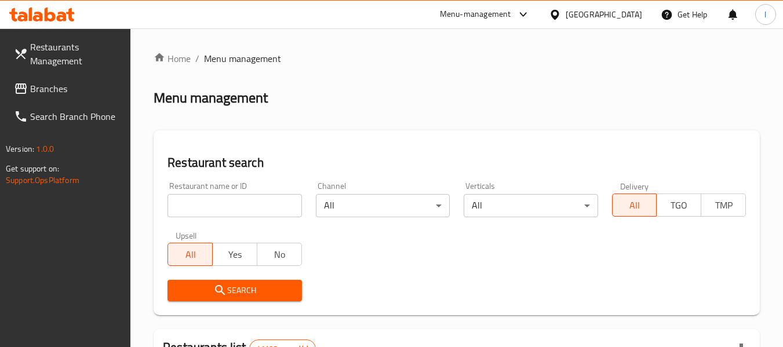
click at [238, 200] on div at bounding box center [391, 173] width 783 height 347
click at [238, 200] on input "search" at bounding box center [235, 205] width 134 height 23
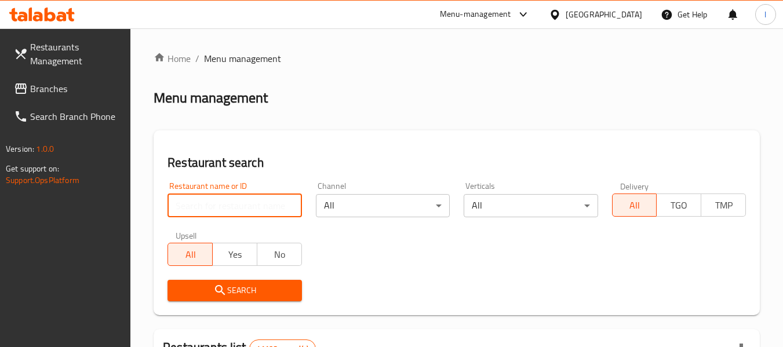
paste input "705215"
type input "705215"
click button "Search" at bounding box center [235, 290] width 134 height 21
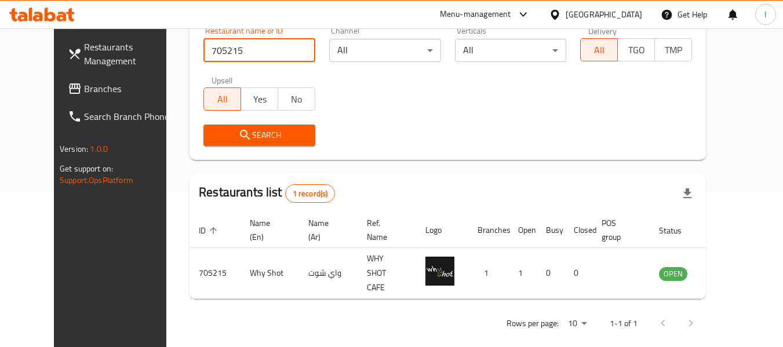
scroll to position [160, 0]
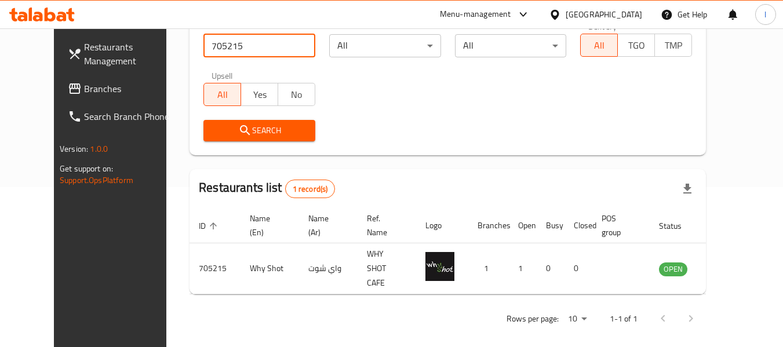
click at [69, 85] on icon at bounding box center [75, 88] width 12 height 10
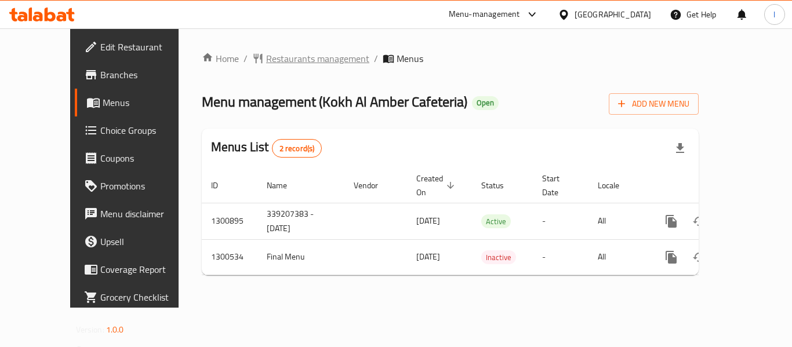
click at [289, 59] on span "Restaurants management" at bounding box center [317, 59] width 103 height 14
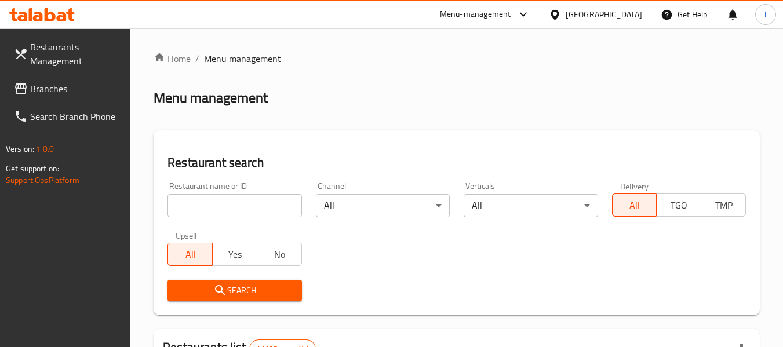
click at [209, 206] on input "search" at bounding box center [235, 205] width 134 height 23
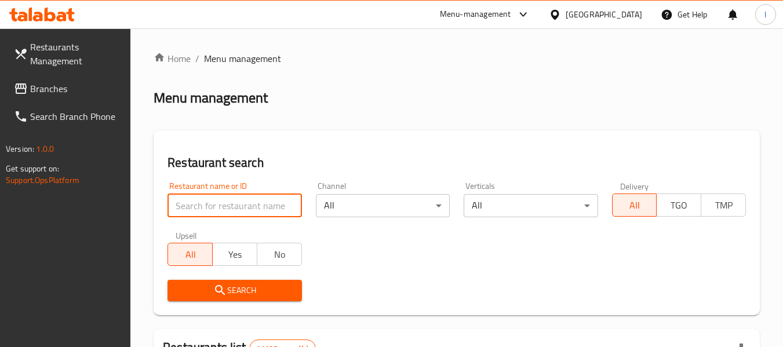
paste input "701177"
type input "701177"
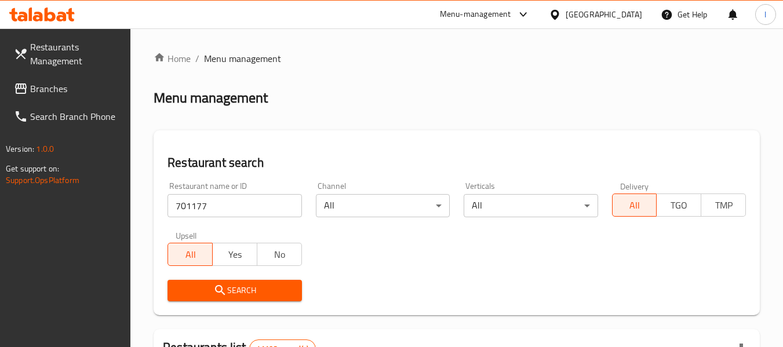
click at [242, 287] on span "Search" at bounding box center [234, 291] width 115 height 14
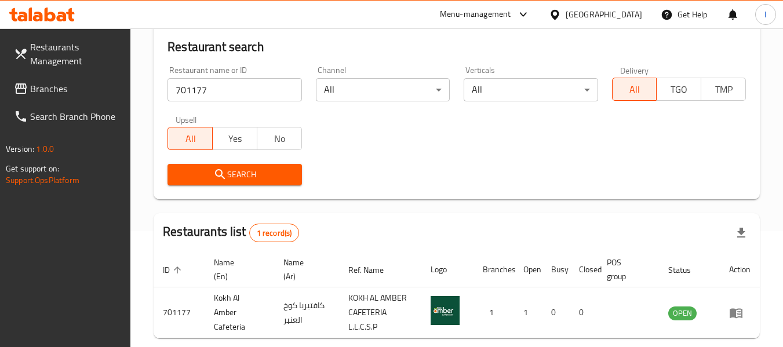
scroll to position [170, 0]
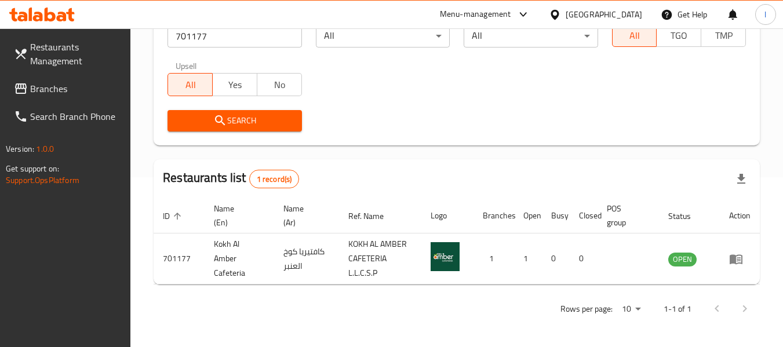
click at [582, 9] on div "United Arab Emirates" at bounding box center [604, 14] width 77 height 13
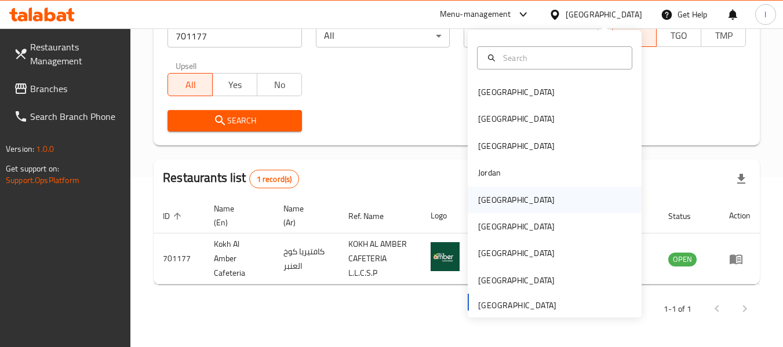
click at [492, 199] on div "[GEOGRAPHIC_DATA]" at bounding box center [516, 200] width 77 height 13
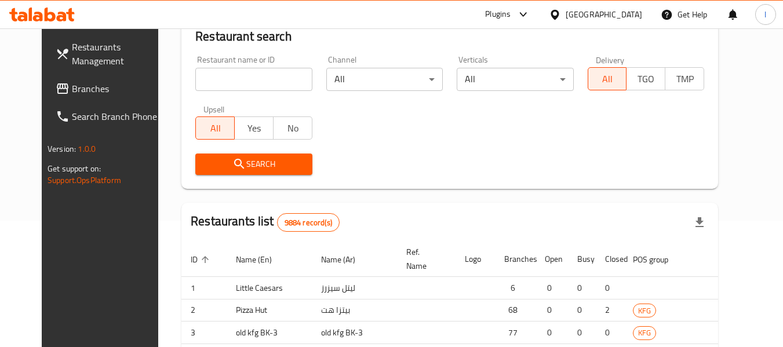
scroll to position [170, 0]
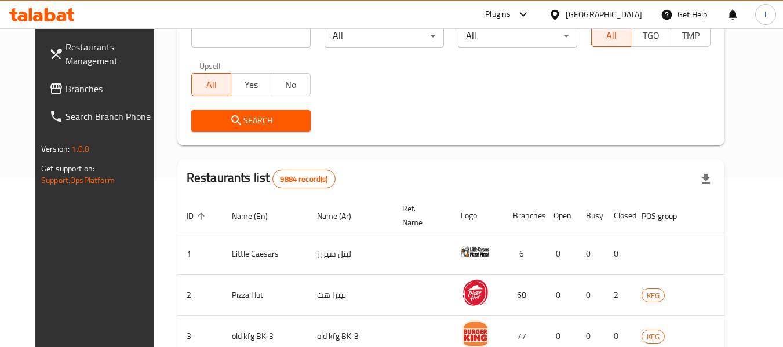
click at [71, 90] on span "Branches" at bounding box center [112, 89] width 92 height 14
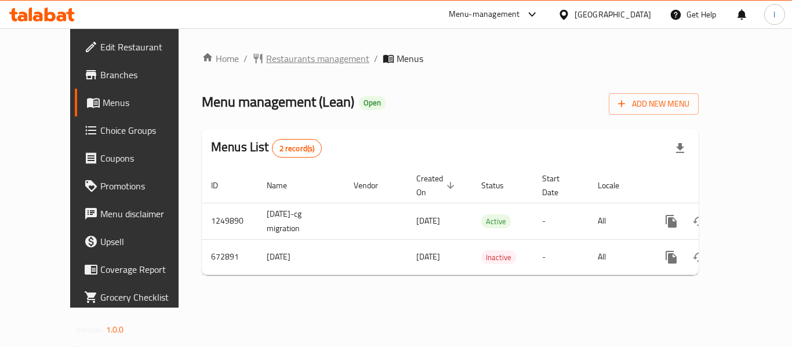
click at [283, 62] on span "Restaurants management" at bounding box center [317, 59] width 103 height 14
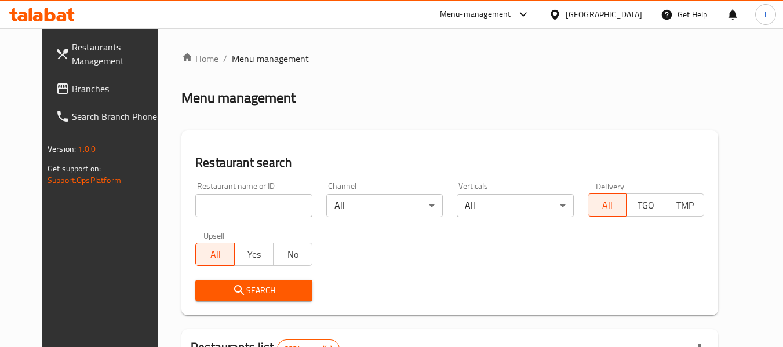
click at [246, 203] on input "search" at bounding box center [253, 205] width 117 height 23
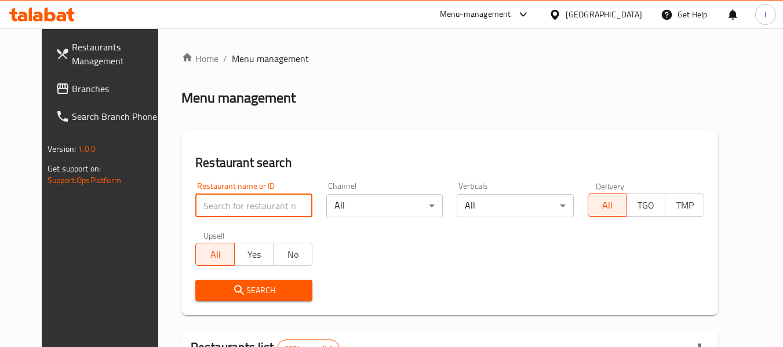
paste input "642305"
type input "642305"
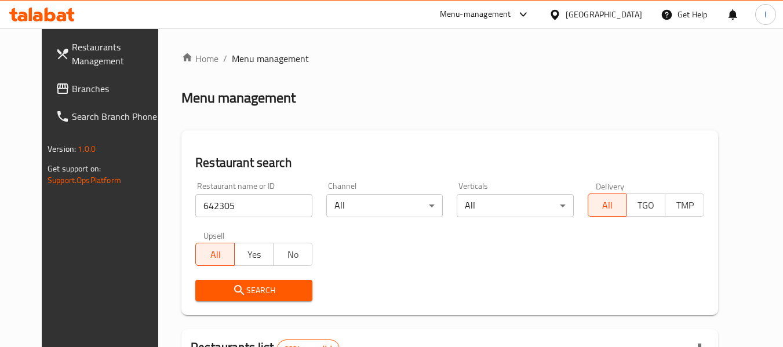
click at [274, 286] on span "Search" at bounding box center [254, 291] width 98 height 14
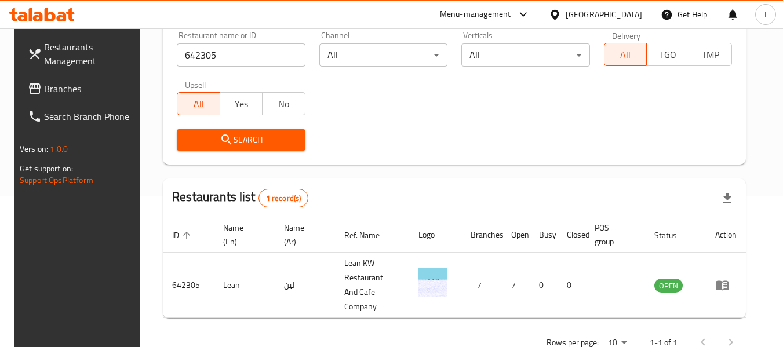
scroll to position [170, 0]
